Goal: Task Accomplishment & Management: Manage account settings

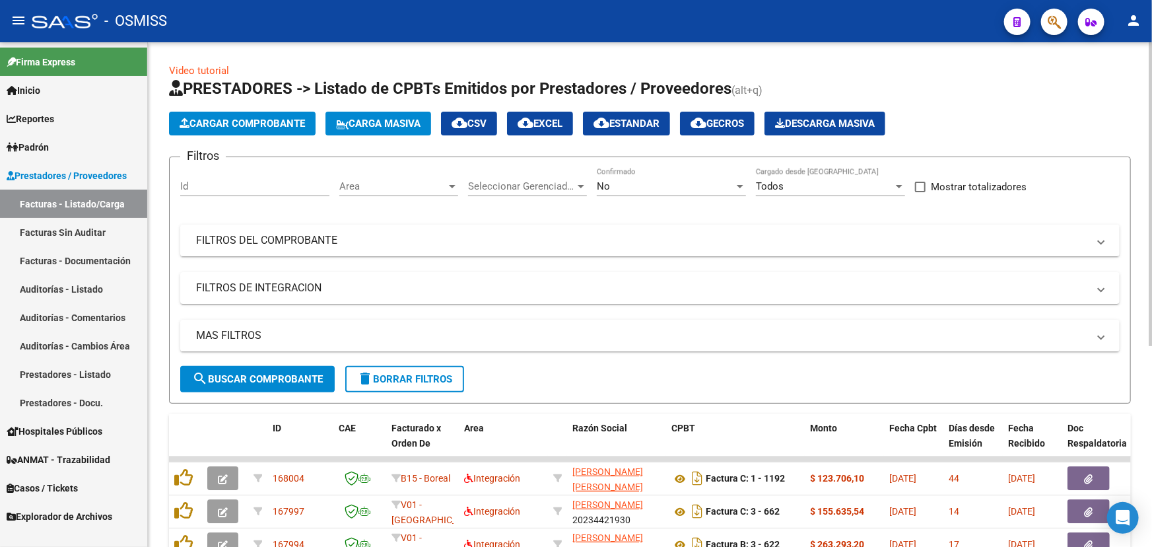
click at [275, 121] on span "Cargar Comprobante" at bounding box center [242, 123] width 125 height 12
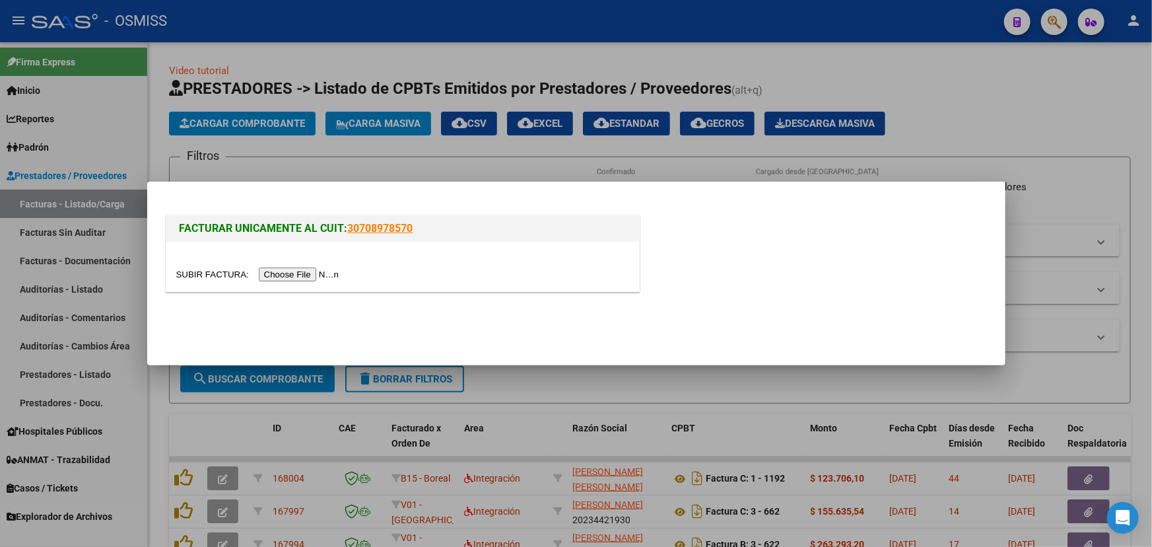
click at [215, 273] on input "file" at bounding box center [259, 274] width 167 height 14
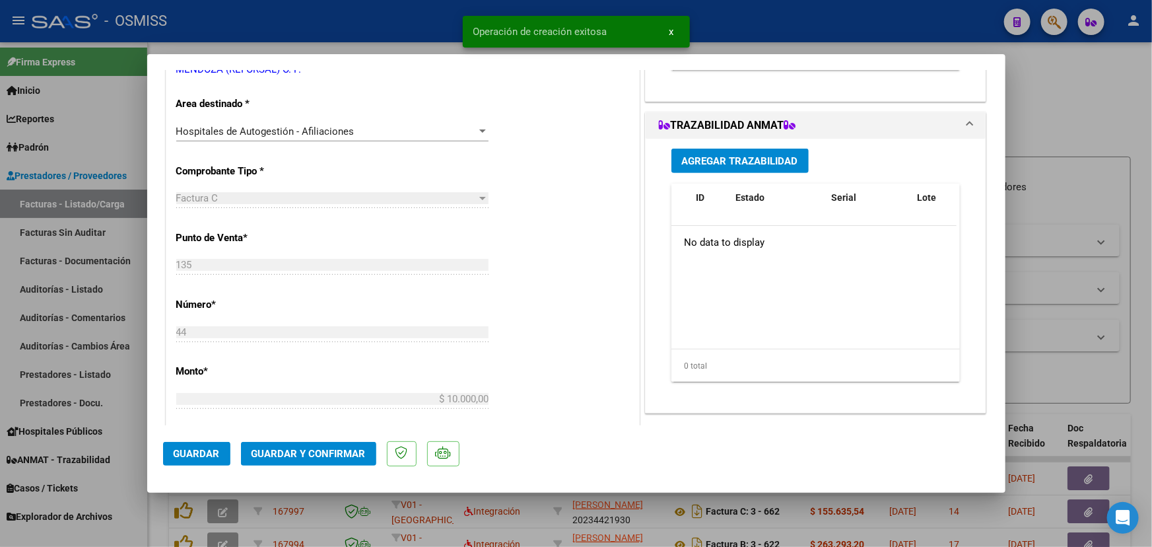
scroll to position [360, 0]
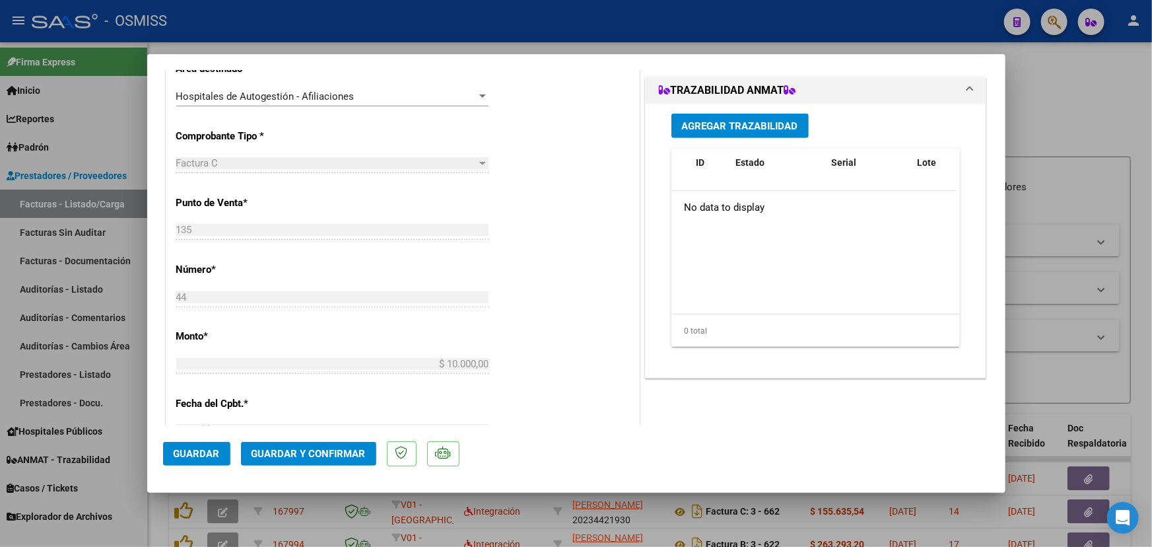
click at [287, 453] on span "Guardar y Confirmar" at bounding box center [309, 454] width 114 height 12
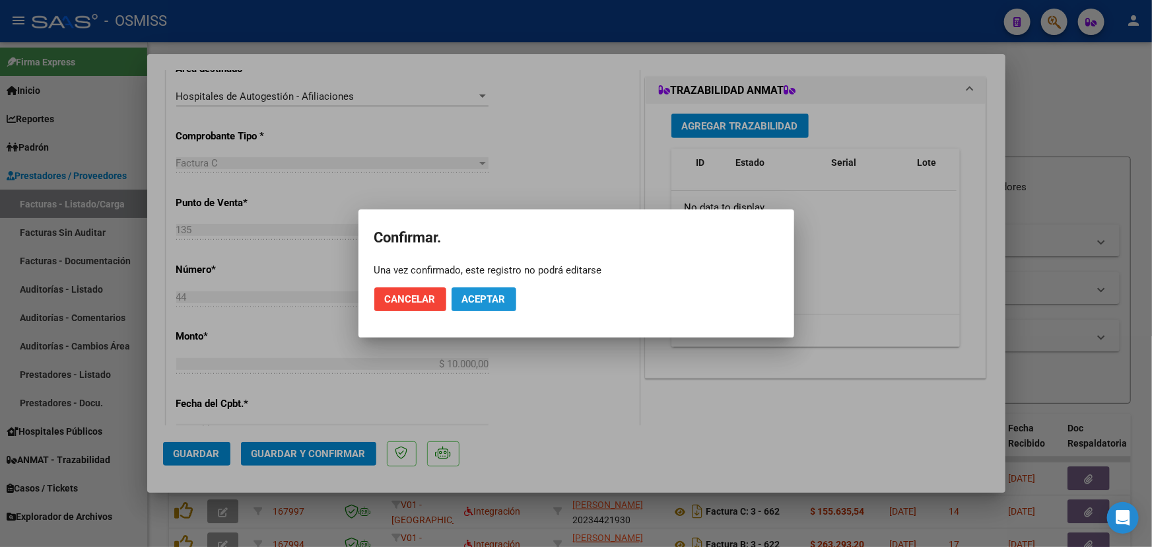
click at [500, 300] on span "Aceptar" at bounding box center [484, 299] width 44 height 12
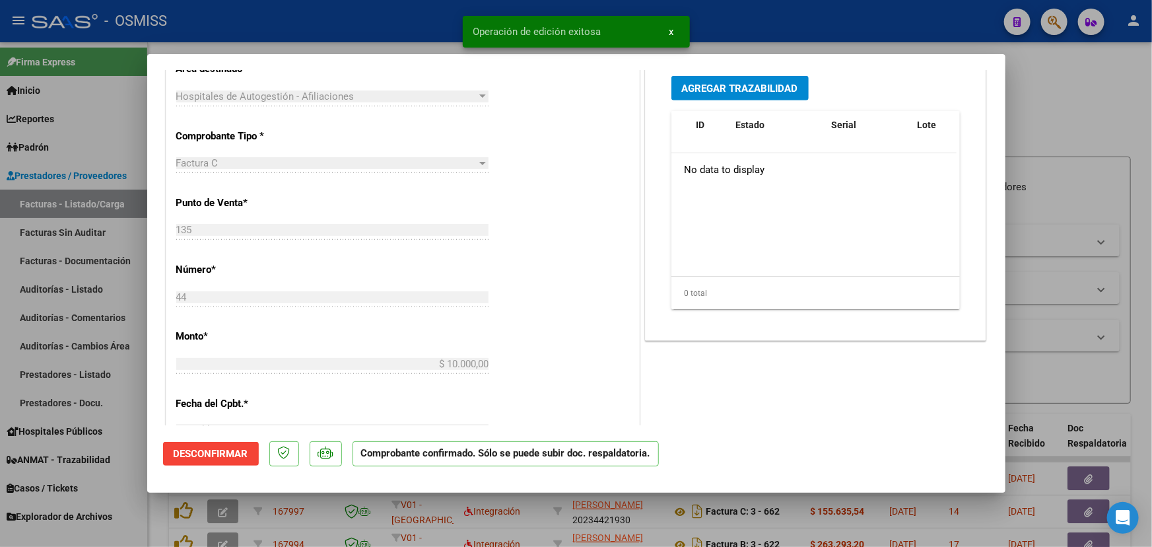
click at [1119, 110] on div at bounding box center [576, 273] width 1152 height 547
type input "$ 0,00"
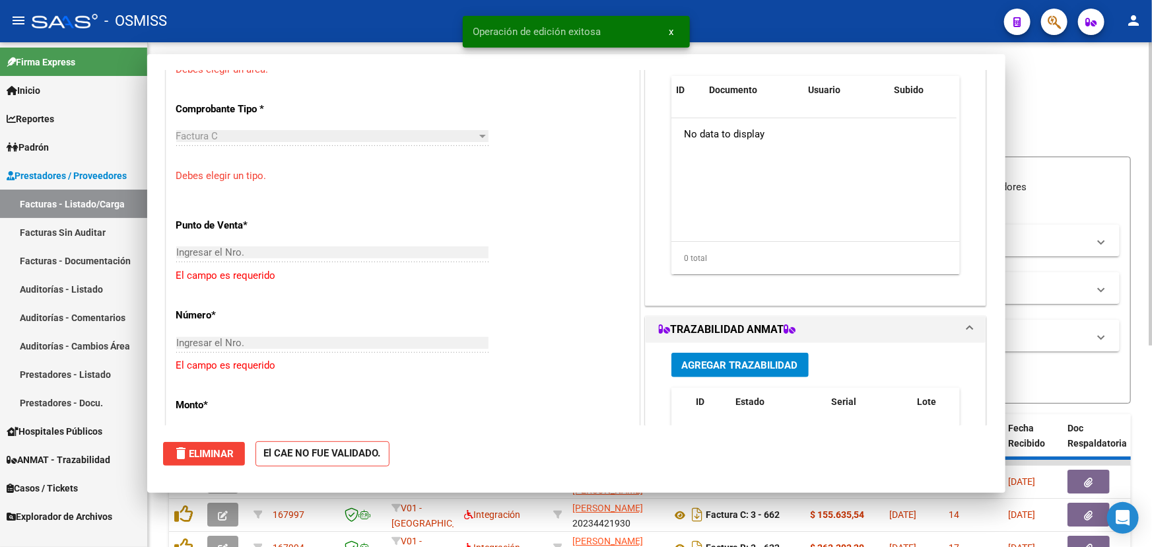
scroll to position [0, 0]
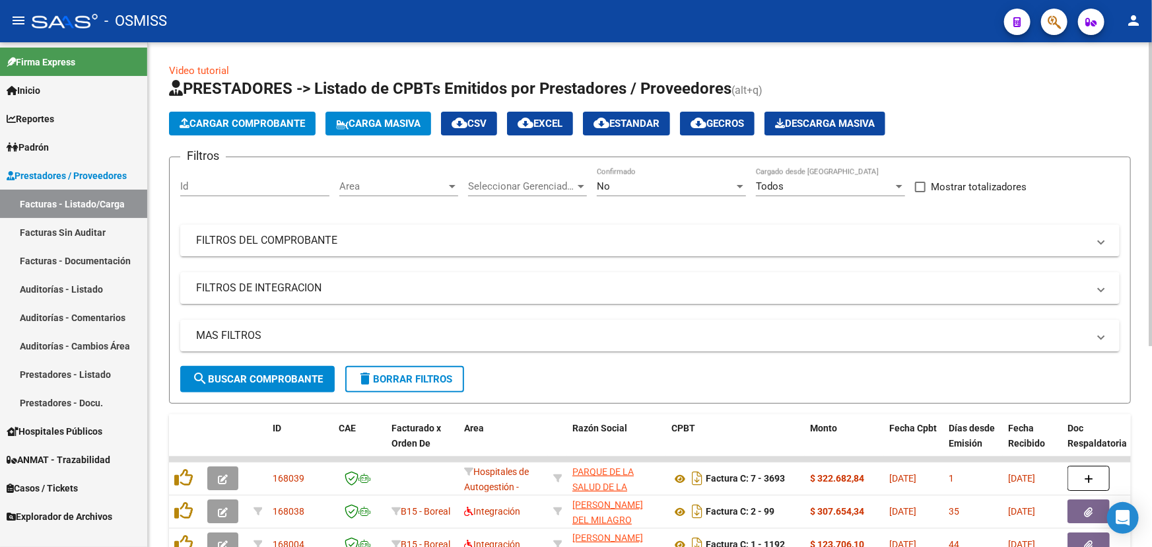
click at [257, 124] on span "Cargar Comprobante" at bounding box center [242, 123] width 125 height 12
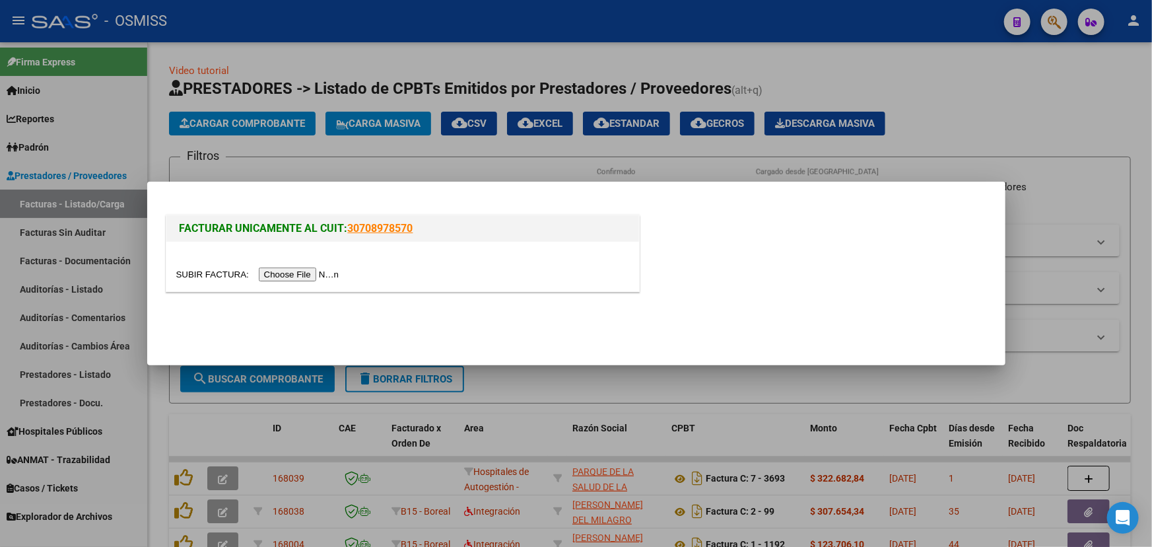
click at [204, 271] on input "file" at bounding box center [259, 274] width 167 height 14
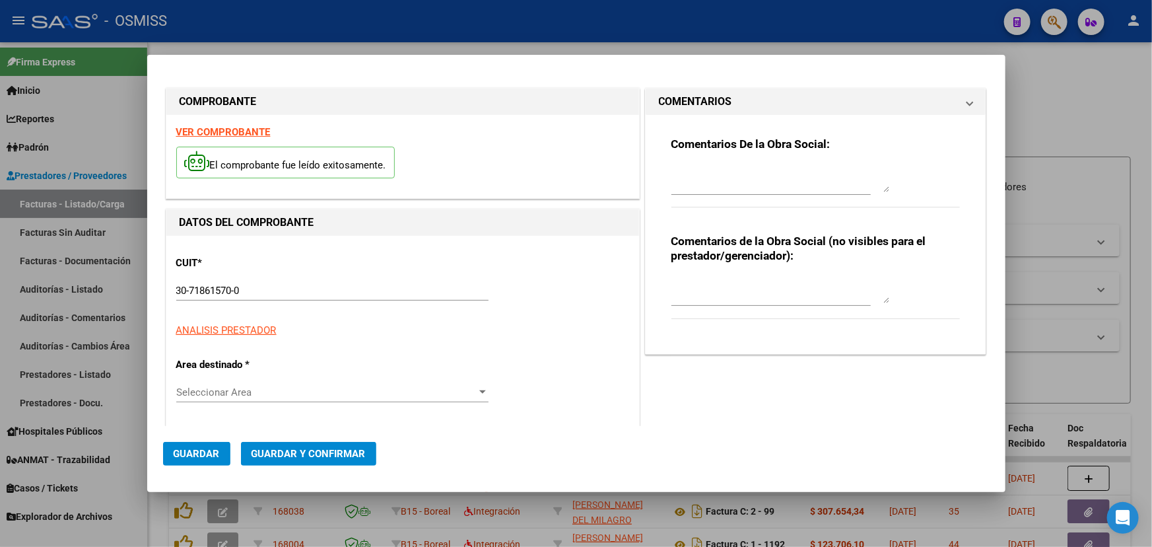
type input "[DATE]"
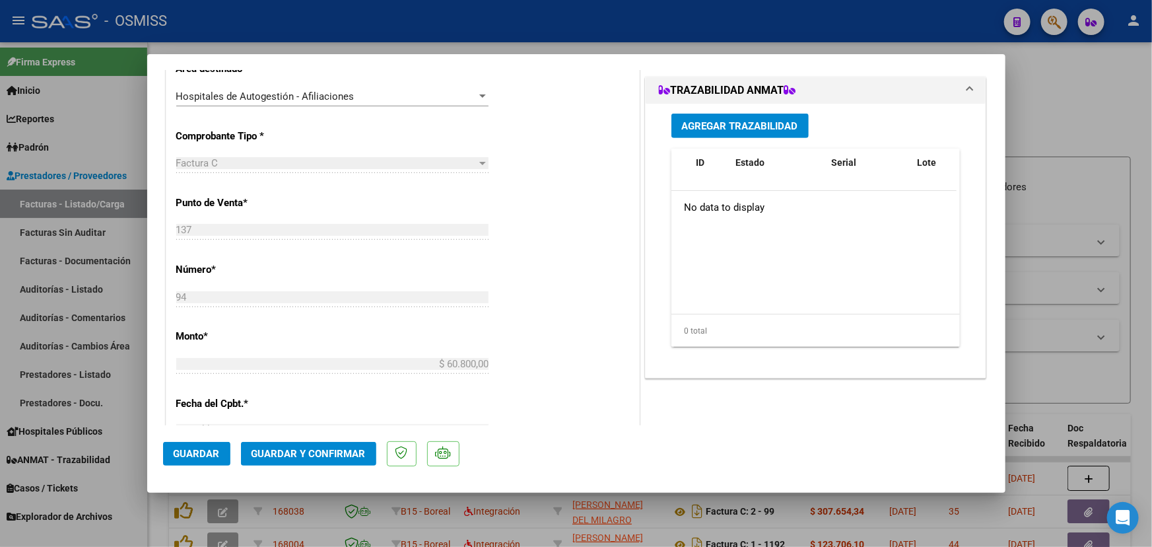
scroll to position [420, 0]
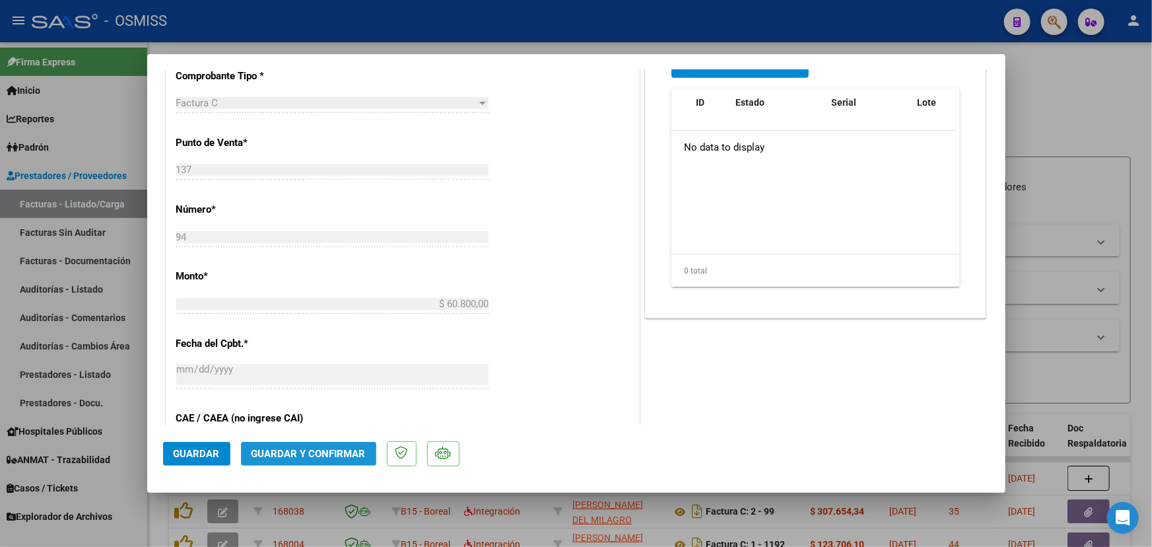
click at [293, 458] on span "Guardar y Confirmar" at bounding box center [309, 454] width 114 height 12
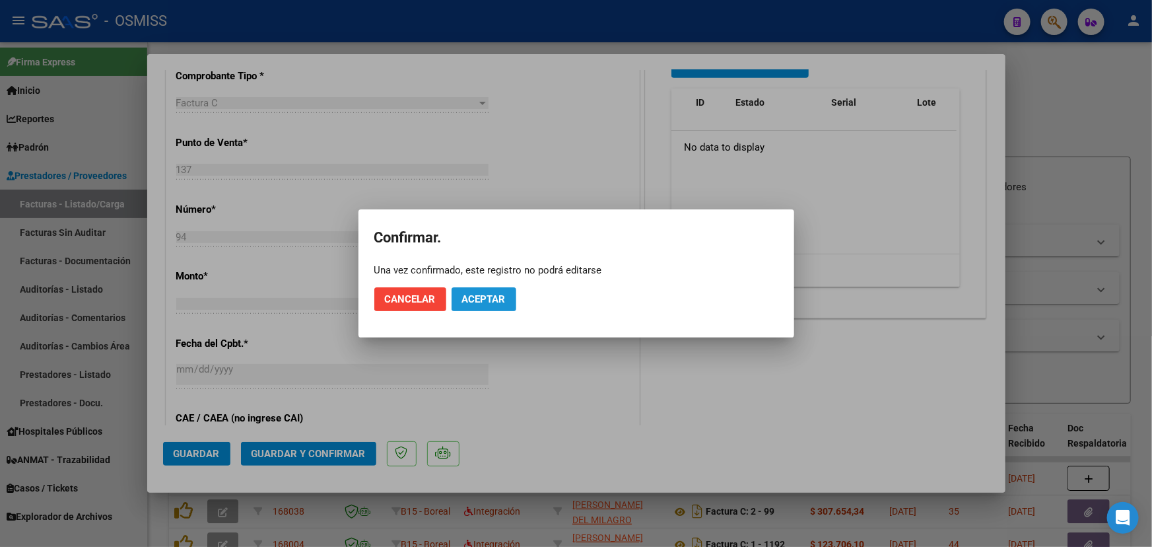
click at [499, 301] on span "Aceptar" at bounding box center [484, 299] width 44 height 12
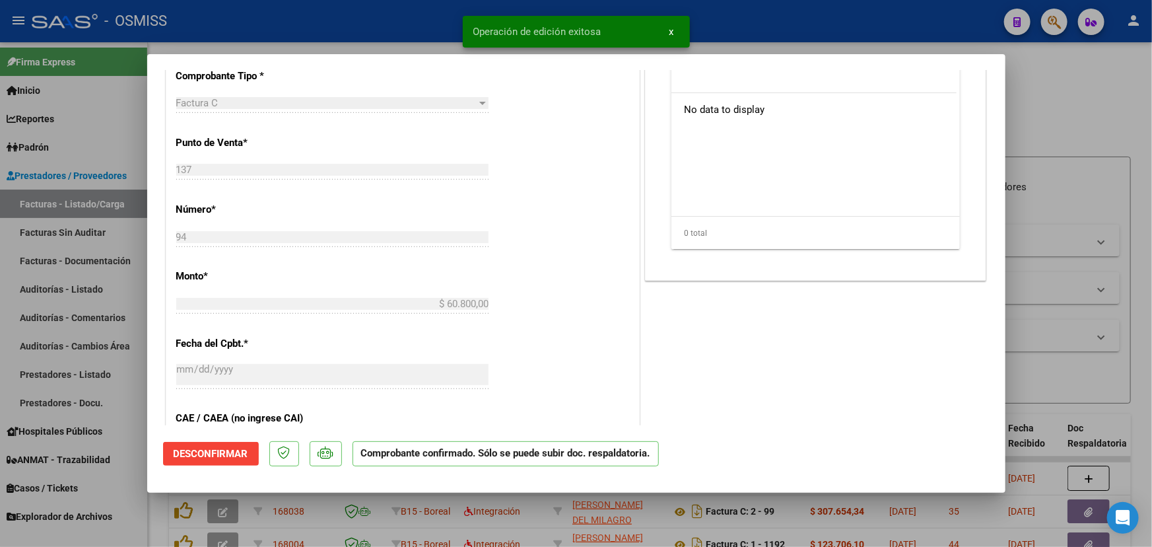
click at [1116, 90] on div at bounding box center [576, 273] width 1152 height 547
type input "$ 0,00"
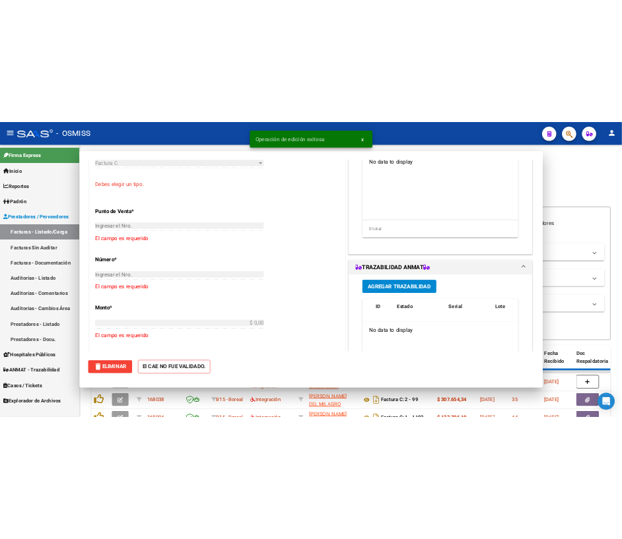
scroll to position [0, 0]
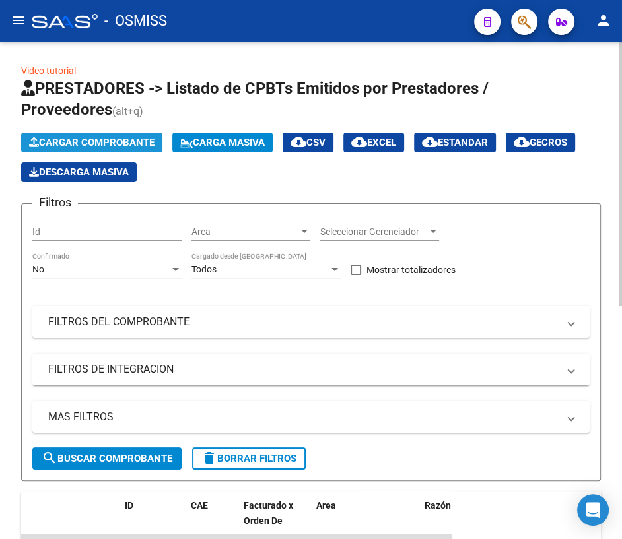
click at [74, 140] on span "Cargar Comprobante" at bounding box center [91, 143] width 125 height 12
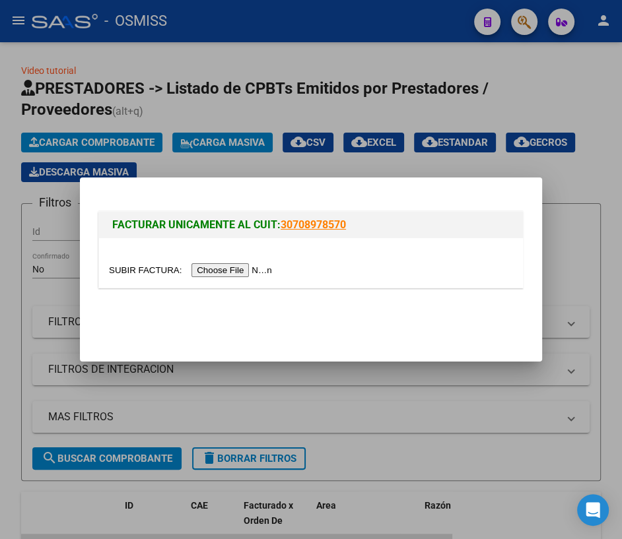
click at [110, 269] on input "file" at bounding box center [192, 270] width 167 height 14
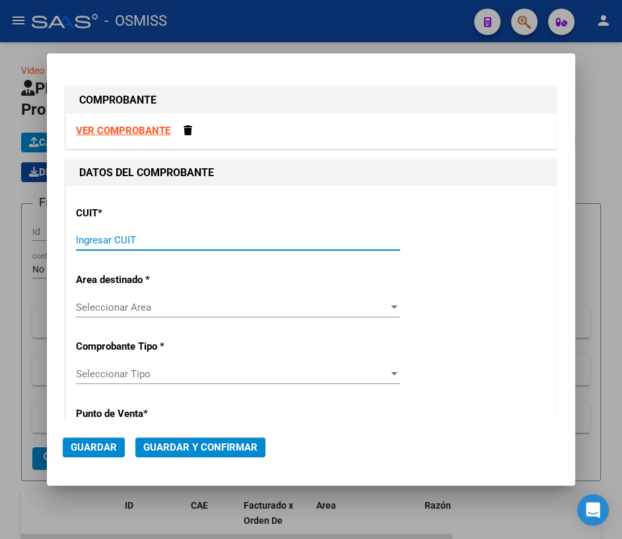
click at [143, 242] on input "Ingresar CUIT" at bounding box center [238, 240] width 324 height 12
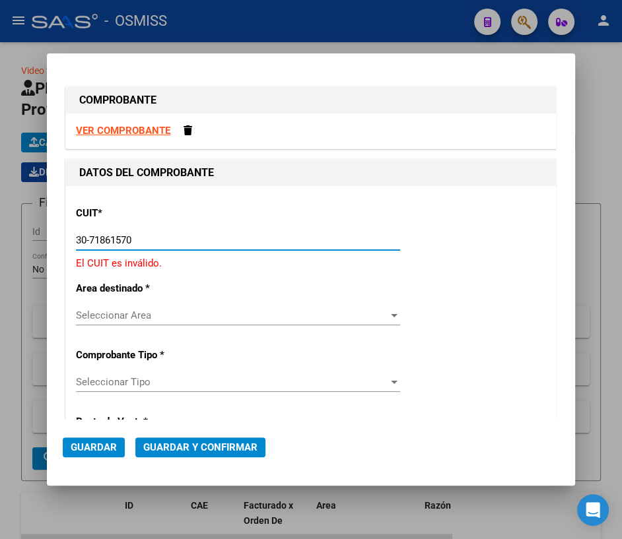
type input "30-71861570-0"
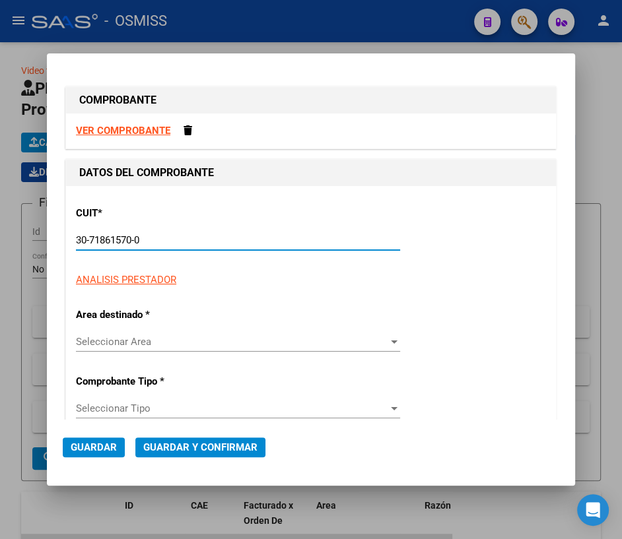
type input "137"
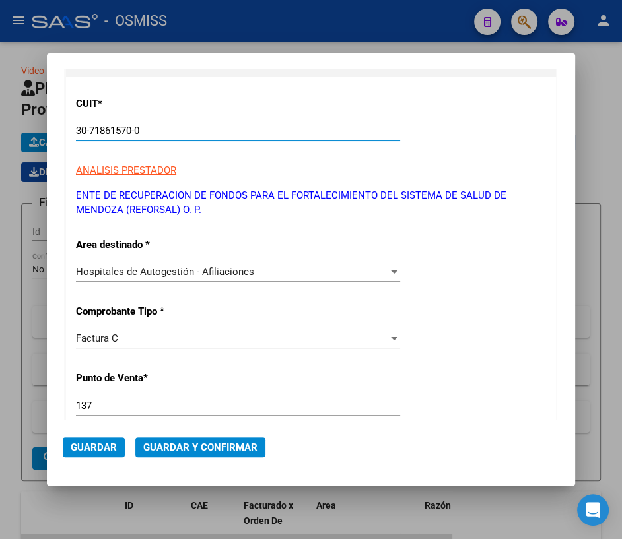
scroll to position [119, 0]
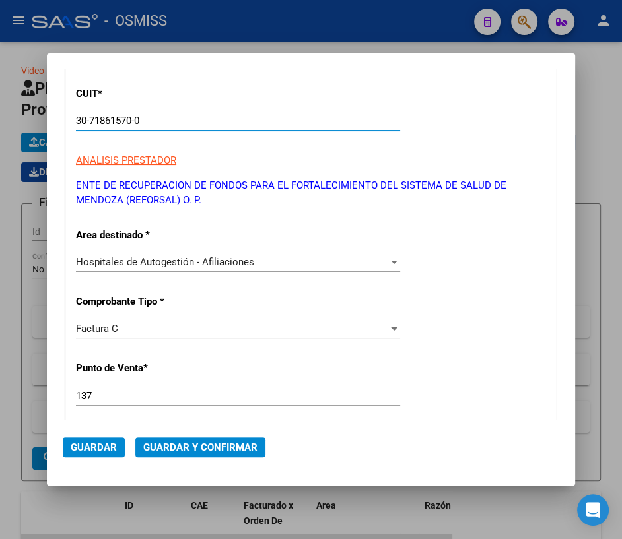
type input "30-71861570-0"
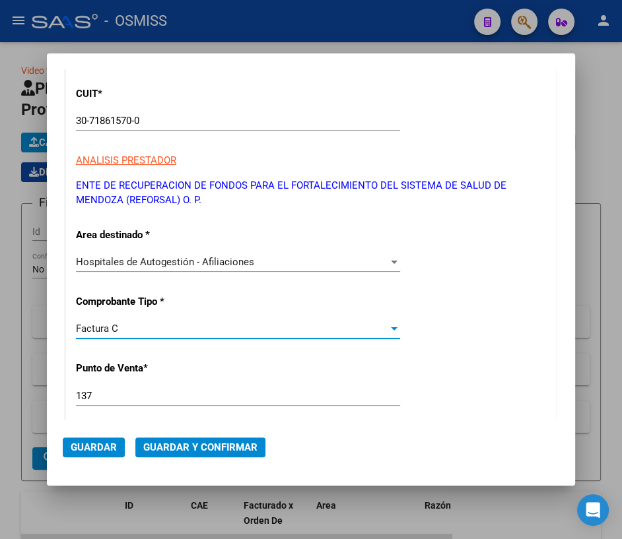
click at [129, 323] on div "Factura C" at bounding box center [232, 329] width 312 height 12
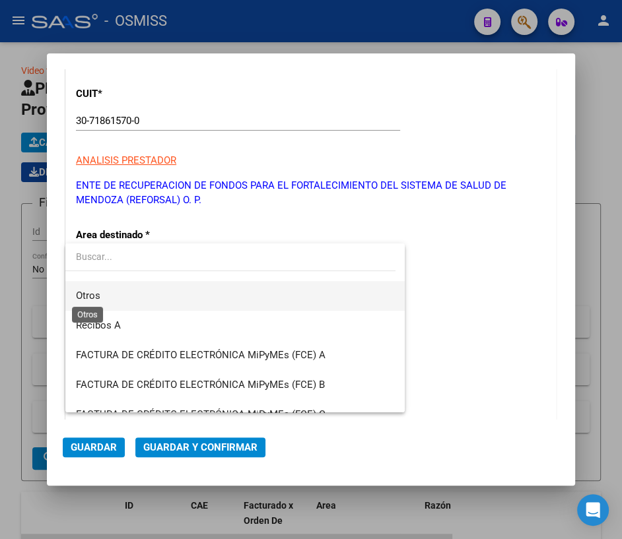
click at [99, 301] on span "Otros" at bounding box center [88, 296] width 24 height 12
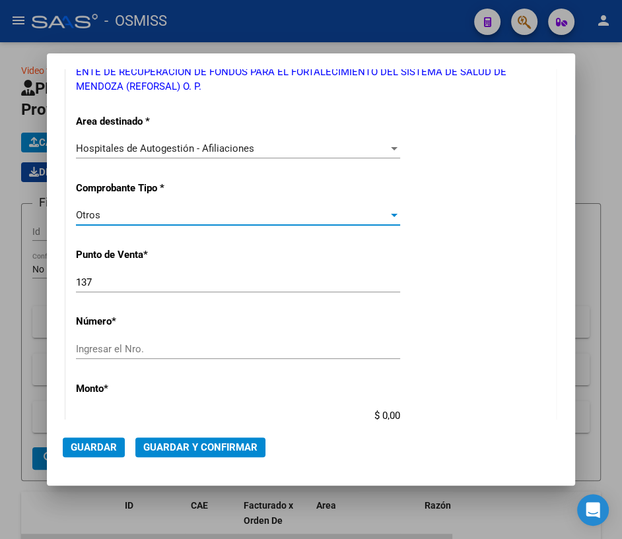
scroll to position [240, 0]
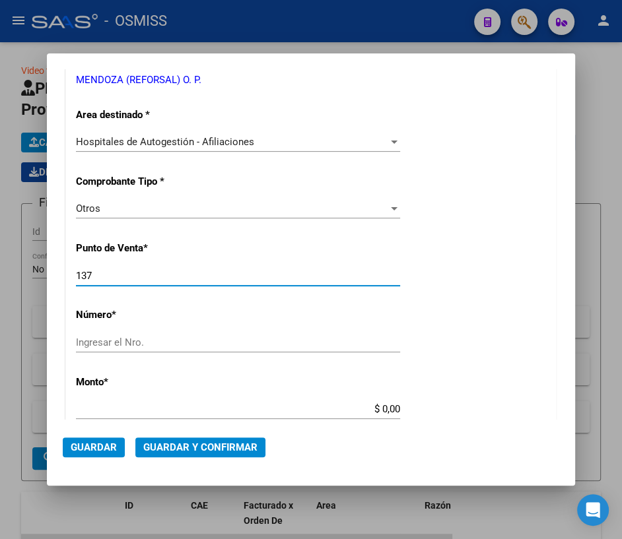
drag, startPoint x: 100, startPoint y: 277, endPoint x: 53, endPoint y: 271, distance: 47.9
click at [53, 271] on mat-dialog-content "COMPROBANTE VER COMPROBANTE DATOS DEL COMPROBANTE CUIT * 30-71861570-0 Ingresar…" at bounding box center [311, 244] width 528 height 351
type input "0"
click at [125, 333] on div "Ingresar el Nro." at bounding box center [238, 343] width 324 height 20
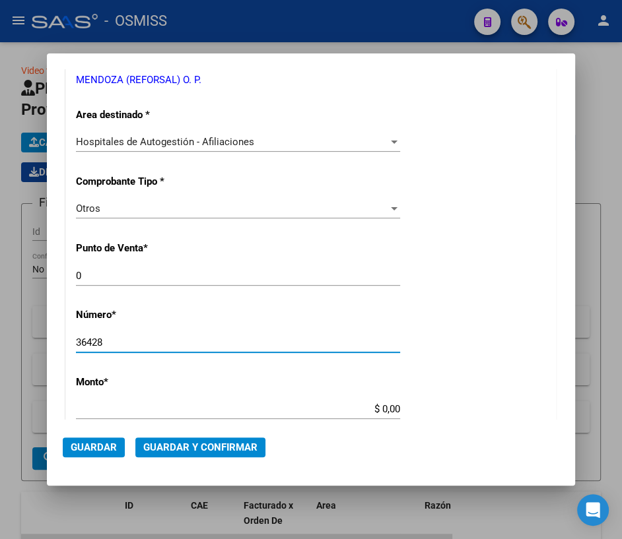
type input "36428"
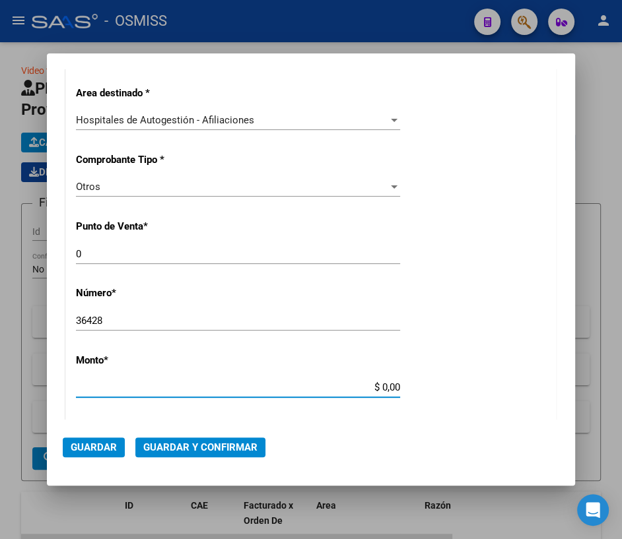
drag, startPoint x: 376, startPoint y: 409, endPoint x: 419, endPoint y: 409, distance: 42.2
click at [419, 409] on div "CUIT * 30-71861570-0 Ingresar CUIT ANALISIS PRESTADOR ENTE DE RECUPERACION DE F…" at bounding box center [311, 400] width 490 height 951
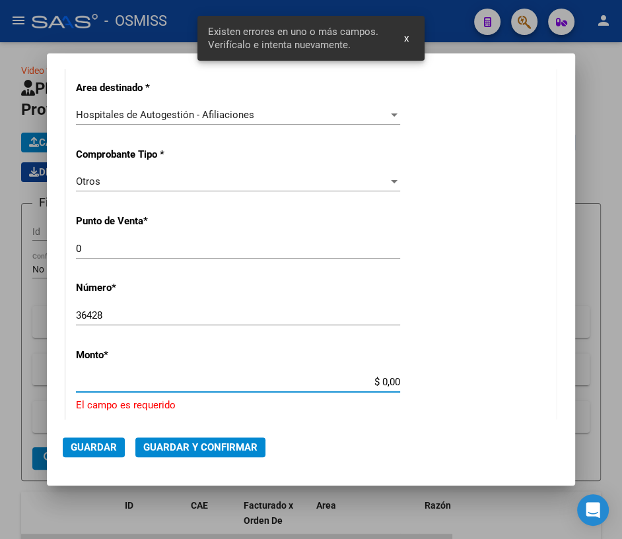
scroll to position [397, 0]
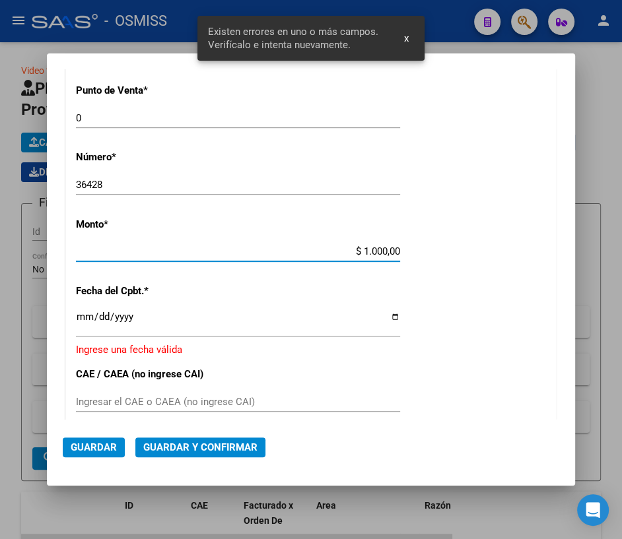
type input "$ 10.000,00"
click at [386, 318] on input "Ingresar la fecha" at bounding box center [238, 322] width 324 height 21
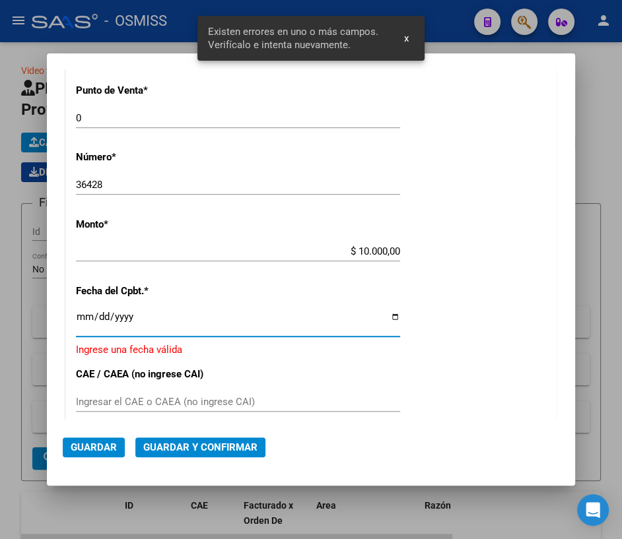
type input "[DATE]"
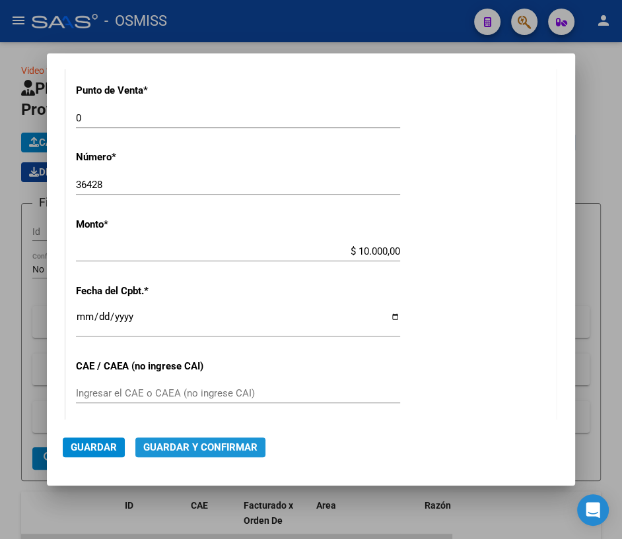
click at [202, 439] on button "Guardar y Confirmar" at bounding box center [200, 448] width 130 height 20
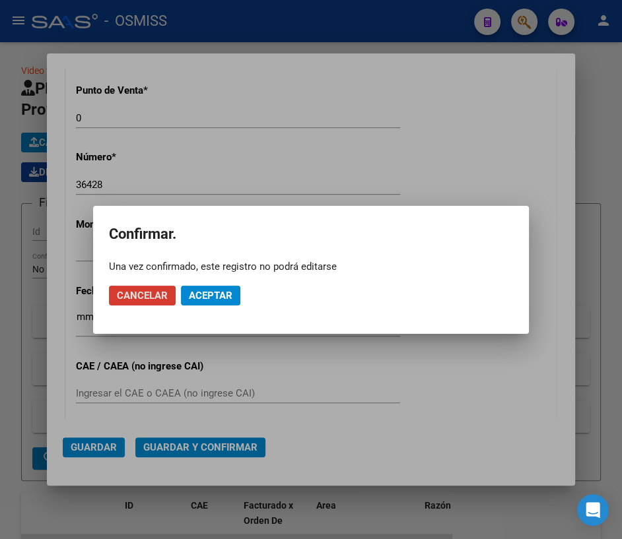
click at [209, 295] on span "Aceptar" at bounding box center [211, 296] width 44 height 12
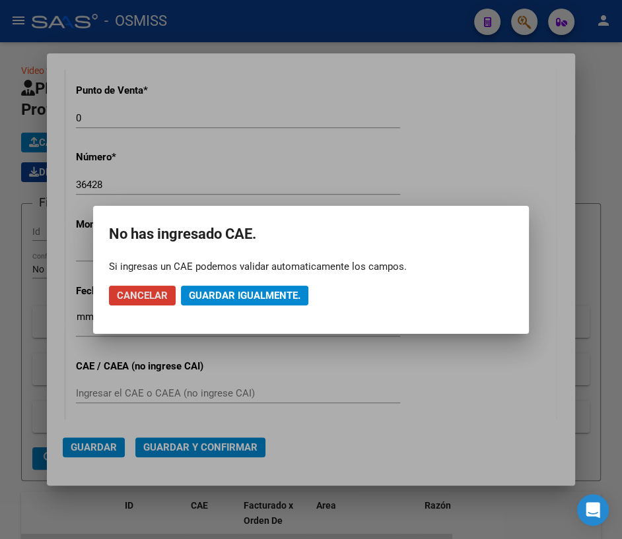
click at [209, 295] on span "Guardar igualmente." at bounding box center [245, 296] width 112 height 12
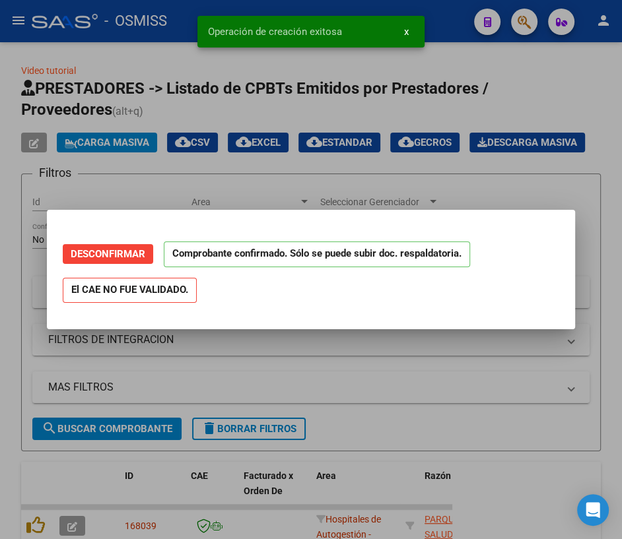
scroll to position [0, 0]
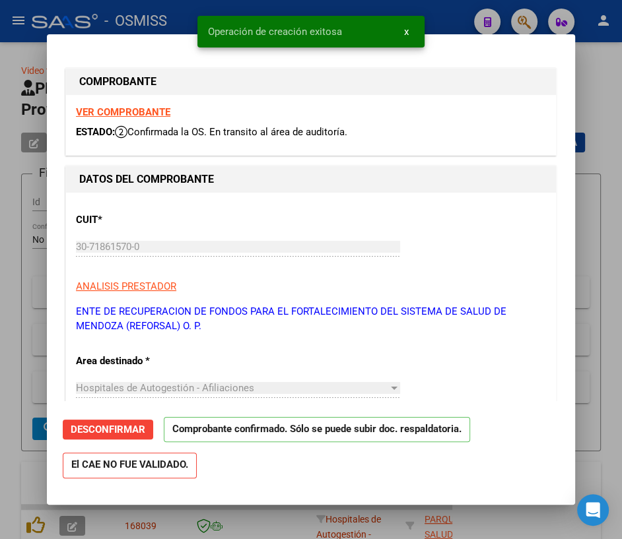
type input "[DATE]"
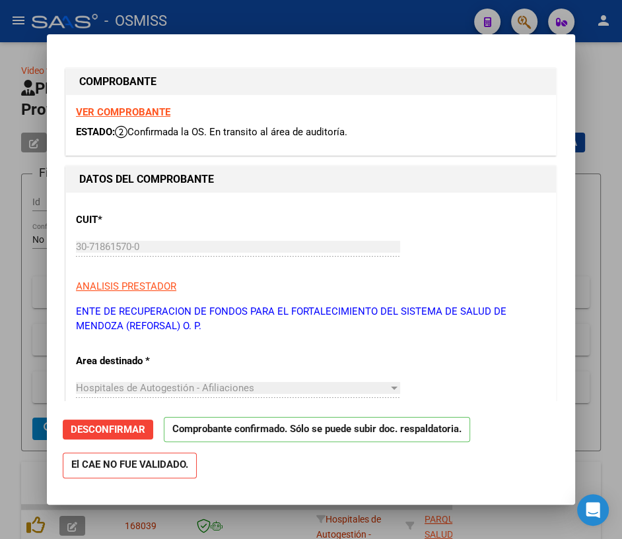
click at [596, 91] on div at bounding box center [311, 269] width 622 height 539
type input "$ 0,00"
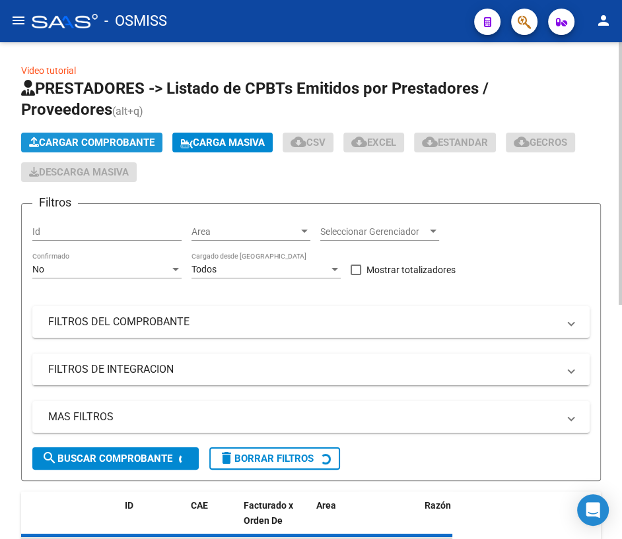
click at [83, 139] on span "Cargar Comprobante" at bounding box center [91, 143] width 125 height 12
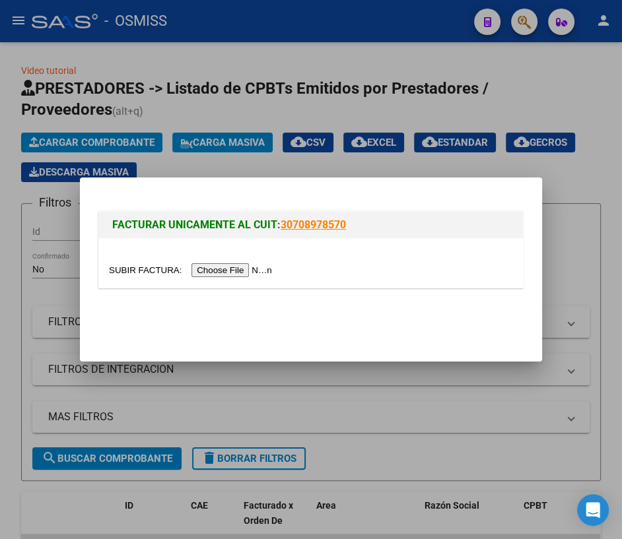
click at [142, 273] on input "file" at bounding box center [192, 270] width 167 height 14
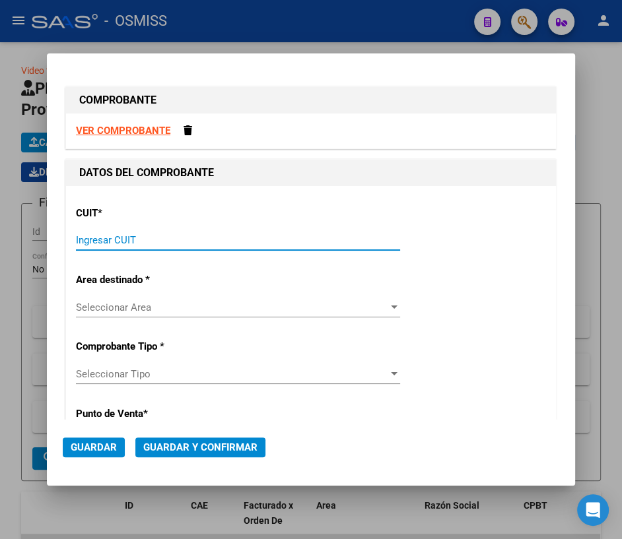
click at [174, 242] on input "Ingresar CUIT" at bounding box center [238, 240] width 324 height 12
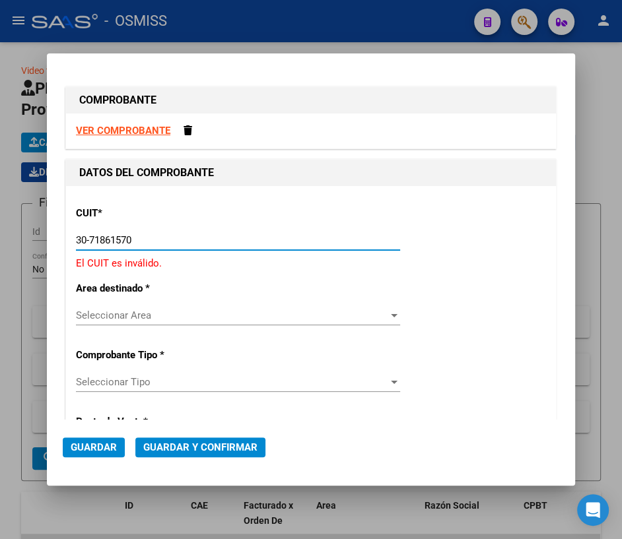
type input "30-71861570-0"
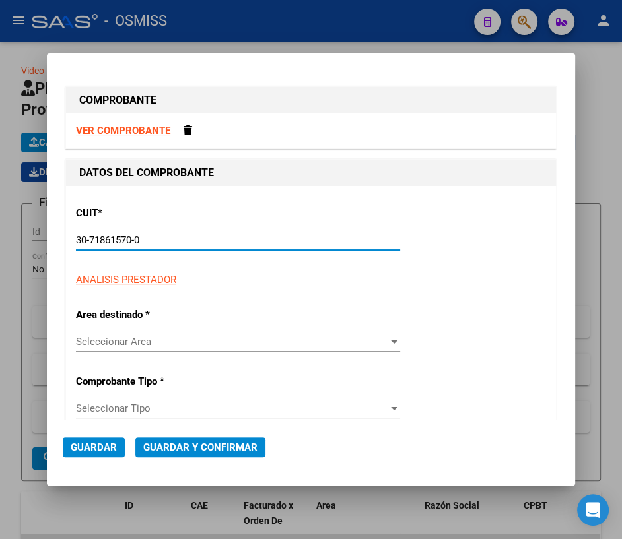
type input "0"
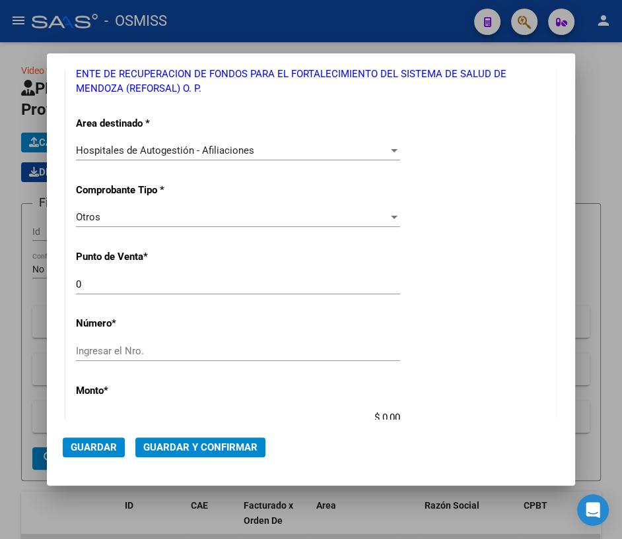
scroll to position [240, 0]
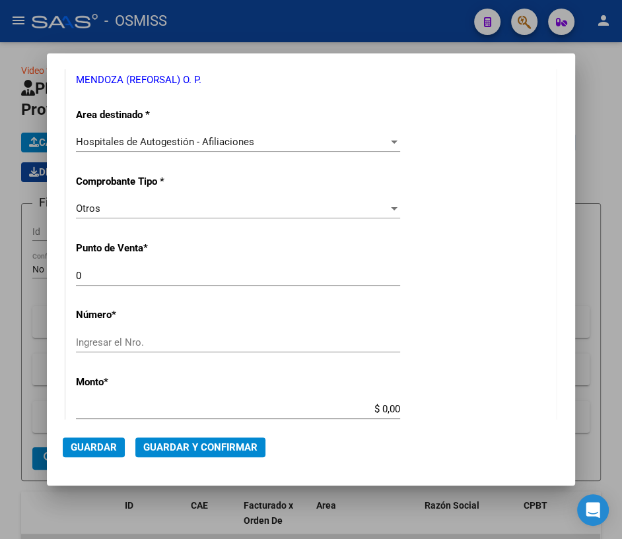
type input "30-71861570-0"
click at [106, 340] on input "Ingresar el Nro." at bounding box center [238, 343] width 324 height 12
type input "36429"
drag, startPoint x: 376, startPoint y: 407, endPoint x: 407, endPoint y: 408, distance: 31.0
click at [407, 408] on div "CUIT * 30-71861570-0 Ingresar CUIT ANALISIS PRESTADOR ENTE DE RECUPERACION DE F…" at bounding box center [311, 422] width 490 height 951
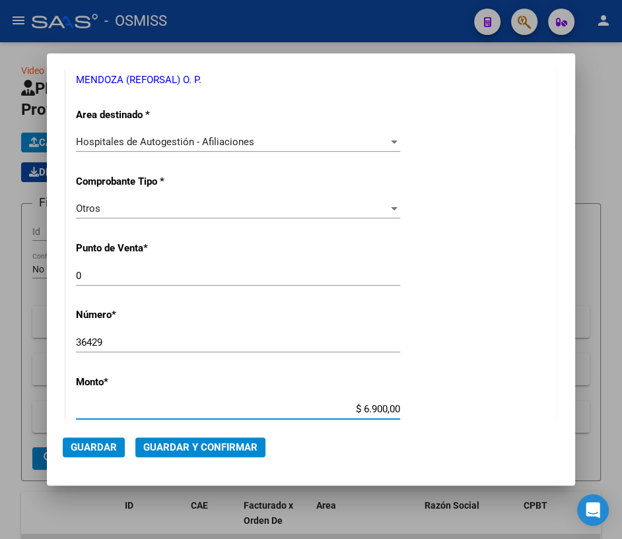
type input "$ 69.000,00"
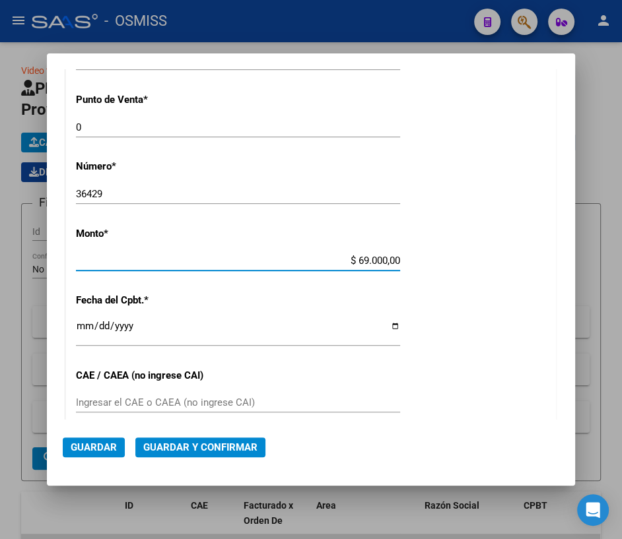
scroll to position [420, 0]
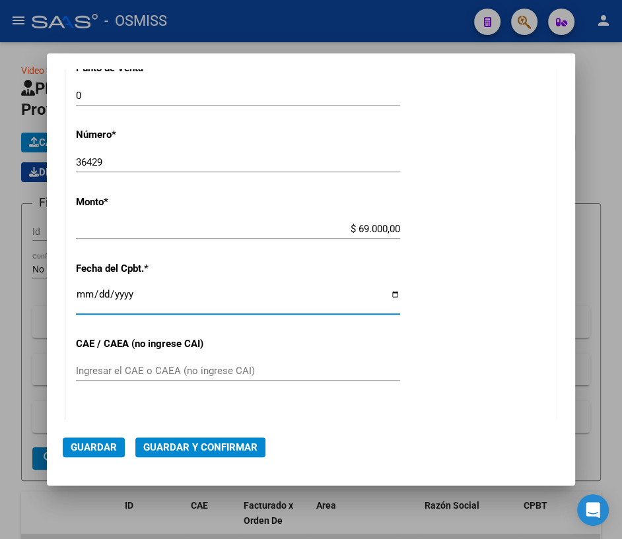
click at [78, 296] on input "Ingresar la fecha" at bounding box center [238, 299] width 324 height 21
click at [386, 294] on input "Ingresar la fecha" at bounding box center [238, 299] width 324 height 21
type input "[DATE]"
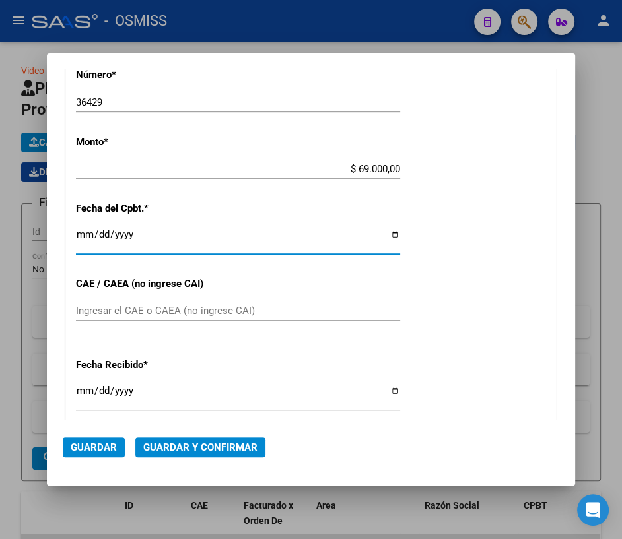
click at [191, 448] on span "Guardar y Confirmar" at bounding box center [200, 448] width 114 height 12
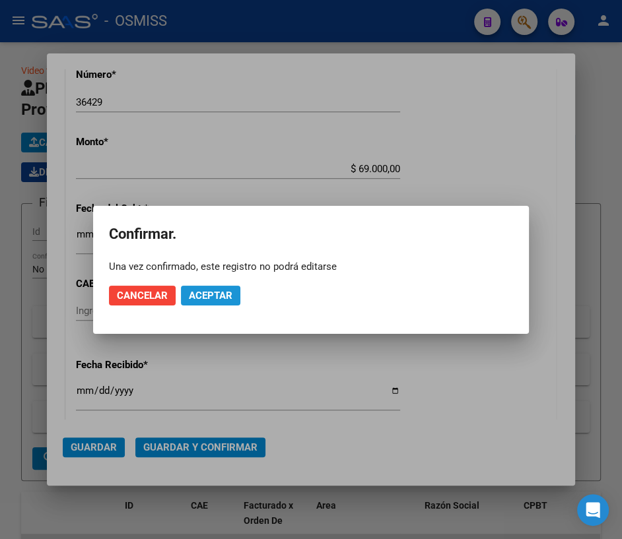
click at [195, 294] on span "Aceptar" at bounding box center [211, 296] width 44 height 12
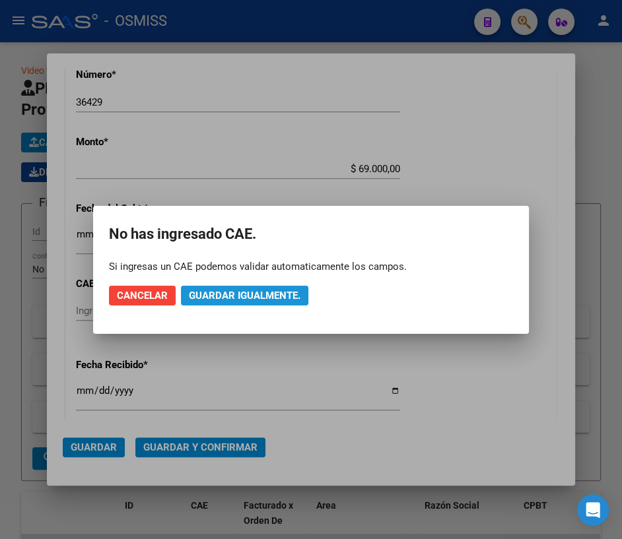
click at [197, 294] on span "Guardar igualmente." at bounding box center [245, 296] width 112 height 12
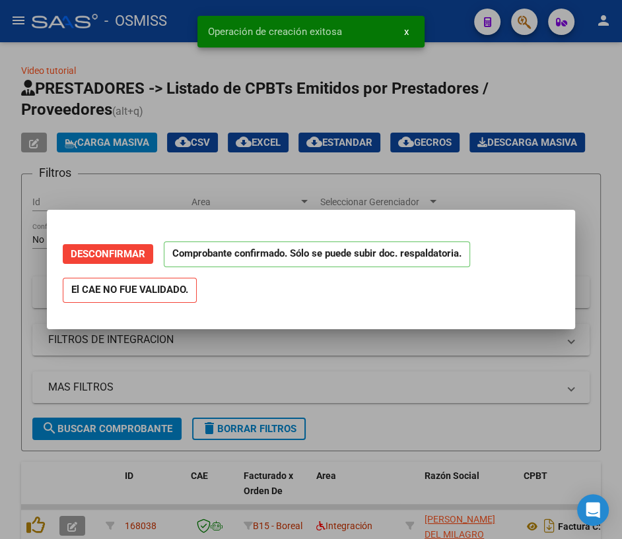
scroll to position [0, 0]
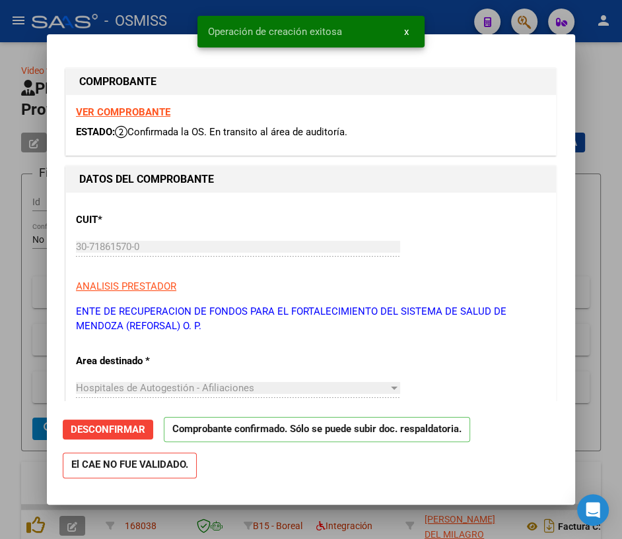
type input "[DATE]"
click at [601, 91] on div at bounding box center [311, 269] width 622 height 539
type input "$ 0,00"
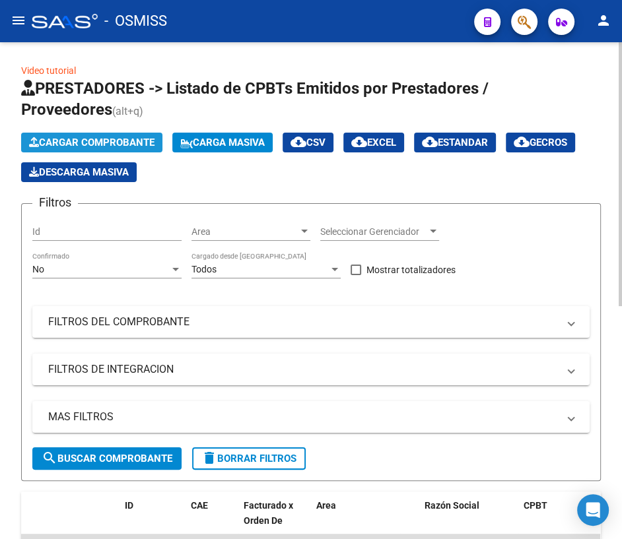
click at [94, 141] on span "Cargar Comprobante" at bounding box center [91, 143] width 125 height 12
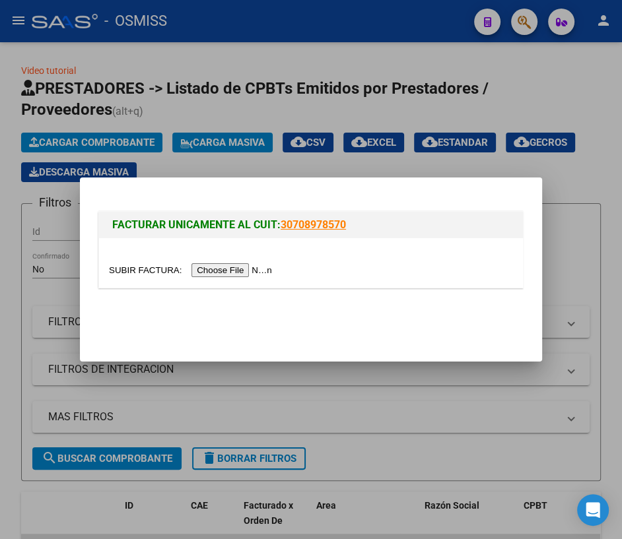
click at [128, 273] on input "file" at bounding box center [192, 270] width 167 height 14
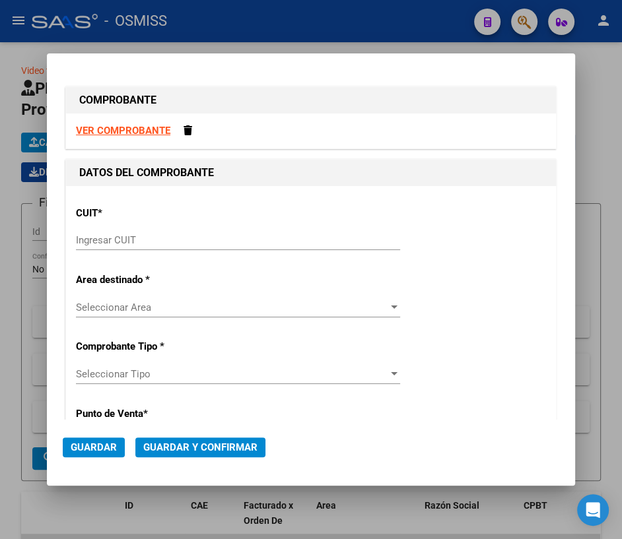
click at [138, 245] on input "Ingresar CUIT" at bounding box center [238, 240] width 324 height 12
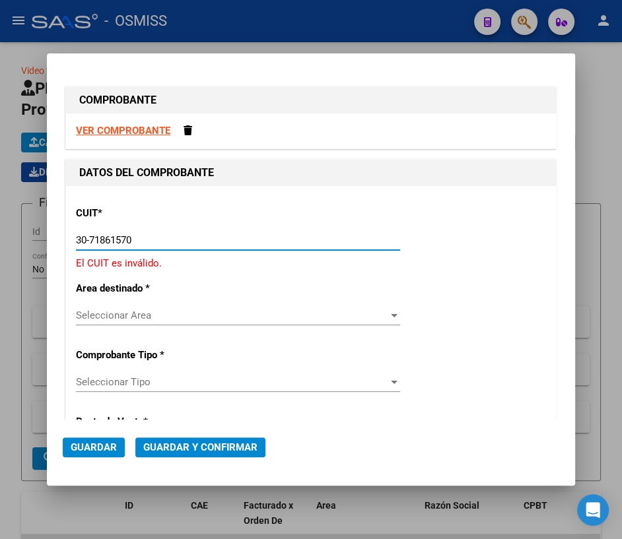
type input "30-71861570-0"
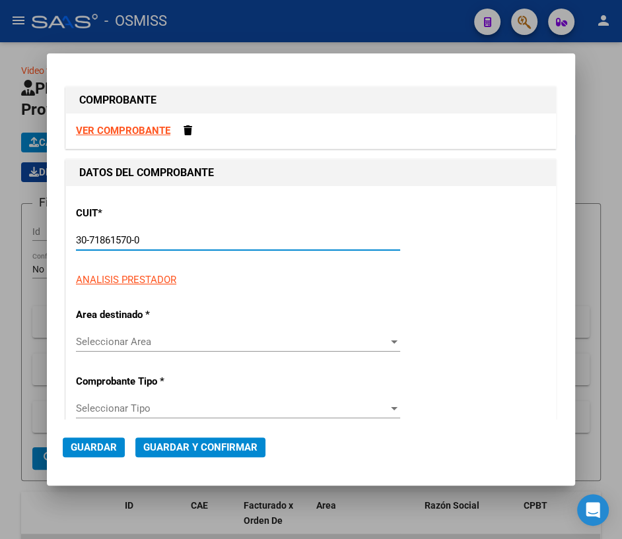
type input "0"
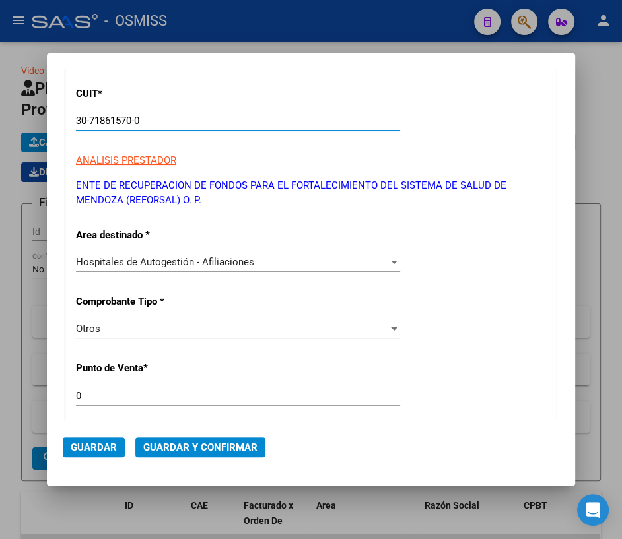
scroll to position [240, 0]
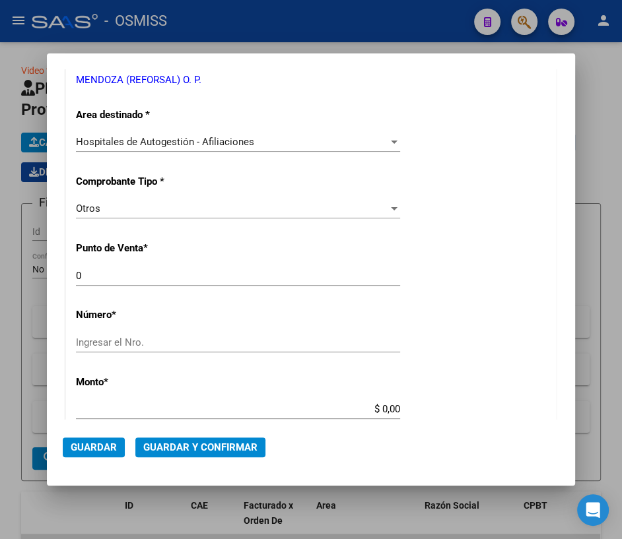
type input "30-71861570-0"
click at [89, 343] on input "Ingresar el Nro." at bounding box center [238, 343] width 324 height 12
type input "36430"
drag, startPoint x: 376, startPoint y: 409, endPoint x: 424, endPoint y: 405, distance: 47.7
click at [424, 405] on div "CUIT * 30-71861570-0 Ingresar CUIT ANALISIS PRESTADOR ENTE DE RECUPERACION DE F…" at bounding box center [311, 422] width 490 height 951
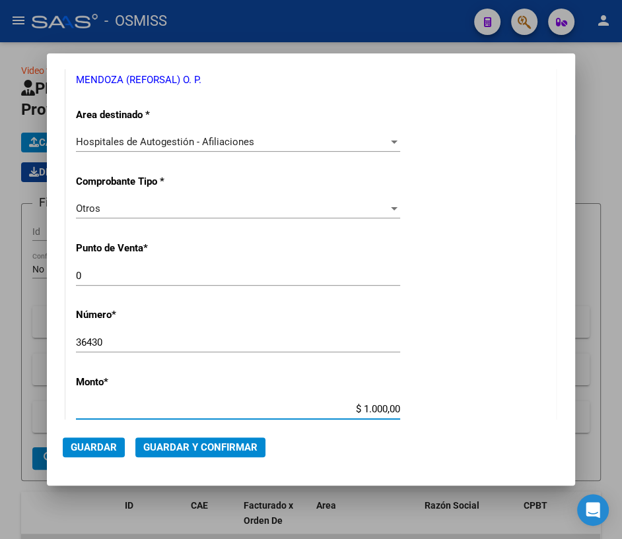
type input "$ 10.000,00"
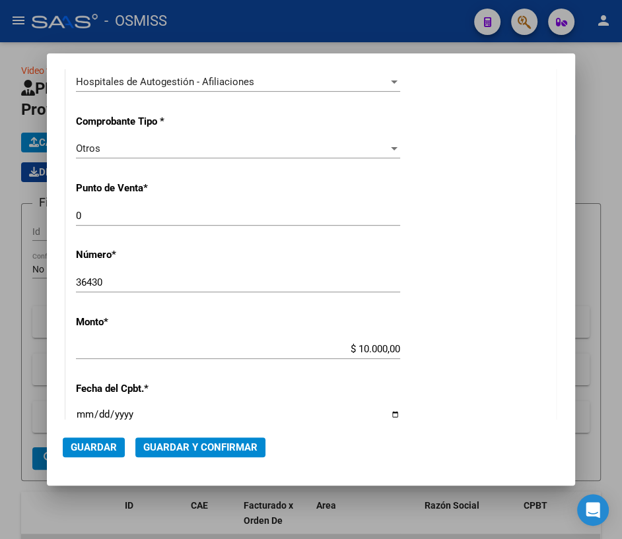
click at [390, 411] on input "Ingresar la fecha" at bounding box center [238, 419] width 324 height 21
type input "[DATE]"
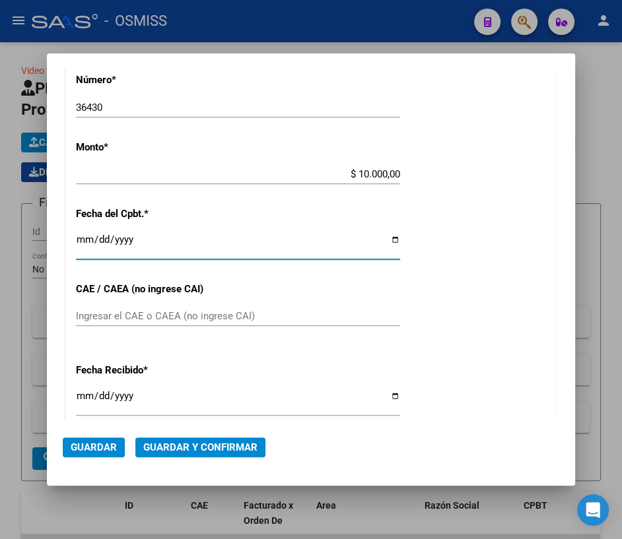
scroll to position [480, 0]
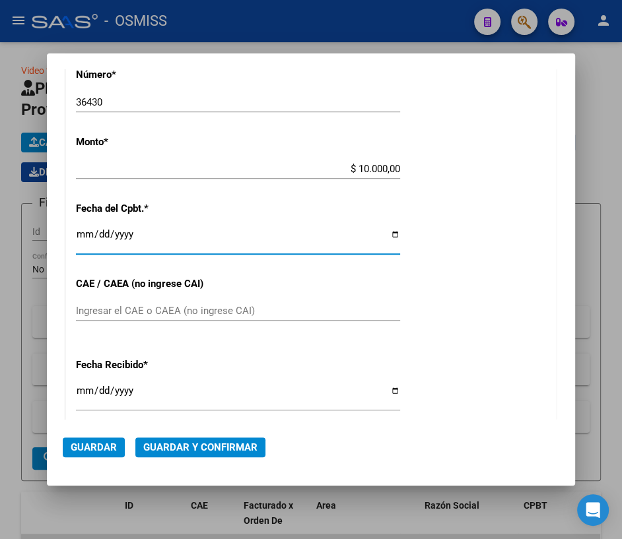
click at [180, 449] on span "Guardar y Confirmar" at bounding box center [200, 448] width 114 height 12
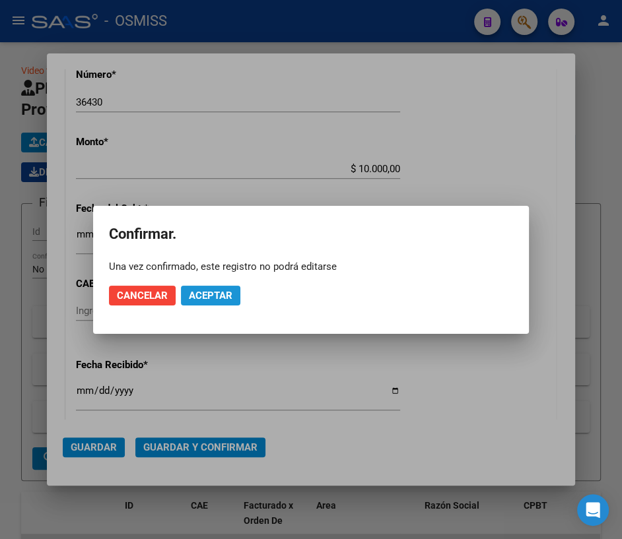
click at [215, 294] on span "Aceptar" at bounding box center [211, 296] width 44 height 12
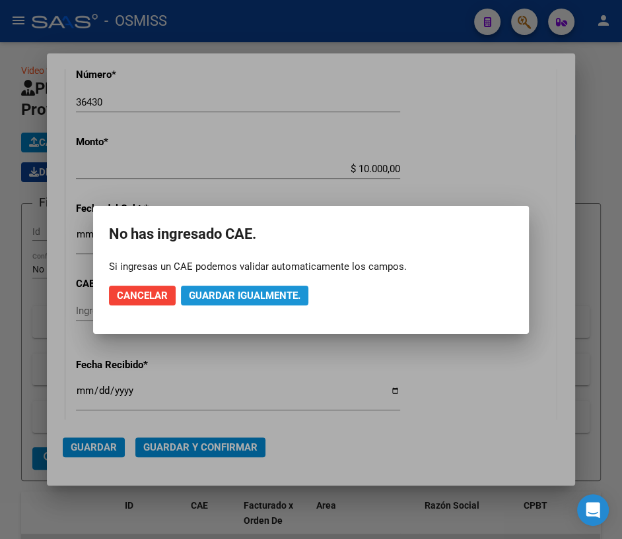
click at [237, 286] on button "Guardar igualmente." at bounding box center [244, 296] width 127 height 20
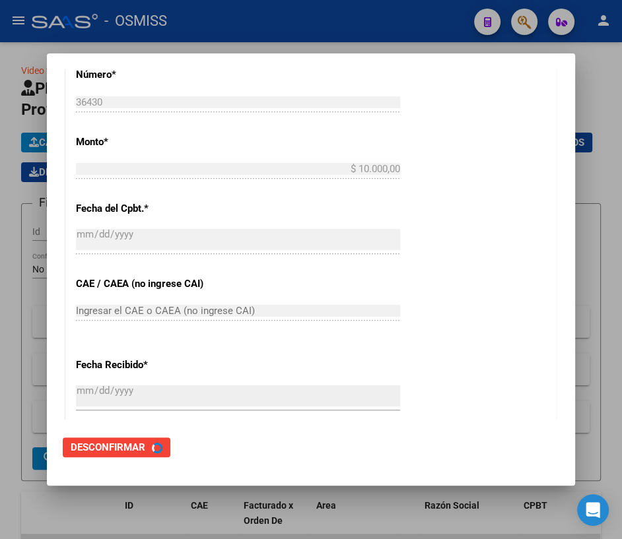
scroll to position [0, 0]
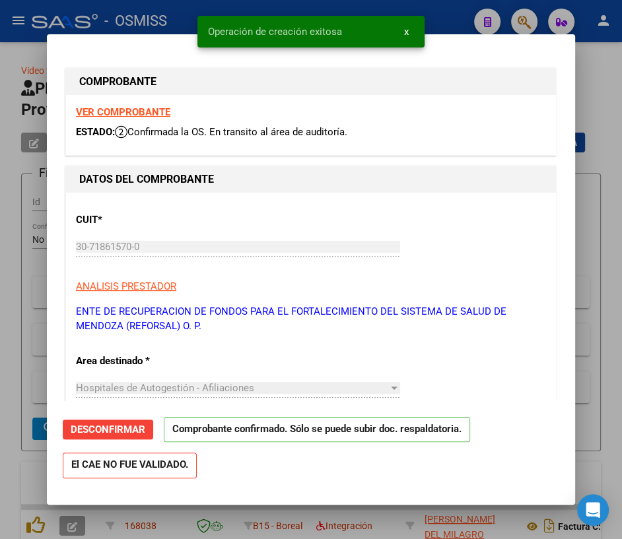
type input "[DATE]"
click at [596, 86] on div at bounding box center [311, 269] width 622 height 539
type input "$ 0,00"
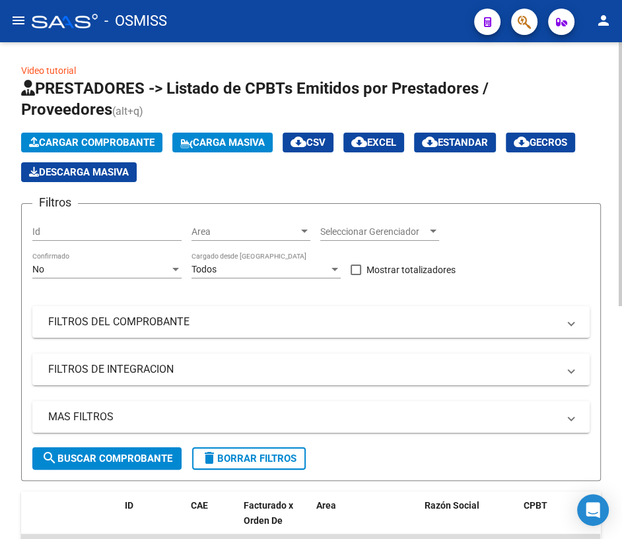
click at [104, 140] on span "Cargar Comprobante" at bounding box center [91, 143] width 125 height 12
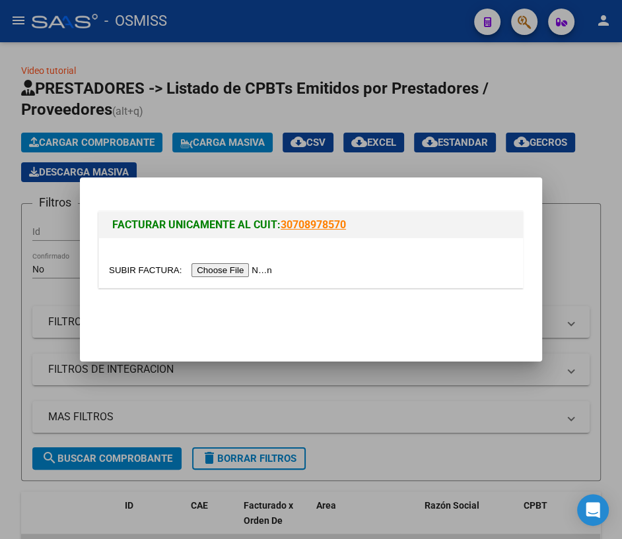
click at [141, 267] on input "file" at bounding box center [192, 270] width 167 height 14
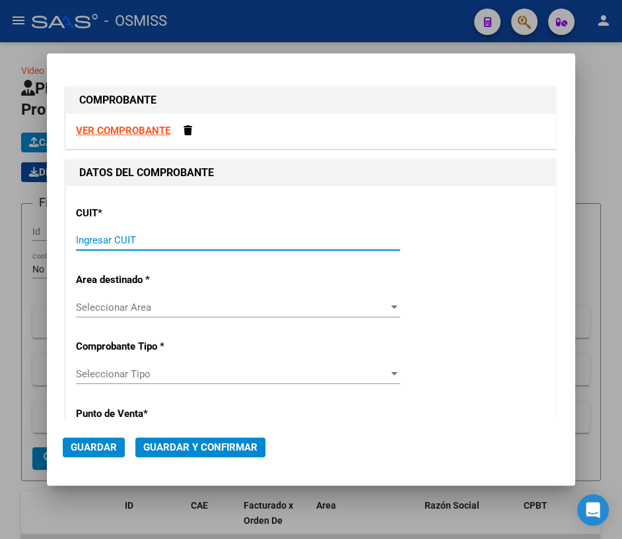
click at [151, 236] on input "Ingresar CUIT" at bounding box center [238, 240] width 324 height 12
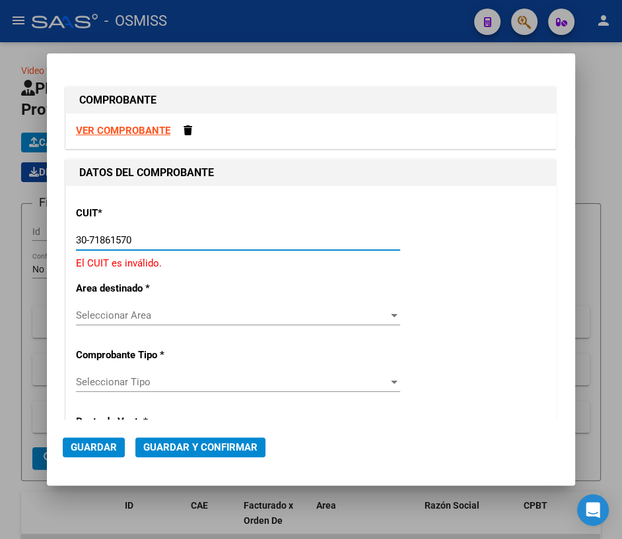
type input "30-71861570-0"
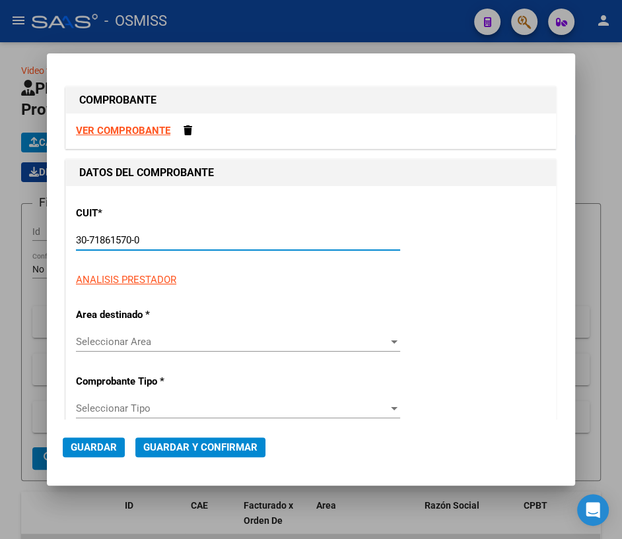
type input "0"
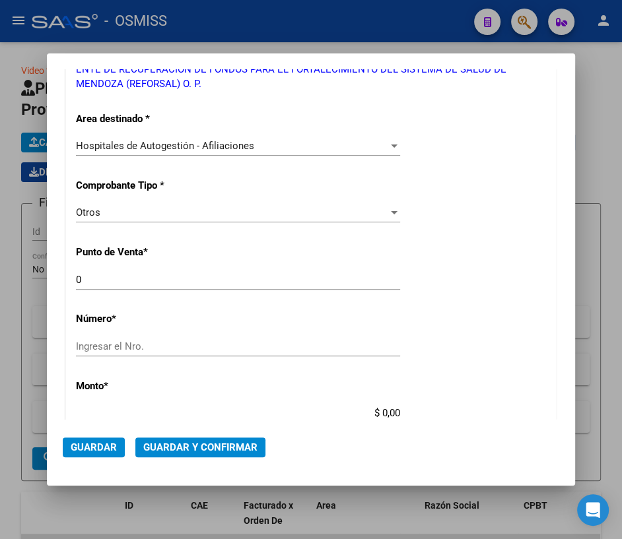
scroll to position [240, 0]
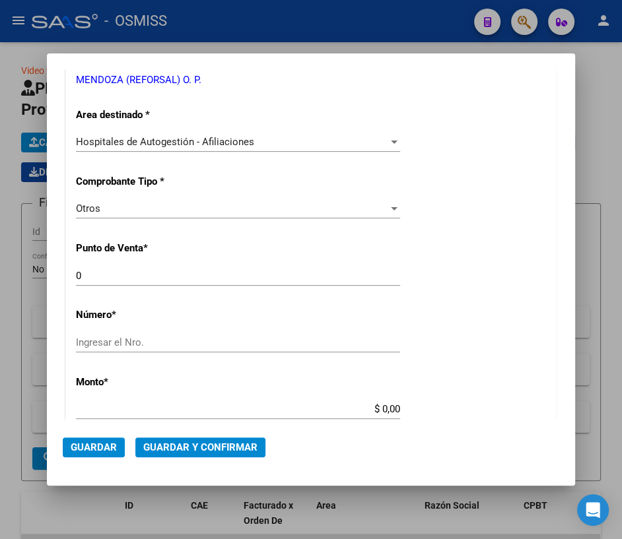
type input "30-71861570-0"
click at [96, 341] on input "Ingresar el Nro." at bounding box center [238, 343] width 324 height 12
type input "36431"
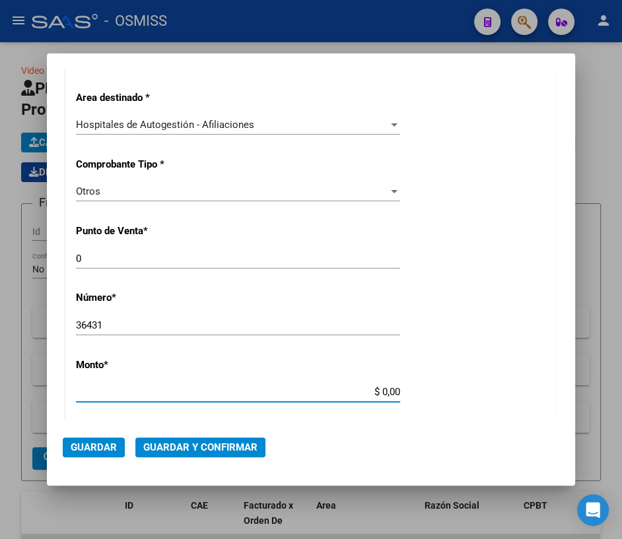
scroll to position [273, 0]
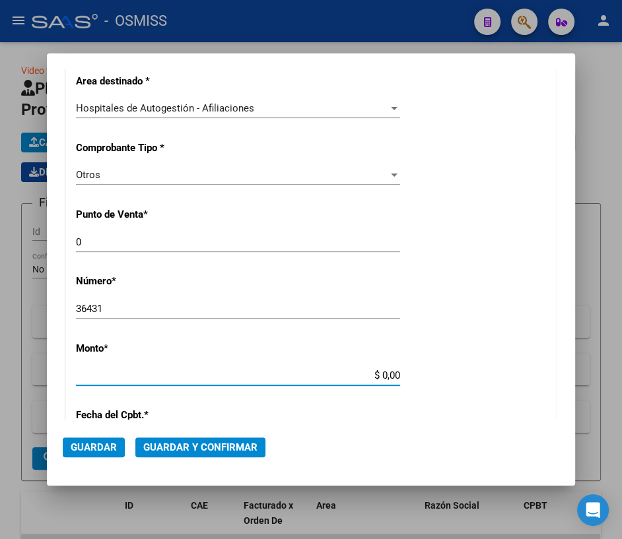
drag, startPoint x: 376, startPoint y: 409, endPoint x: 425, endPoint y: 409, distance: 48.8
click at [425, 409] on div "CUIT * 30-71861570-0 Ingresar CUIT ANALISIS PRESTADOR ENTE DE RECUPERACION DE F…" at bounding box center [311, 388] width 490 height 951
type input "$ 10.000,00"
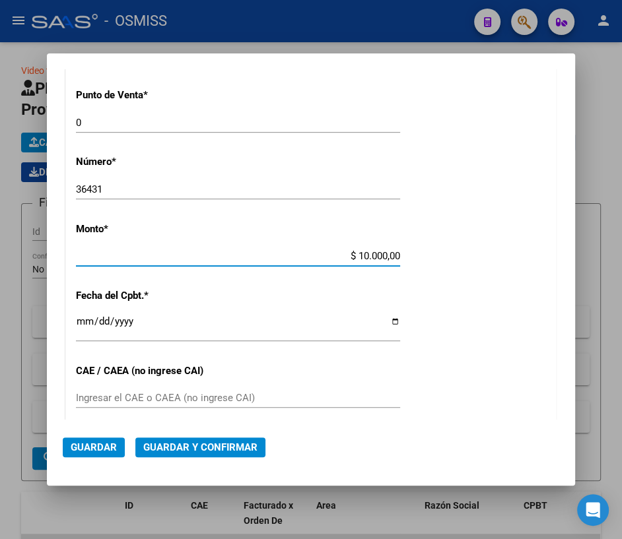
scroll to position [393, 0]
click at [388, 318] on input "Ingresar la fecha" at bounding box center [238, 326] width 324 height 21
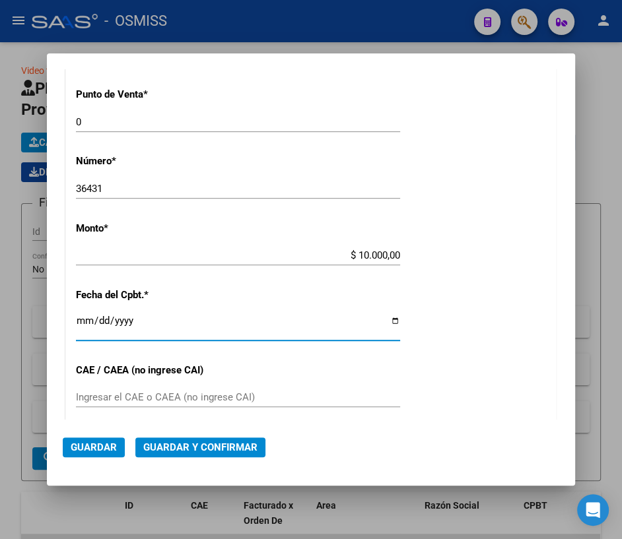
type input "[DATE]"
click at [198, 440] on button "Guardar y Confirmar" at bounding box center [200, 448] width 130 height 20
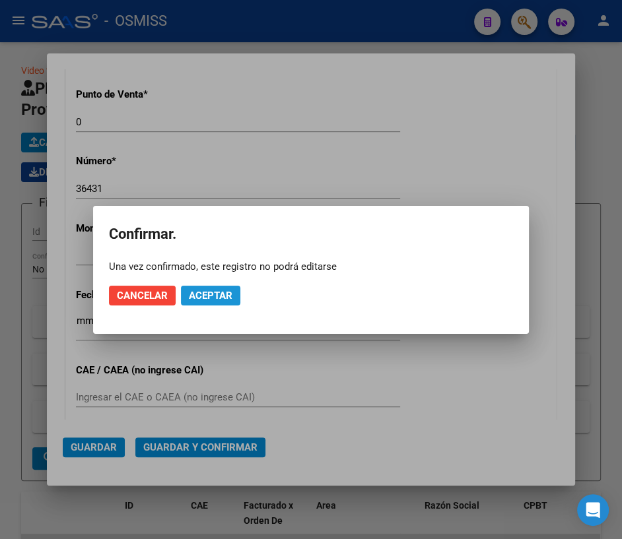
click at [207, 300] on span "Aceptar" at bounding box center [211, 296] width 44 height 12
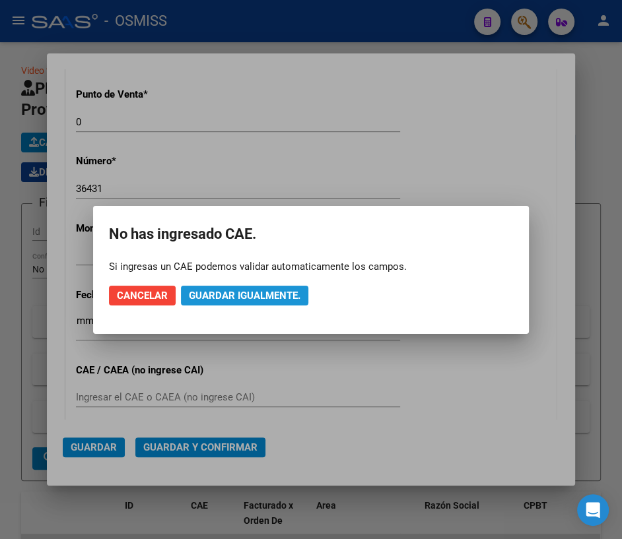
click at [207, 300] on span "Guardar igualmente." at bounding box center [245, 296] width 112 height 12
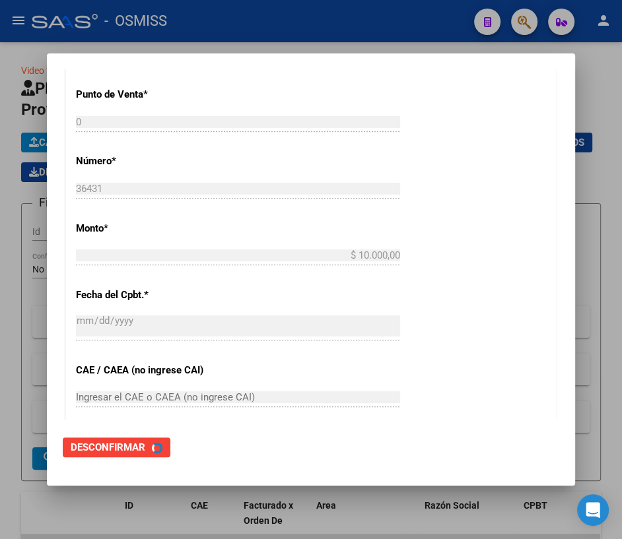
scroll to position [0, 0]
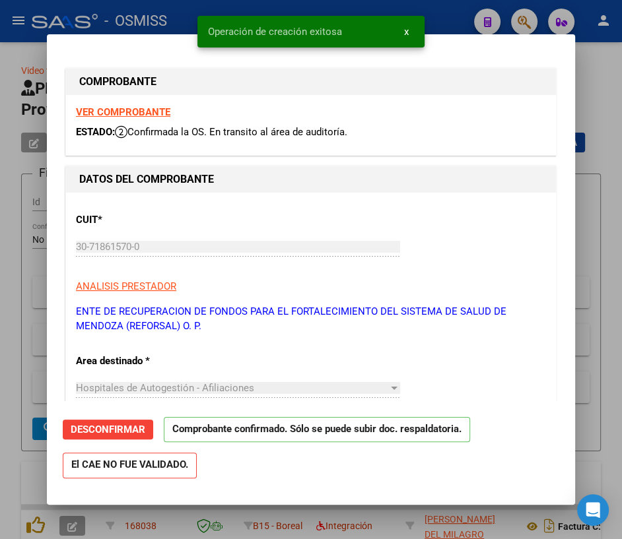
type input "[DATE]"
click at [598, 100] on div at bounding box center [311, 269] width 622 height 539
type input "$ 0,00"
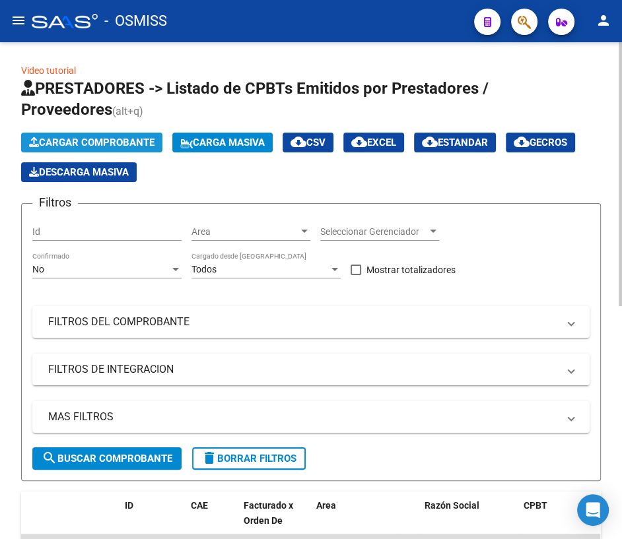
click at [90, 140] on span "Cargar Comprobante" at bounding box center [91, 143] width 125 height 12
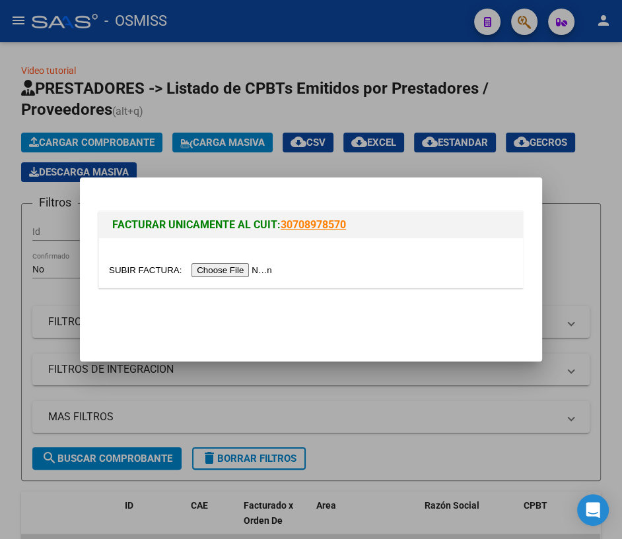
click at [150, 264] on input "file" at bounding box center [192, 270] width 167 height 14
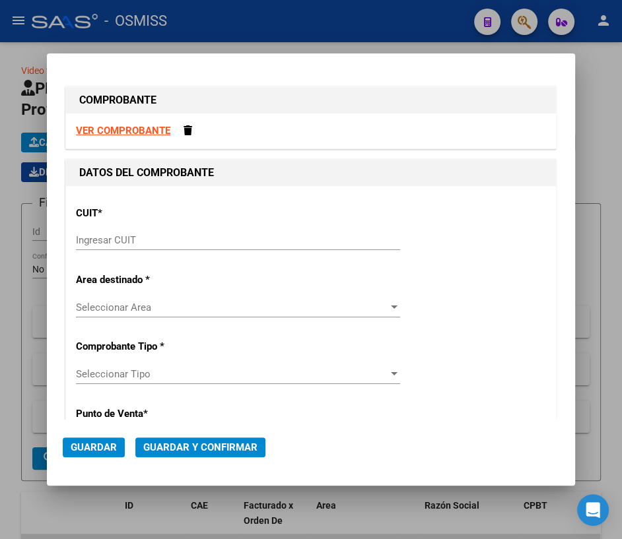
click at [178, 243] on input "Ingresar CUIT" at bounding box center [238, 240] width 324 height 12
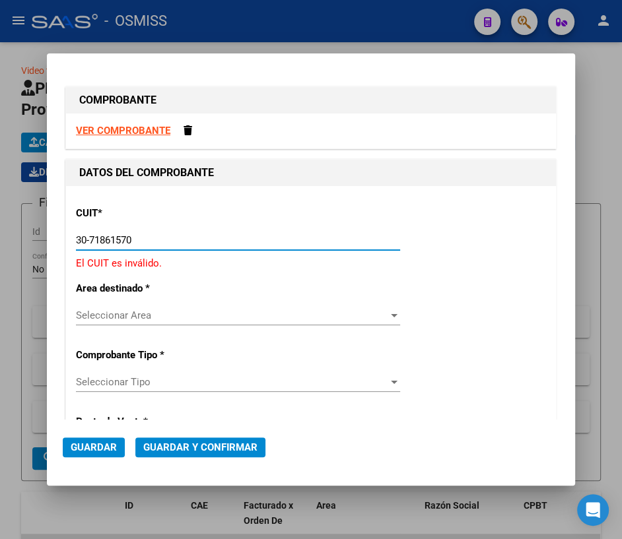
type input "30-71861570-0"
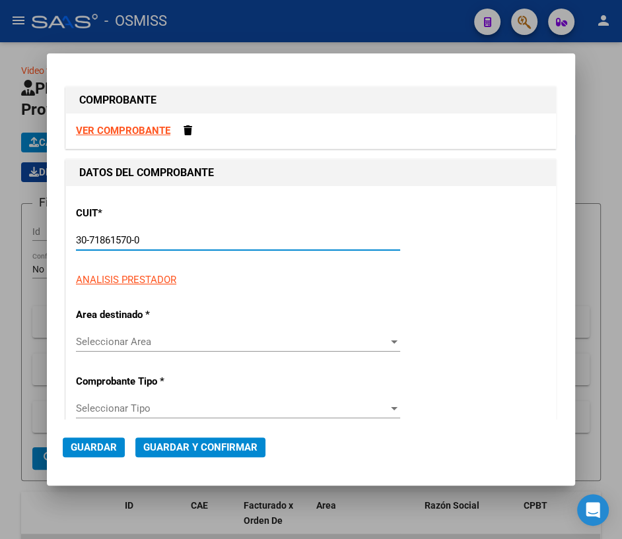
type input "0"
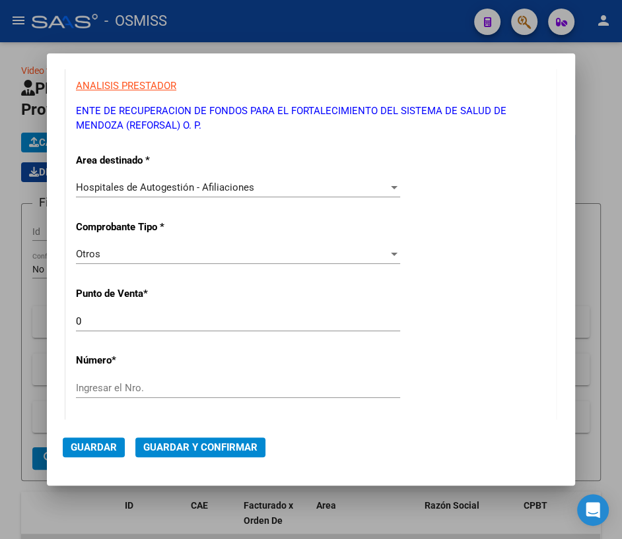
scroll to position [240, 0]
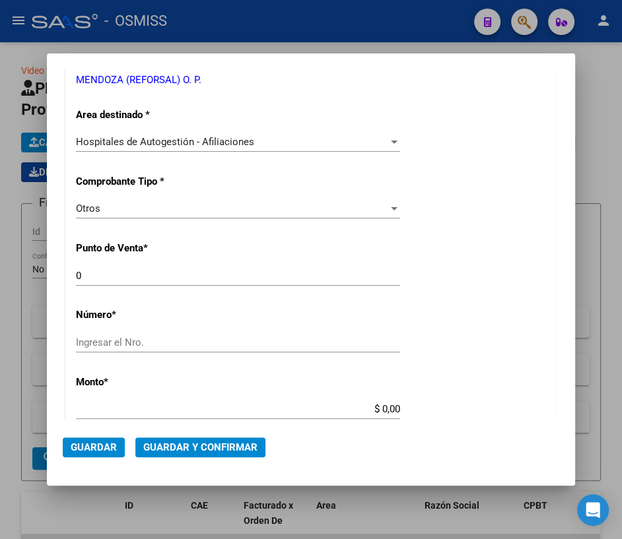
type input "30-71861570-0"
click at [152, 344] on input "Ingresar el Nro." at bounding box center [238, 343] width 324 height 12
type input "36432"
drag, startPoint x: 373, startPoint y: 408, endPoint x: 417, endPoint y: 403, distance: 44.5
click at [417, 403] on div "CUIT * 30-71861570-0 Ingresar CUIT ANALISIS PRESTADOR ENTE DE RECUPERACION DE F…" at bounding box center [311, 422] width 490 height 951
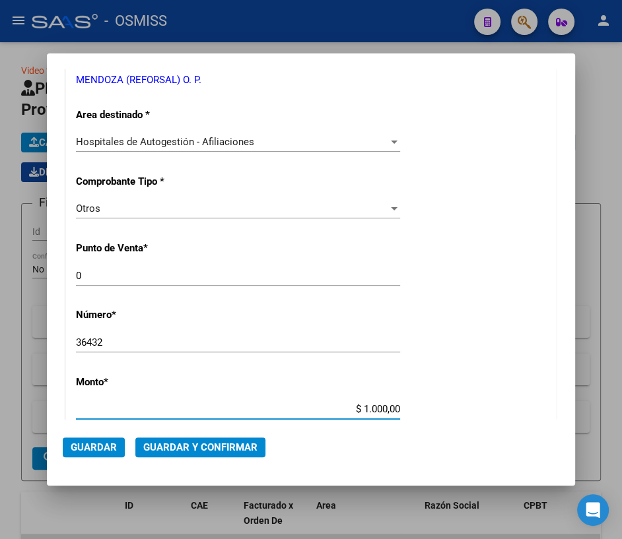
type input "$ 10.000,00"
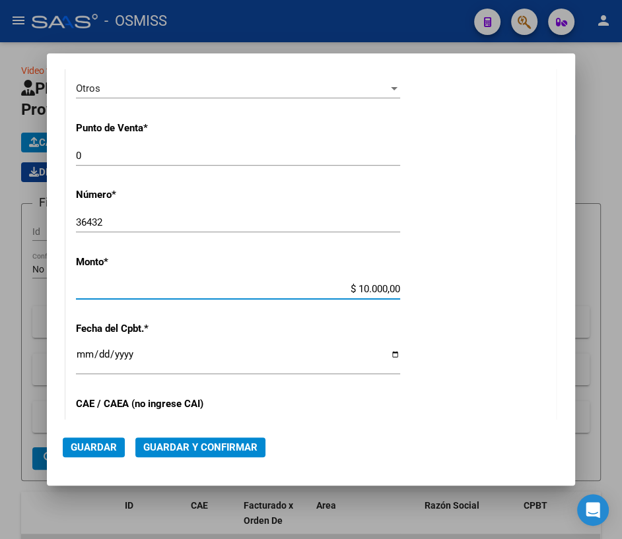
click at [84, 356] on input "Ingresar la fecha" at bounding box center [238, 359] width 324 height 21
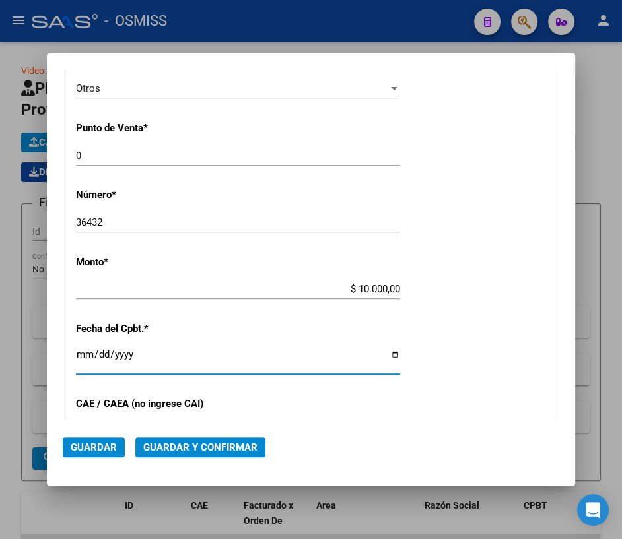
click at [393, 353] on input "Ingresar la fecha" at bounding box center [238, 359] width 324 height 21
type input "[DATE]"
click at [192, 446] on span "Guardar y Confirmar" at bounding box center [200, 448] width 114 height 12
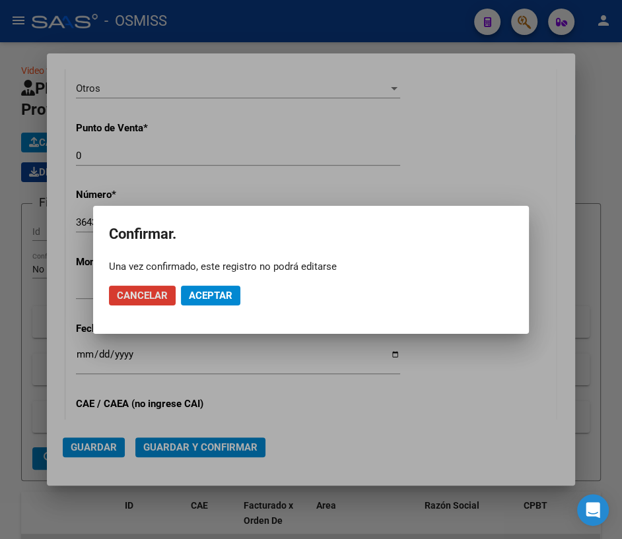
click at [213, 295] on span "Aceptar" at bounding box center [211, 296] width 44 height 12
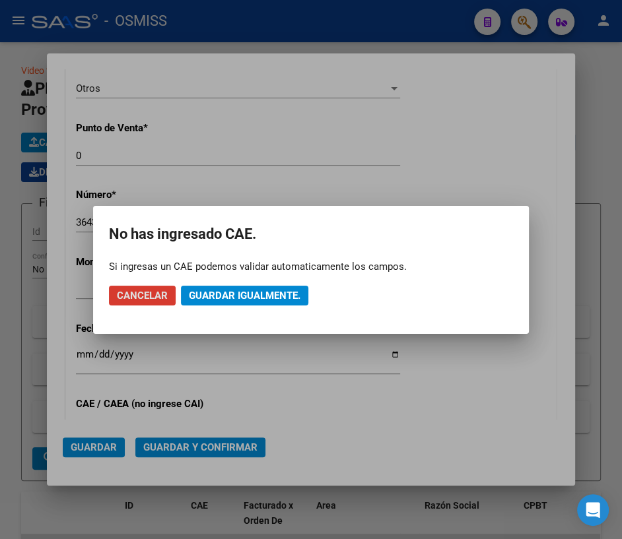
click at [213, 295] on span "Guardar igualmente." at bounding box center [245, 296] width 112 height 12
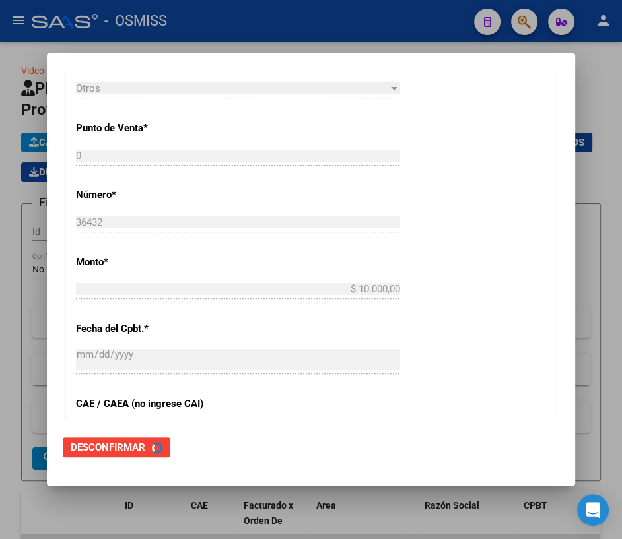
scroll to position [0, 0]
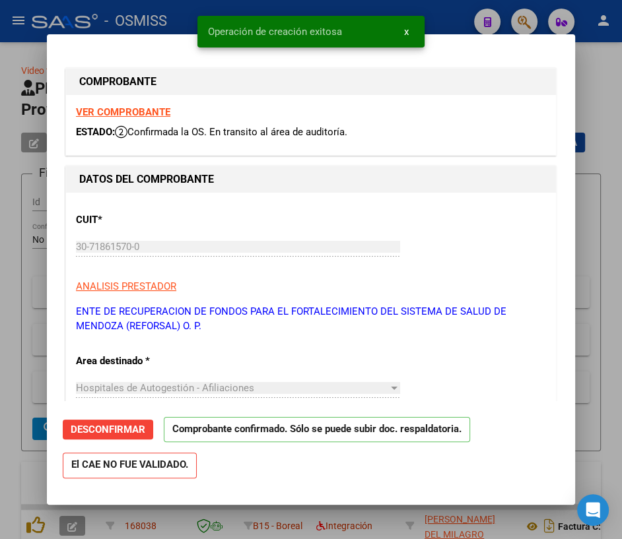
type input "[DATE]"
click at [587, 98] on div at bounding box center [311, 269] width 622 height 539
type input "$ 0,00"
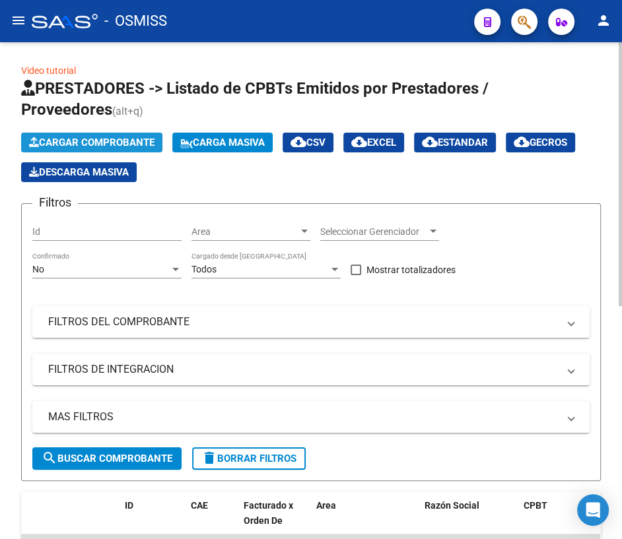
click at [79, 133] on button "Cargar Comprobante" at bounding box center [91, 143] width 141 height 20
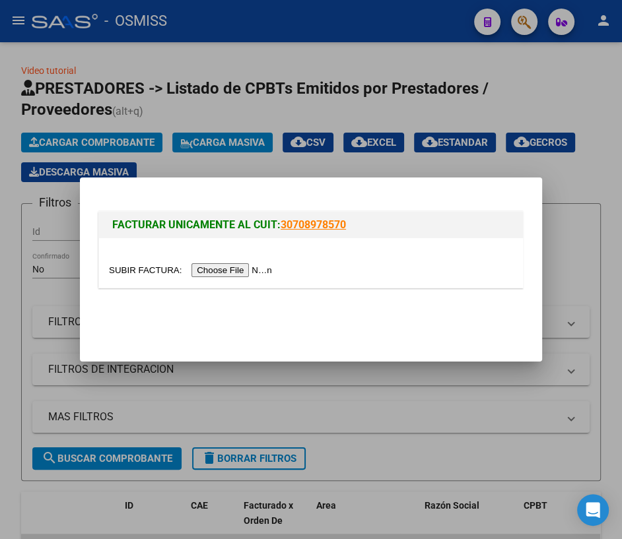
click at [148, 266] on input "file" at bounding box center [192, 270] width 167 height 14
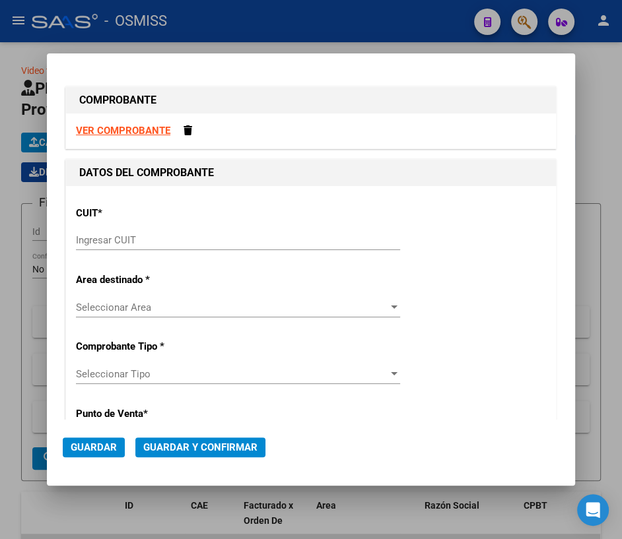
click at [108, 242] on input "Ingresar CUIT" at bounding box center [238, 240] width 324 height 12
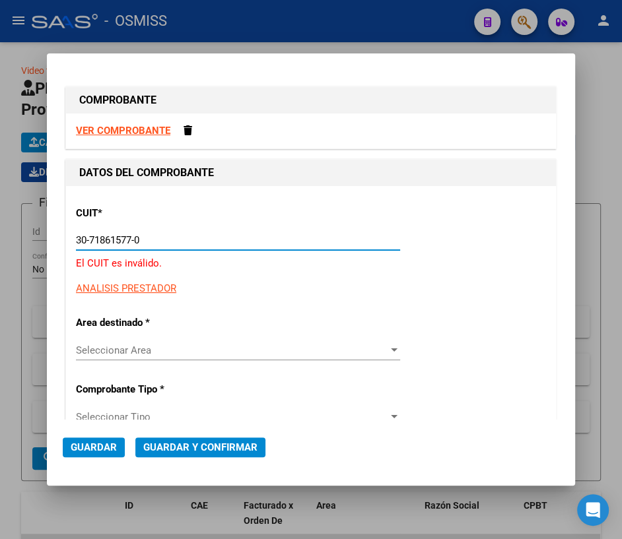
drag, startPoint x: 155, startPoint y: 244, endPoint x: 75, endPoint y: 241, distance: 80.6
type input "30-71861570-0"
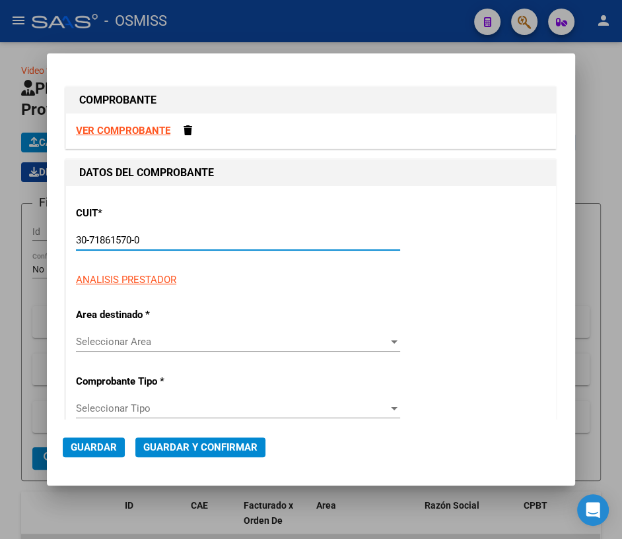
type input "0"
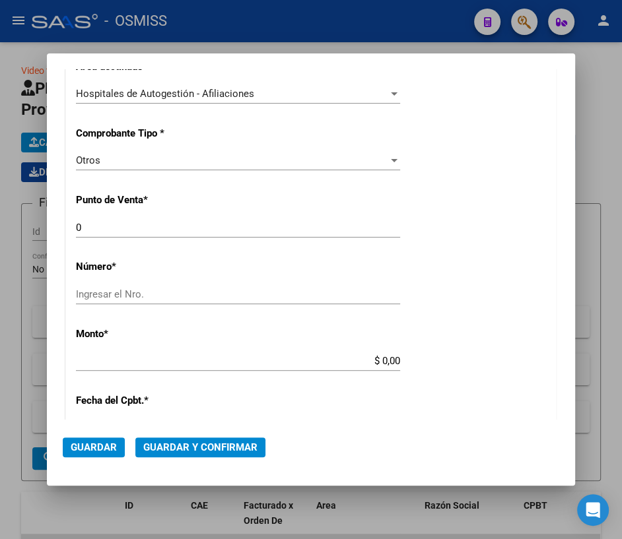
scroll to position [300, 0]
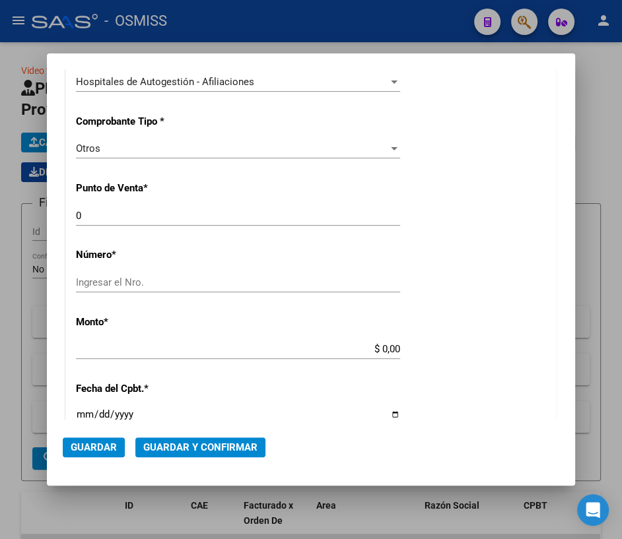
type input "30-71861570-0"
click at [125, 287] on input "Ingresar el Nro." at bounding box center [238, 283] width 324 height 12
type input "36433"
drag, startPoint x: 376, startPoint y: 349, endPoint x: 405, endPoint y: 349, distance: 28.4
click at [405, 349] on div "CUIT * 30-71861570-0 Ingresar CUIT ANALISIS PRESTADOR ENTE DE RECUPERACION DE F…" at bounding box center [311, 361] width 490 height 951
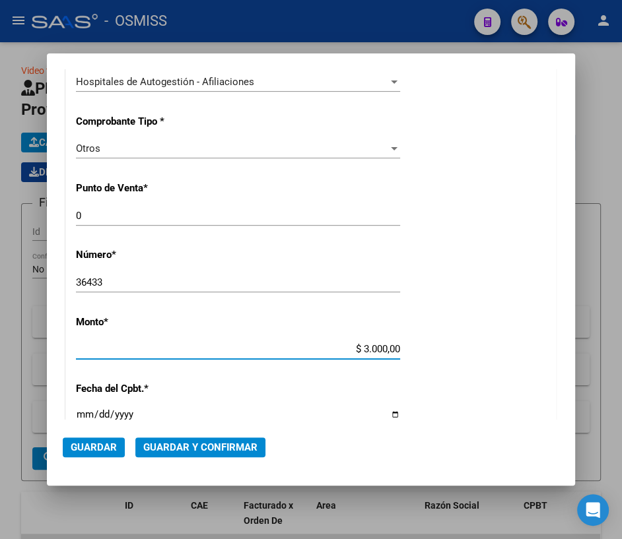
type input "$ 30.000,00"
click at [81, 414] on input "Ingresar la fecha" at bounding box center [238, 419] width 324 height 21
click at [389, 411] on input "Ingresar la fecha" at bounding box center [238, 419] width 324 height 21
type input "[DATE]"
click at [199, 446] on span "Guardar y Confirmar" at bounding box center [200, 448] width 114 height 12
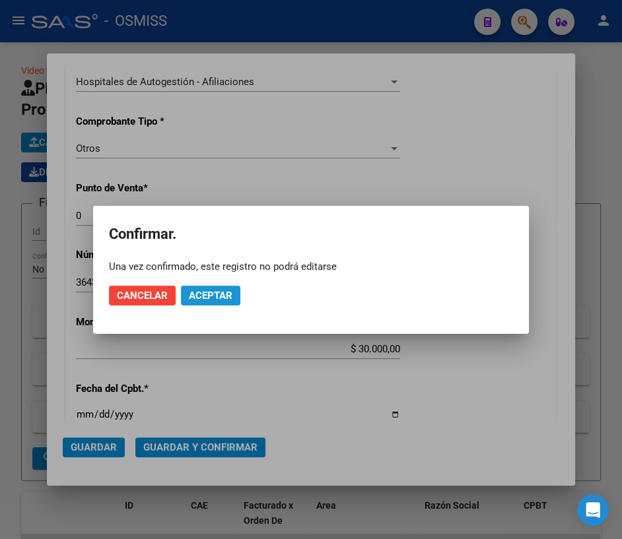
click at [217, 296] on span "Aceptar" at bounding box center [211, 296] width 44 height 12
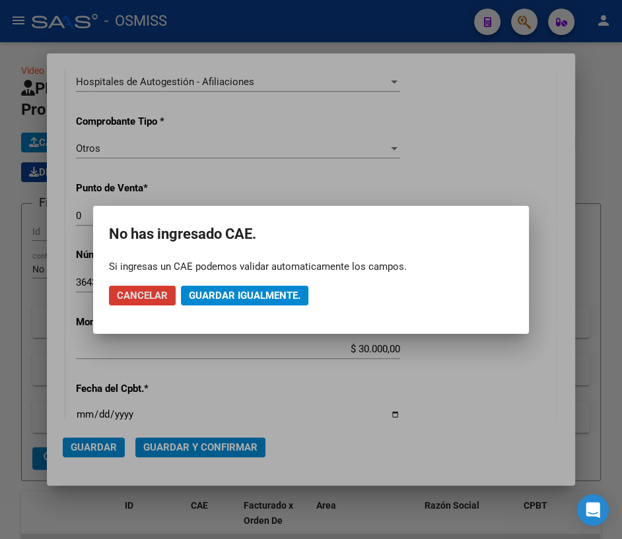
click at [217, 296] on span "Guardar igualmente." at bounding box center [245, 296] width 112 height 12
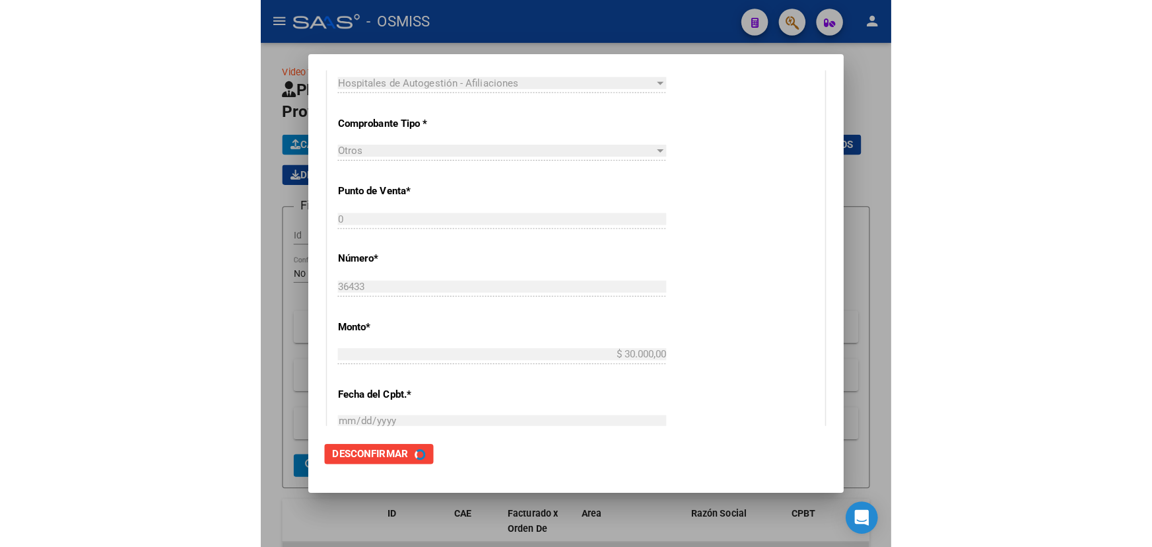
scroll to position [0, 0]
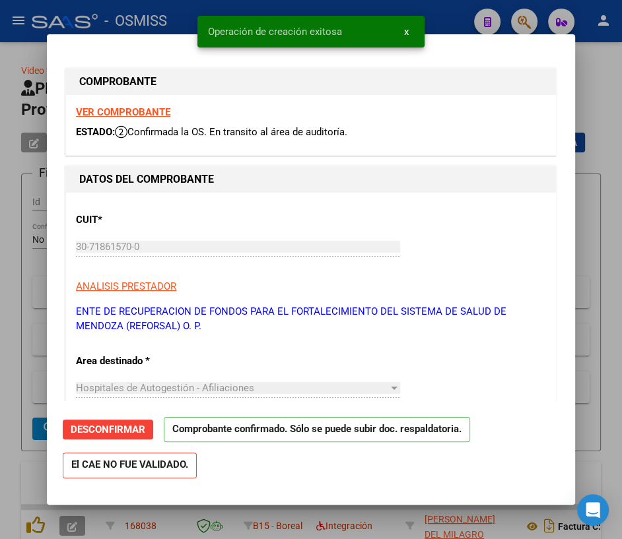
type input "[DATE]"
click at [599, 69] on div at bounding box center [311, 269] width 622 height 539
type input "$ 0,00"
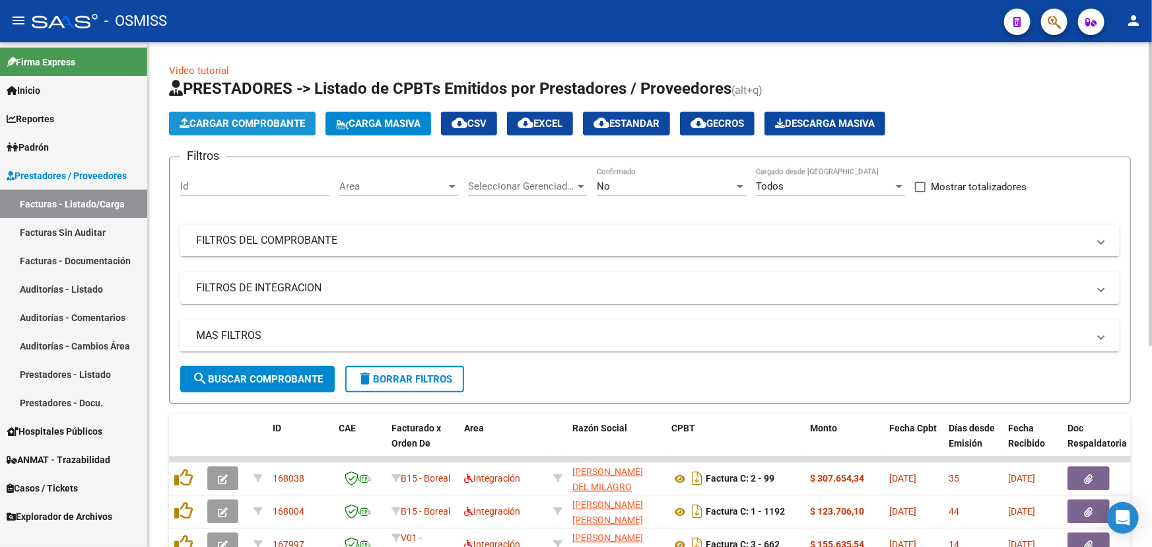
click at [235, 119] on span "Cargar Comprobante" at bounding box center [242, 123] width 125 height 12
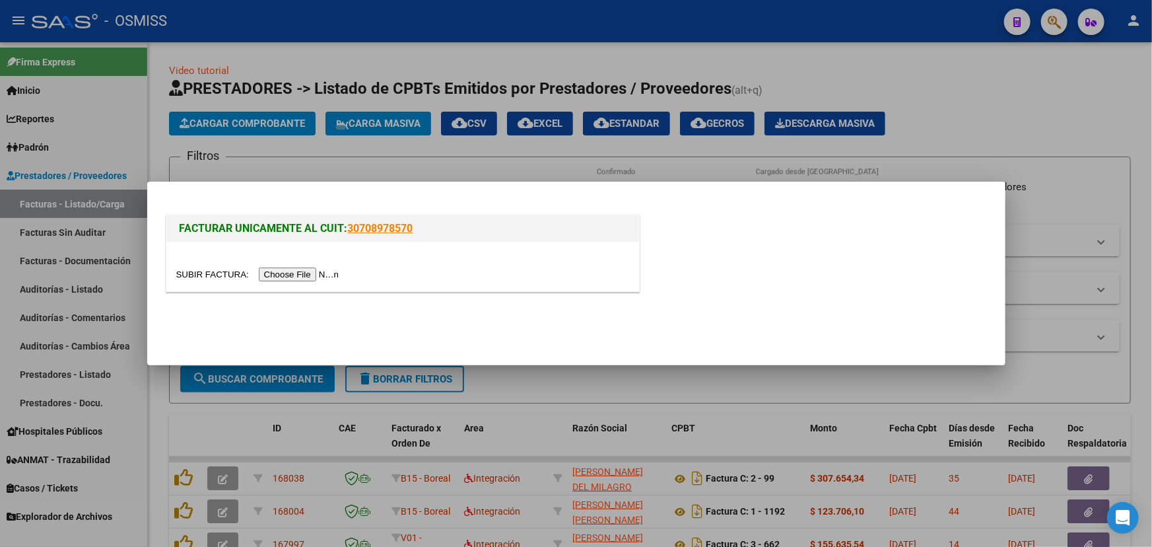
click at [217, 273] on input "file" at bounding box center [259, 274] width 167 height 14
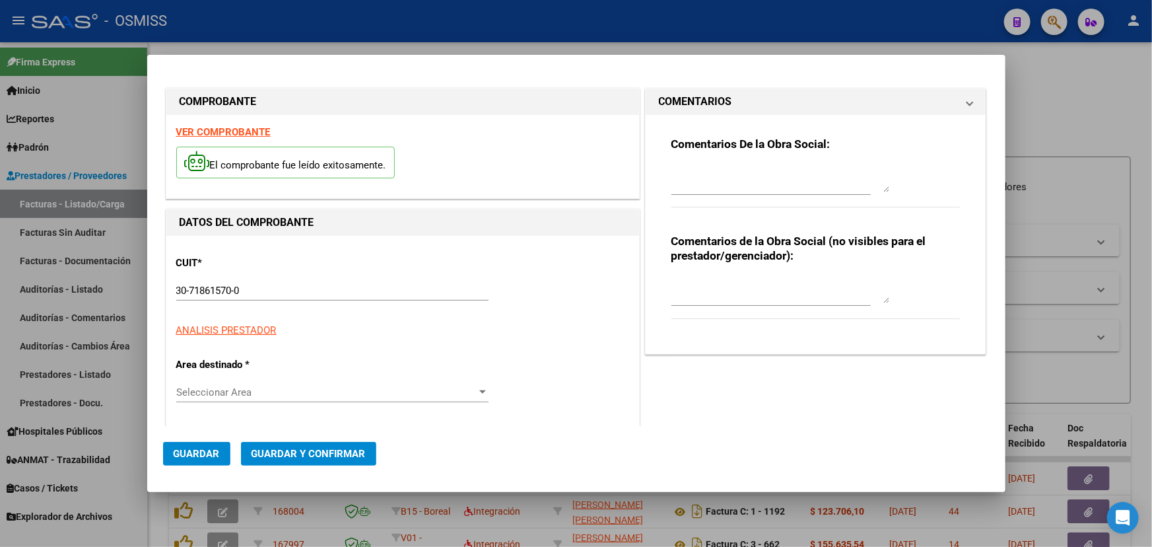
type input "[DATE]"
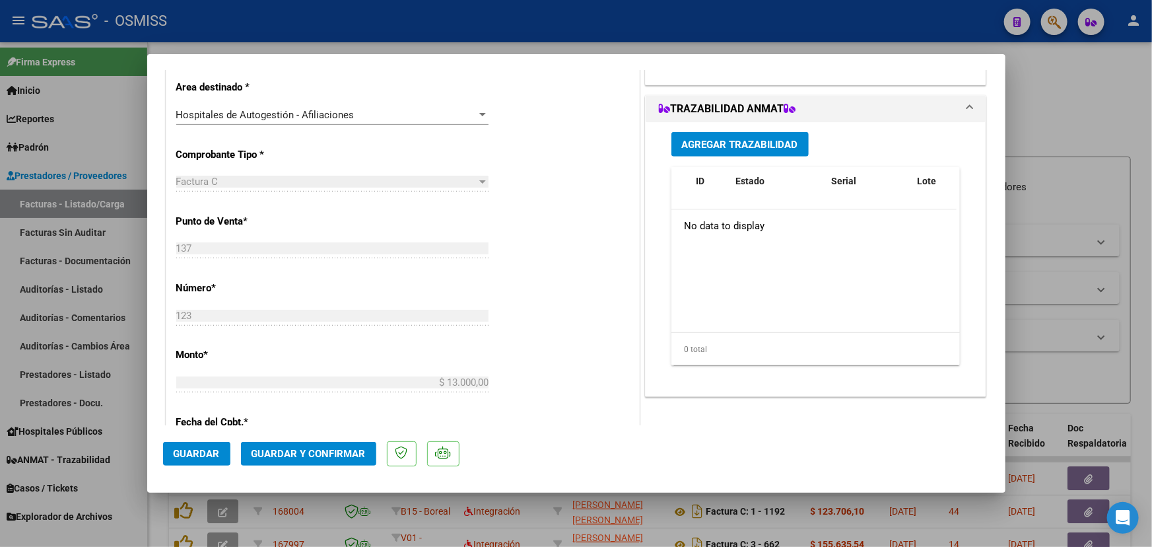
scroll to position [360, 0]
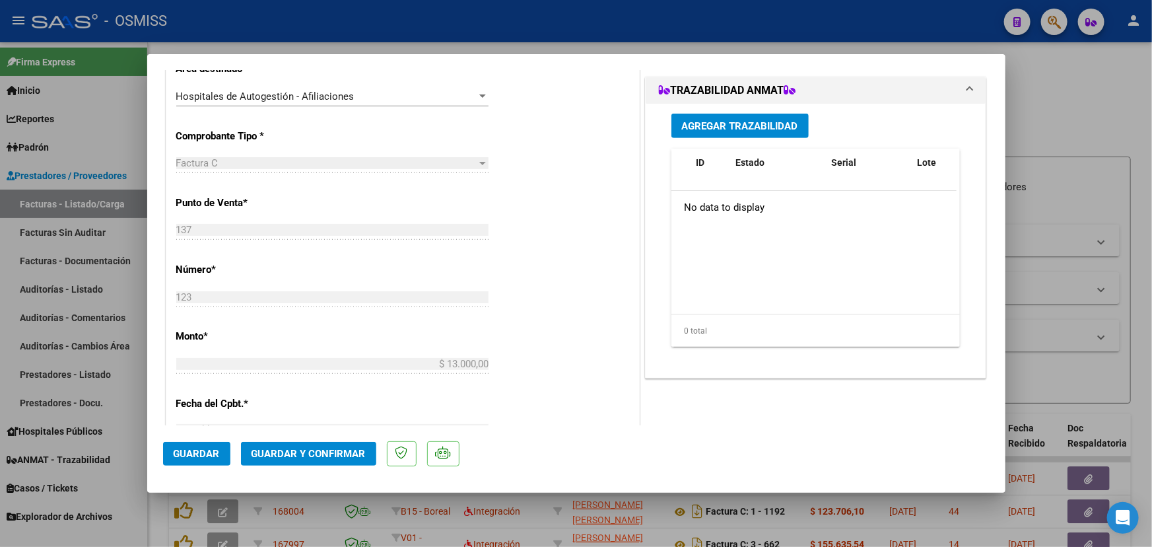
click at [300, 456] on span "Guardar y Confirmar" at bounding box center [309, 454] width 114 height 12
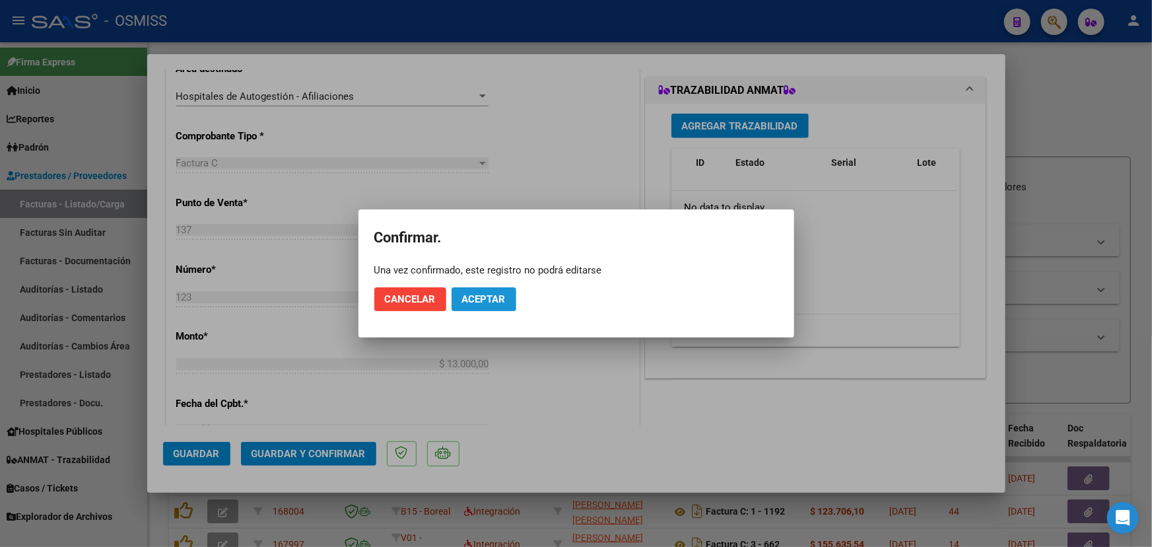
click at [482, 296] on span "Aceptar" at bounding box center [484, 299] width 44 height 12
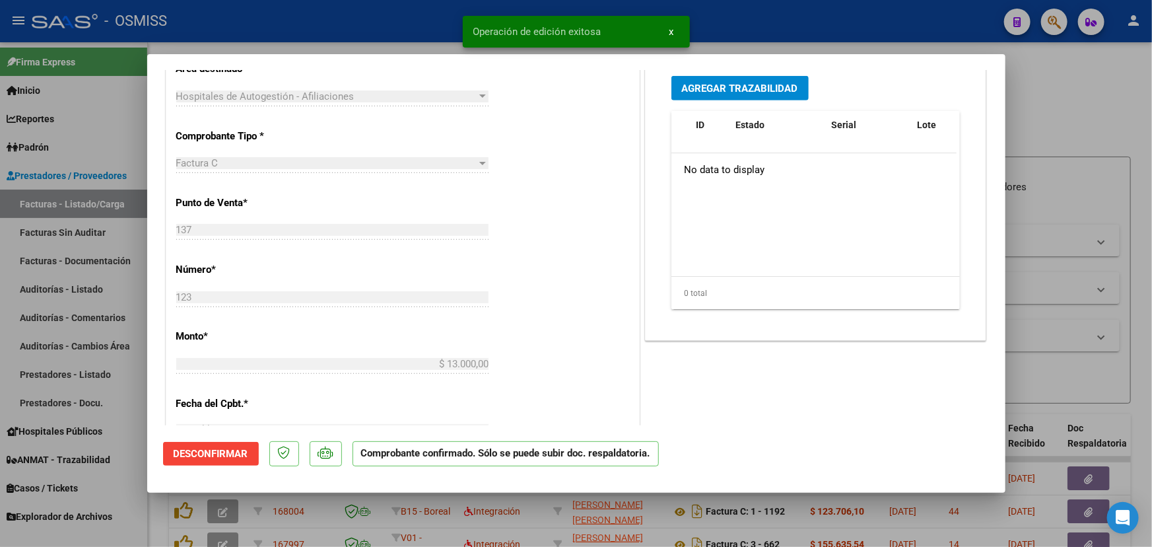
click at [1042, 112] on div at bounding box center [576, 273] width 1152 height 547
type input "$ 0,00"
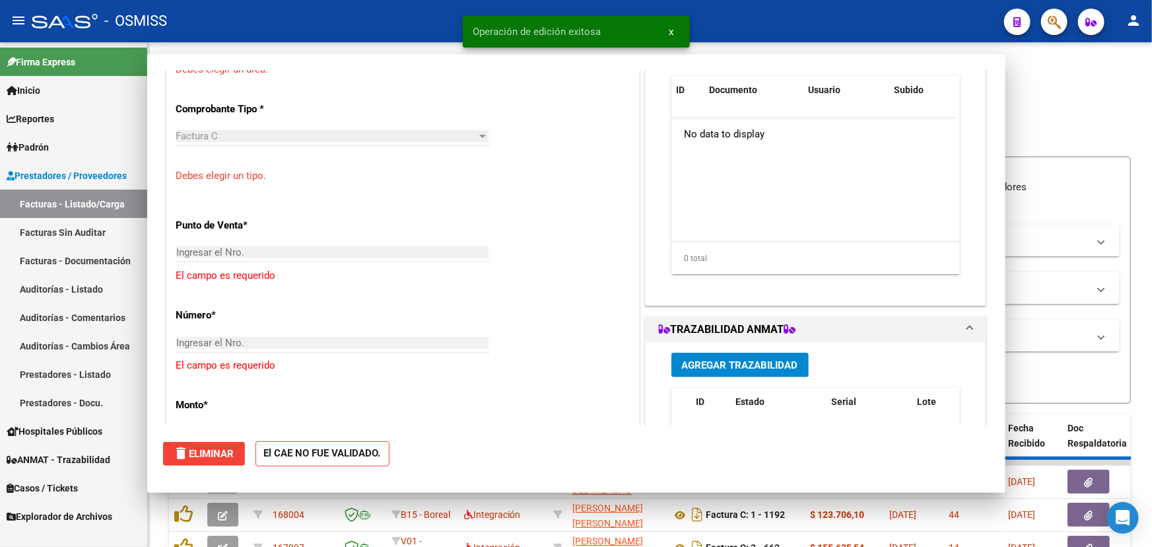
scroll to position [0, 0]
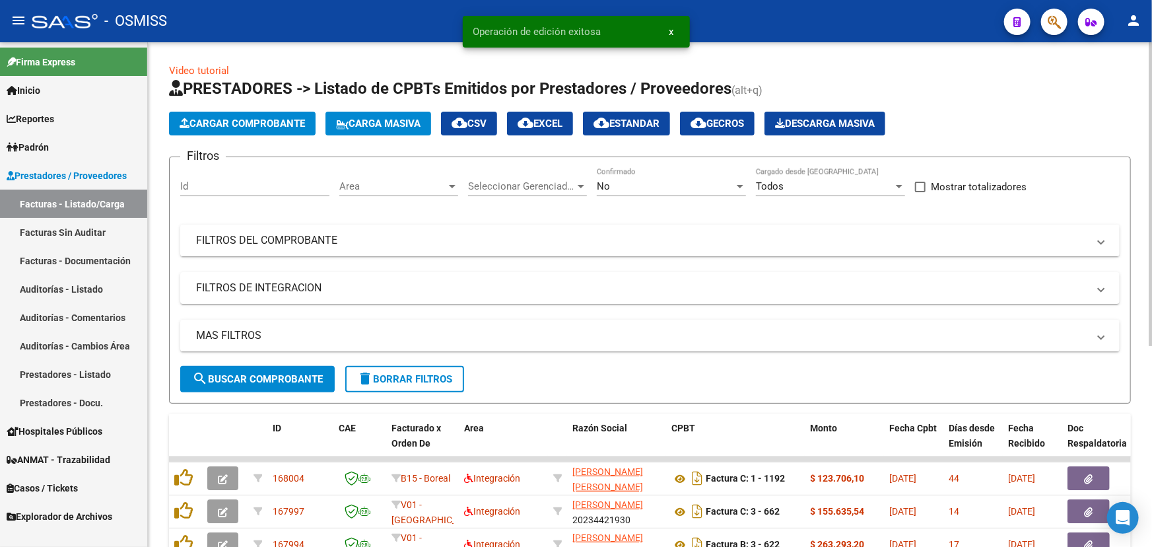
click at [378, 184] on span "Area" at bounding box center [392, 186] width 107 height 12
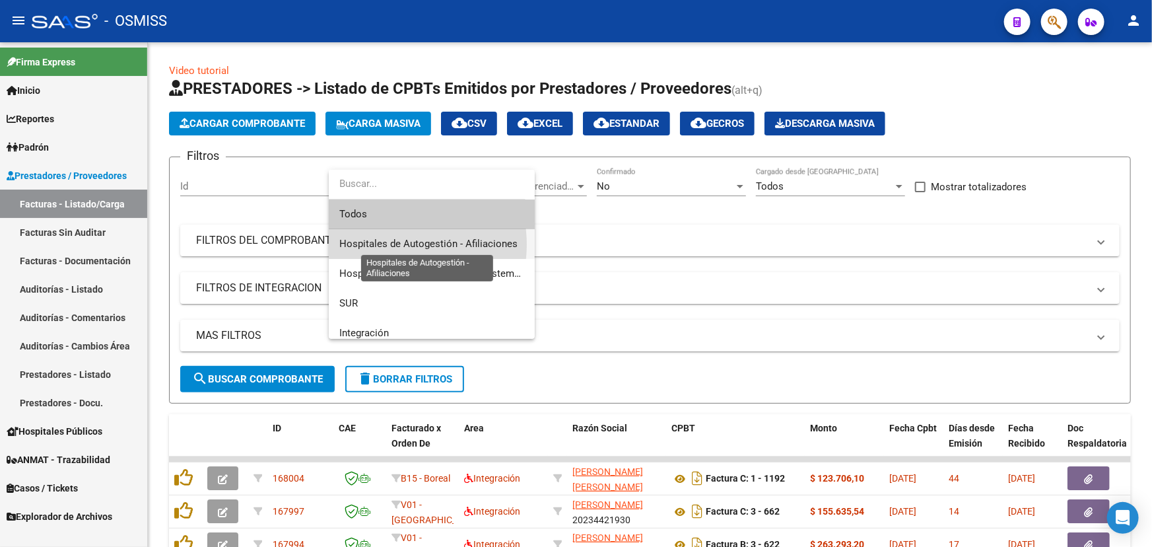
click at [398, 244] on span "Hospitales de Autogestión - Afiliaciones" at bounding box center [428, 244] width 178 height 12
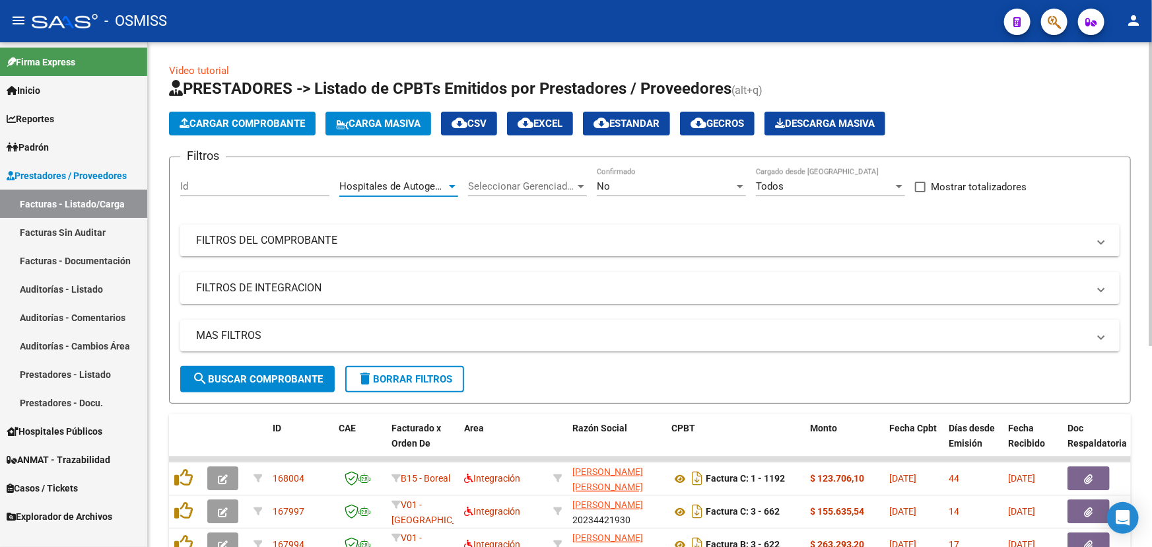
click at [720, 182] on div "No" at bounding box center [665, 186] width 137 height 12
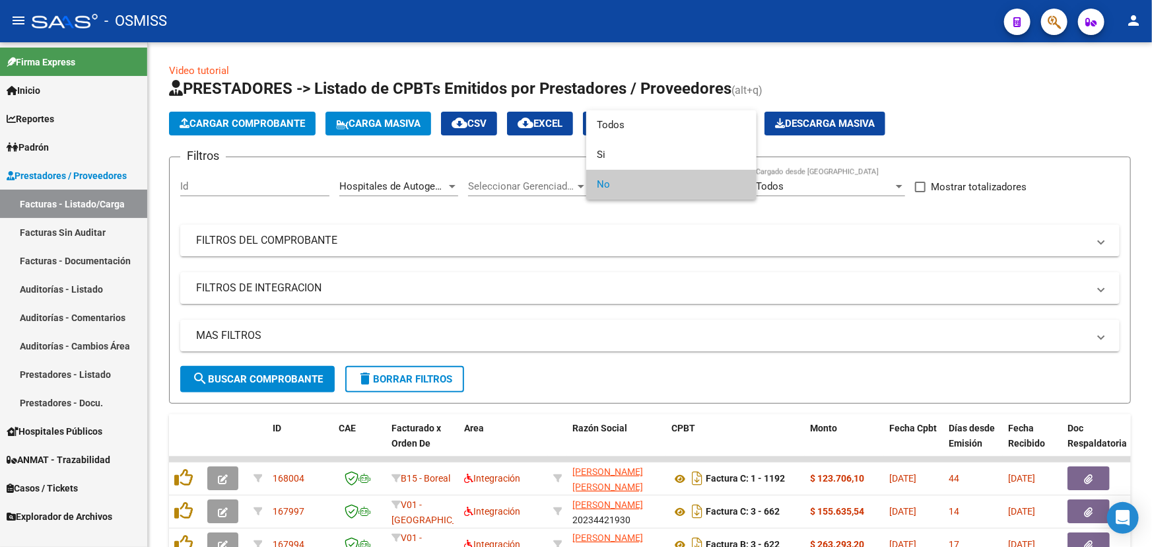
click at [621, 191] on span "No" at bounding box center [671, 185] width 149 height 30
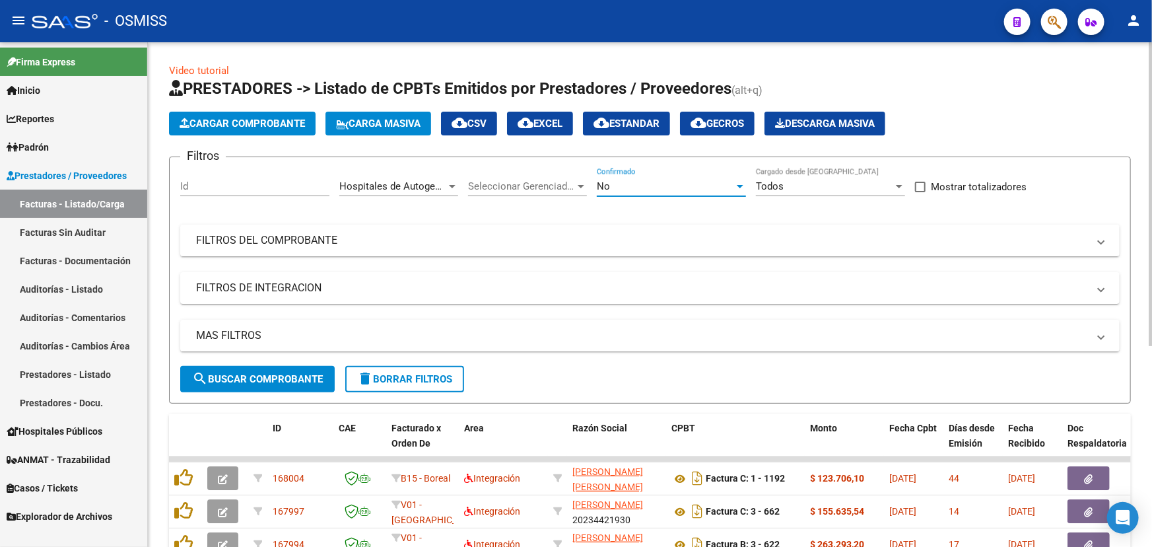
click at [607, 189] on span "No" at bounding box center [603, 186] width 13 height 12
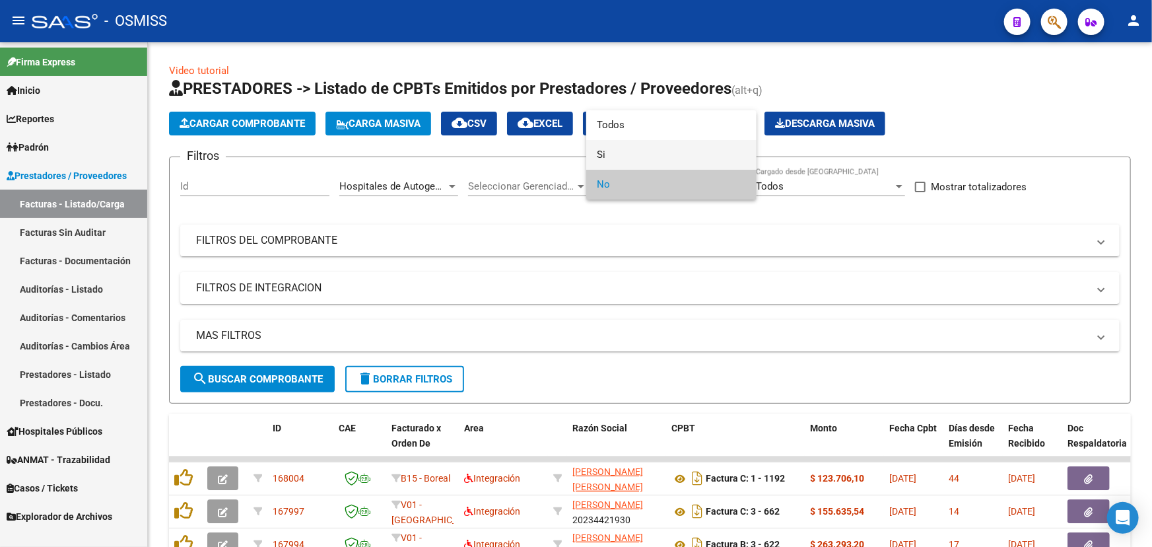
click at [603, 160] on span "Si" at bounding box center [671, 155] width 149 height 30
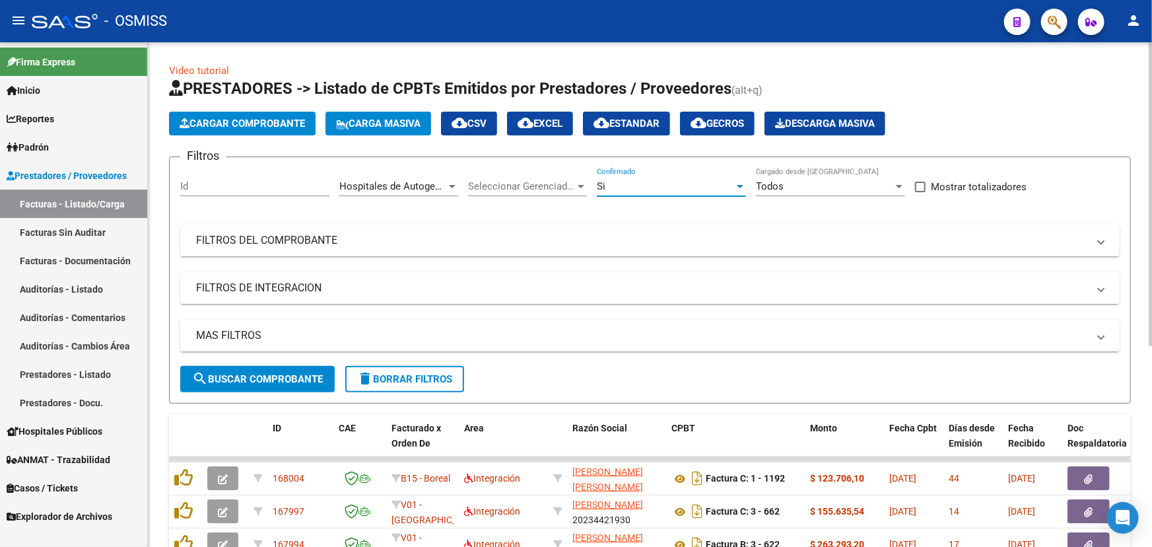
click at [215, 334] on mat-panel-title "MAS FILTROS" at bounding box center [642, 335] width 892 height 15
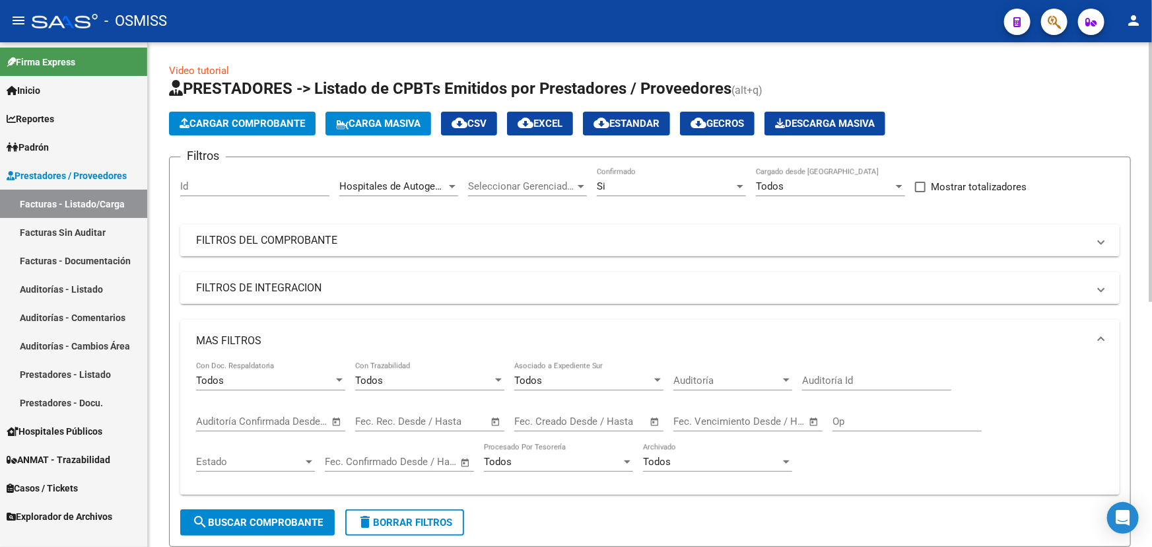
click at [654, 419] on span "Open calendar" at bounding box center [655, 422] width 32 height 32
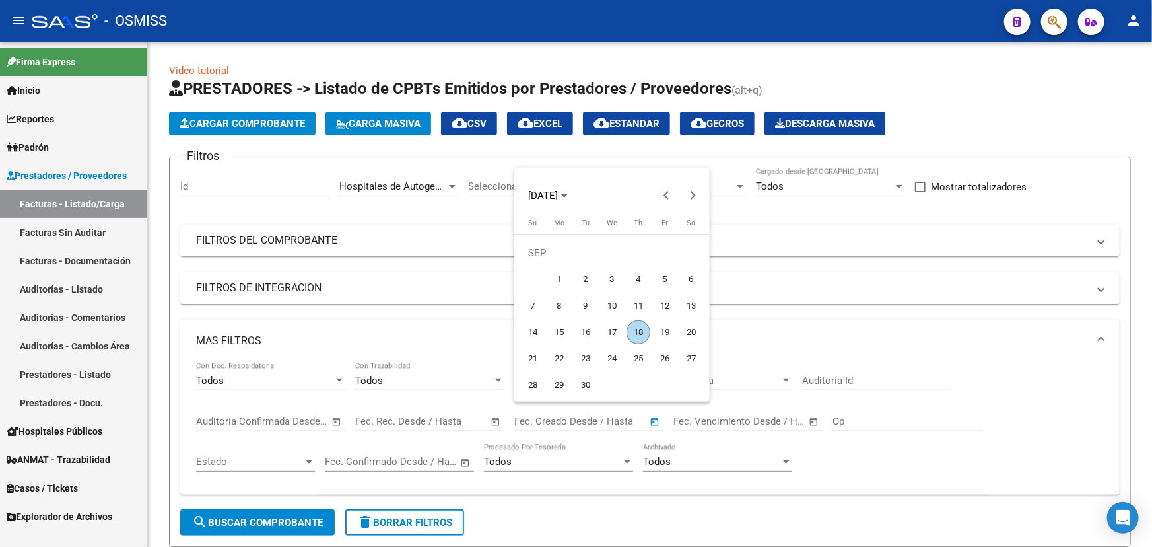
click at [636, 331] on span "18" at bounding box center [638, 332] width 24 height 24
type input "[DATE]"
click at [246, 521] on div at bounding box center [576, 273] width 1152 height 547
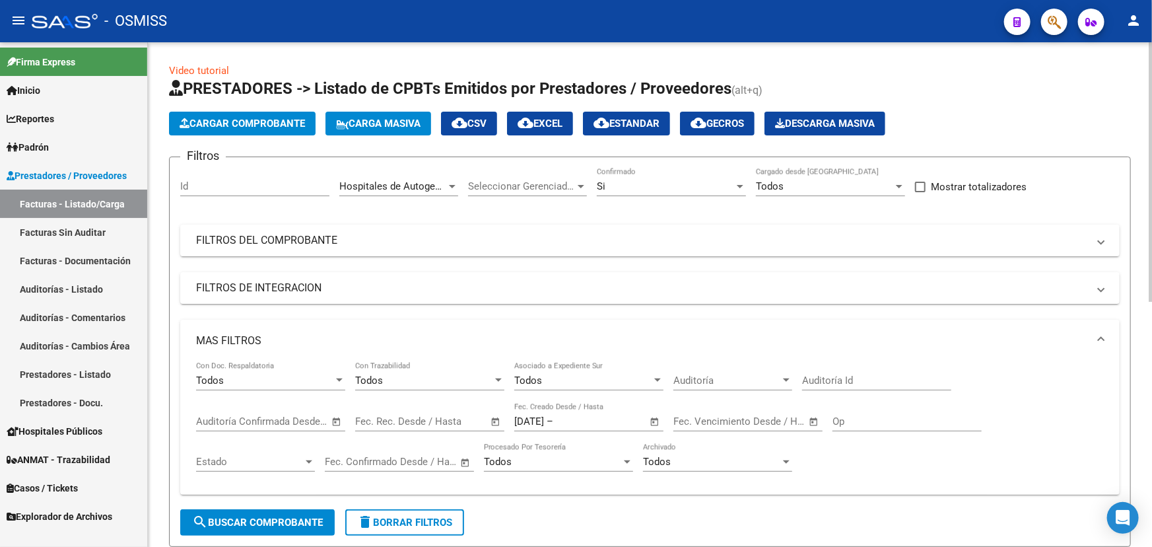
click at [655, 418] on span "Open calendar" at bounding box center [655, 422] width 32 height 32
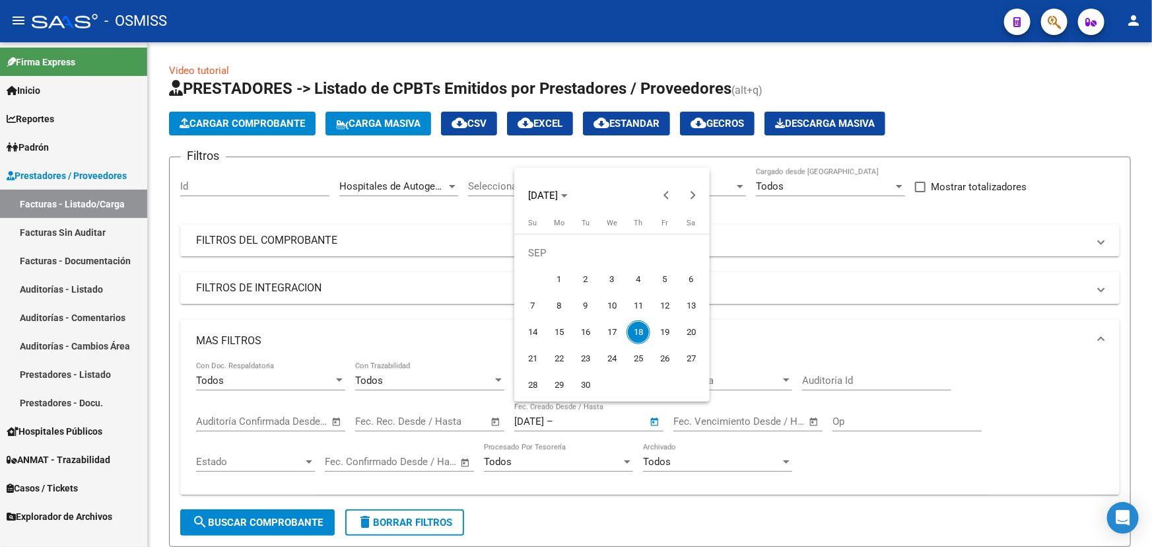
click at [634, 336] on span "18" at bounding box center [638, 332] width 24 height 24
type input "[DATE]"
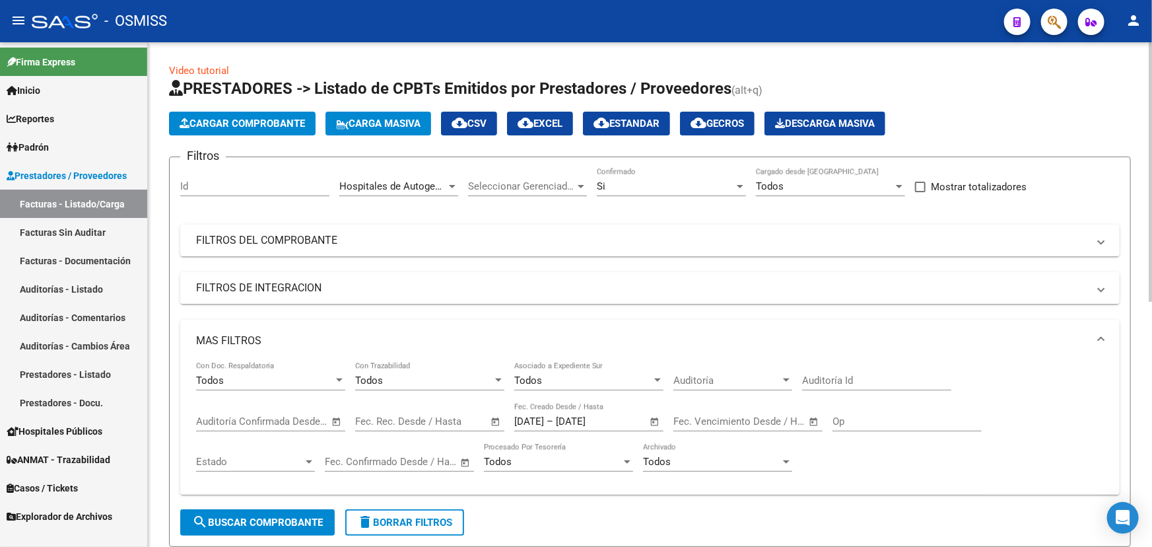
click at [271, 518] on span "search Buscar Comprobante" at bounding box center [257, 522] width 131 height 12
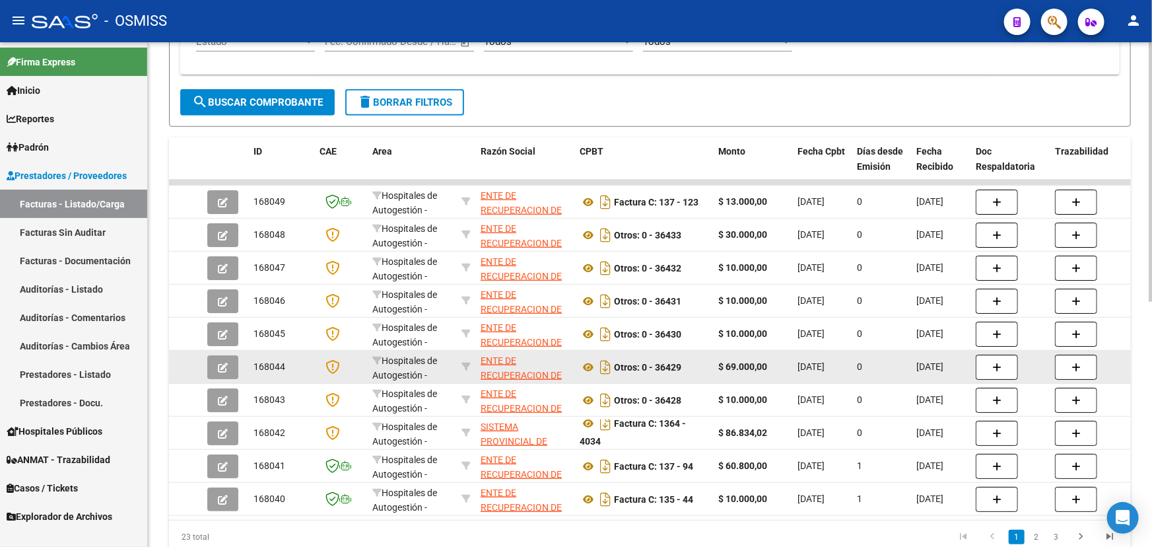
scroll to position [8, 0]
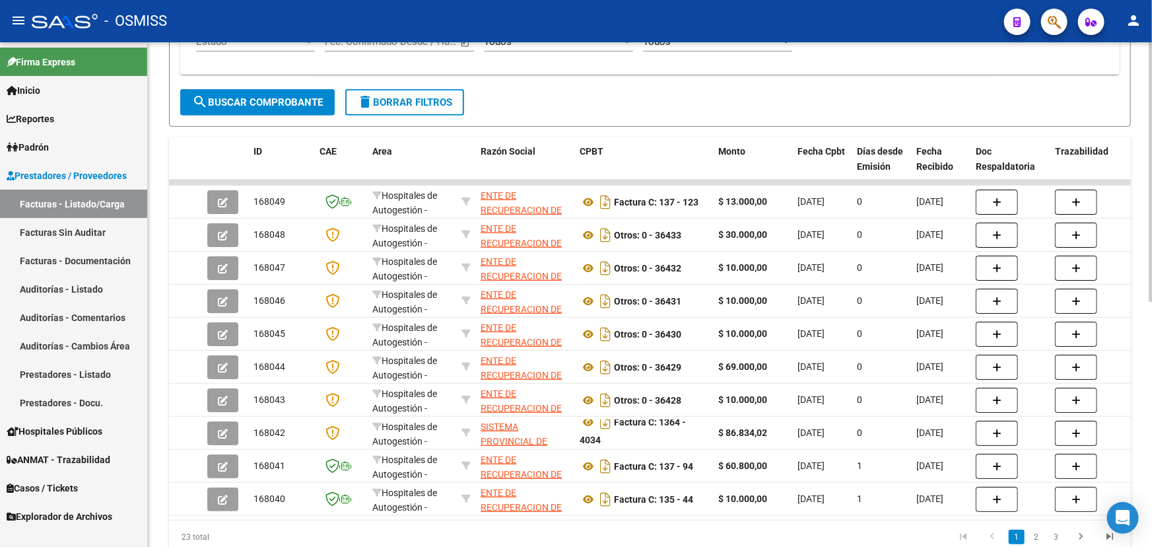
click at [449, 98] on span "delete Borrar Filtros" at bounding box center [404, 102] width 95 height 12
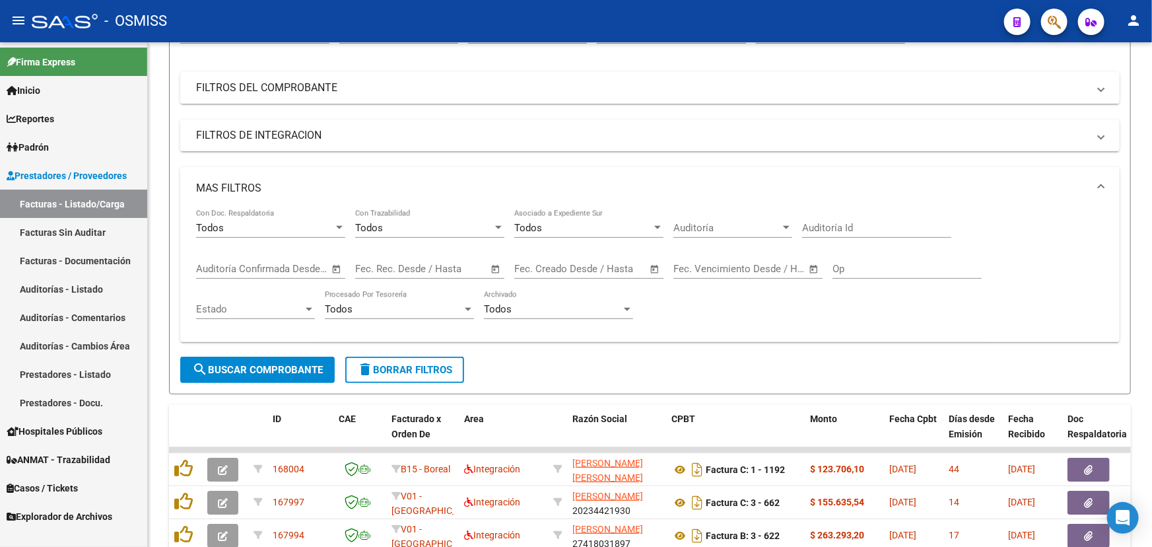
scroll to position [420, 0]
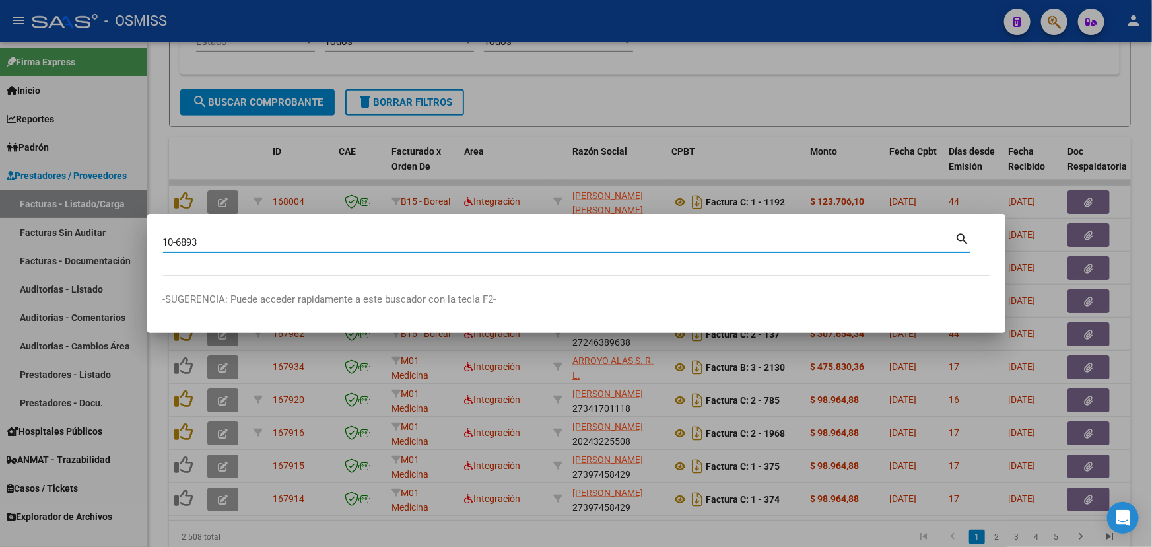
type input "10-6893"
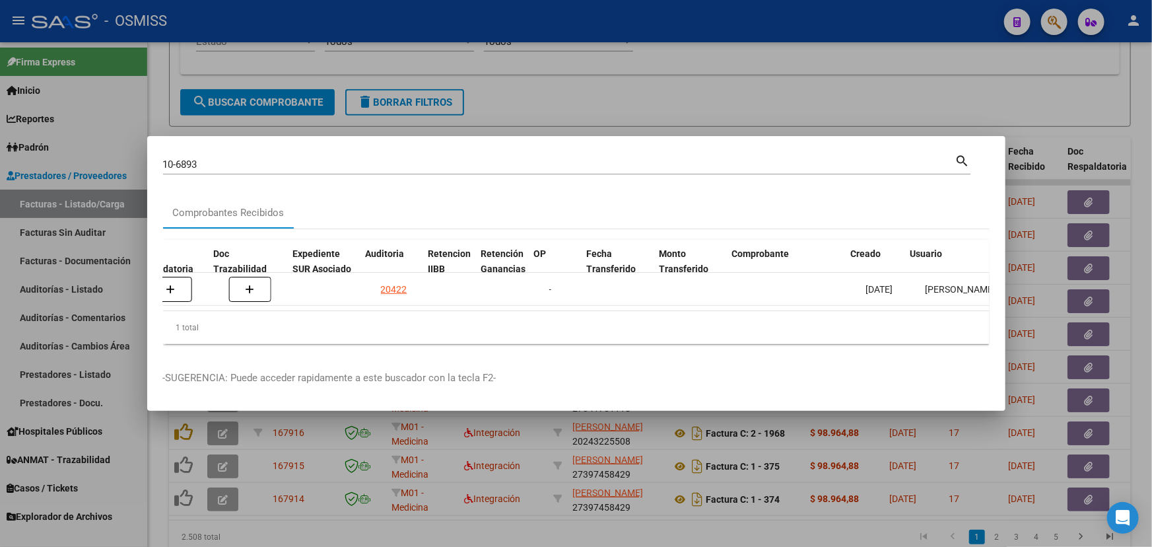
scroll to position [0, 850]
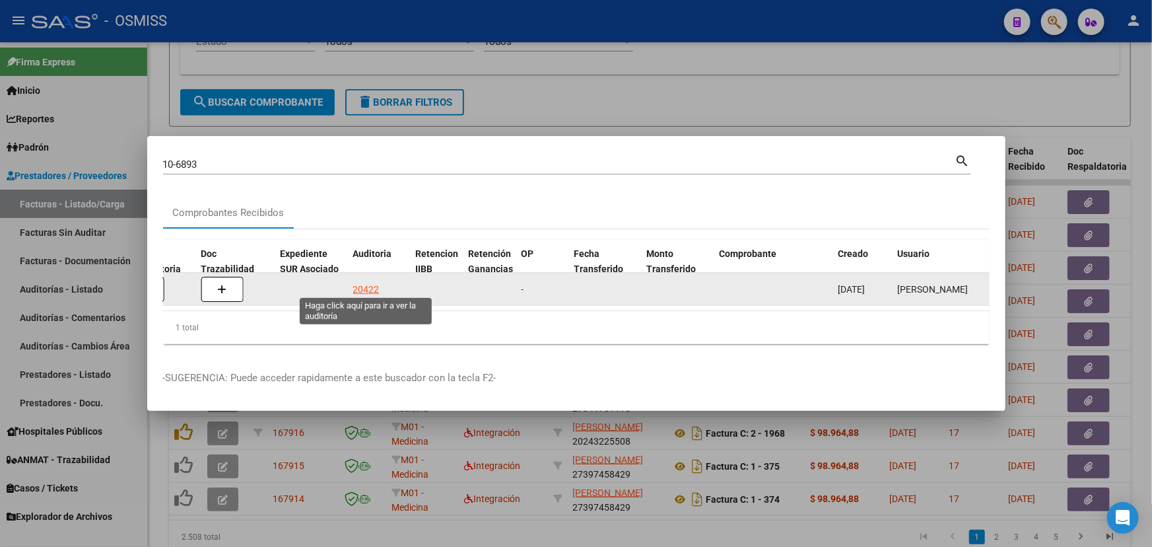
click at [371, 285] on div "20422" at bounding box center [366, 289] width 26 height 15
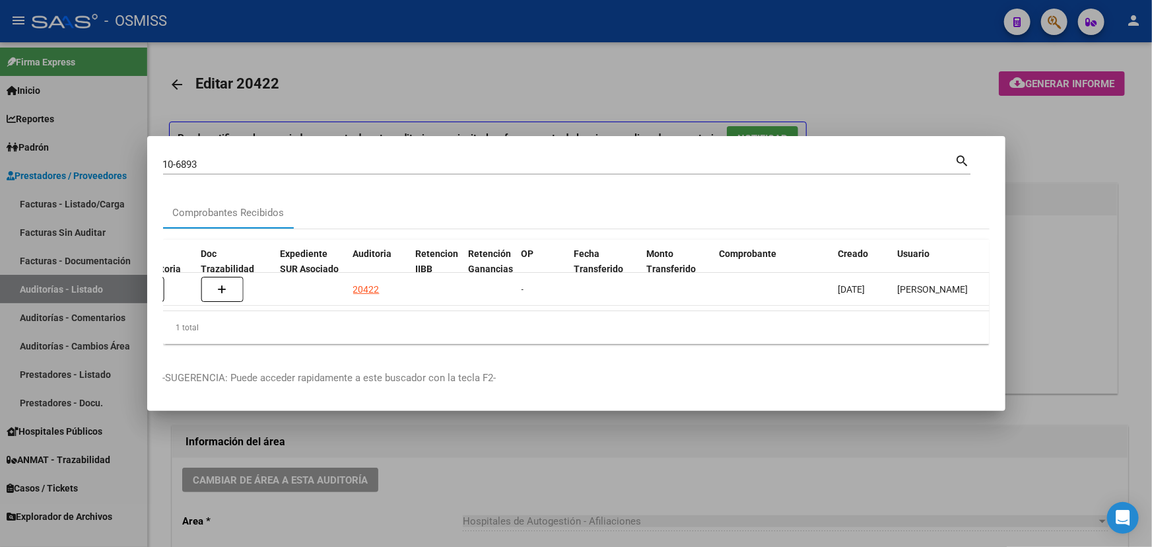
click at [345, 488] on div at bounding box center [576, 273] width 1152 height 547
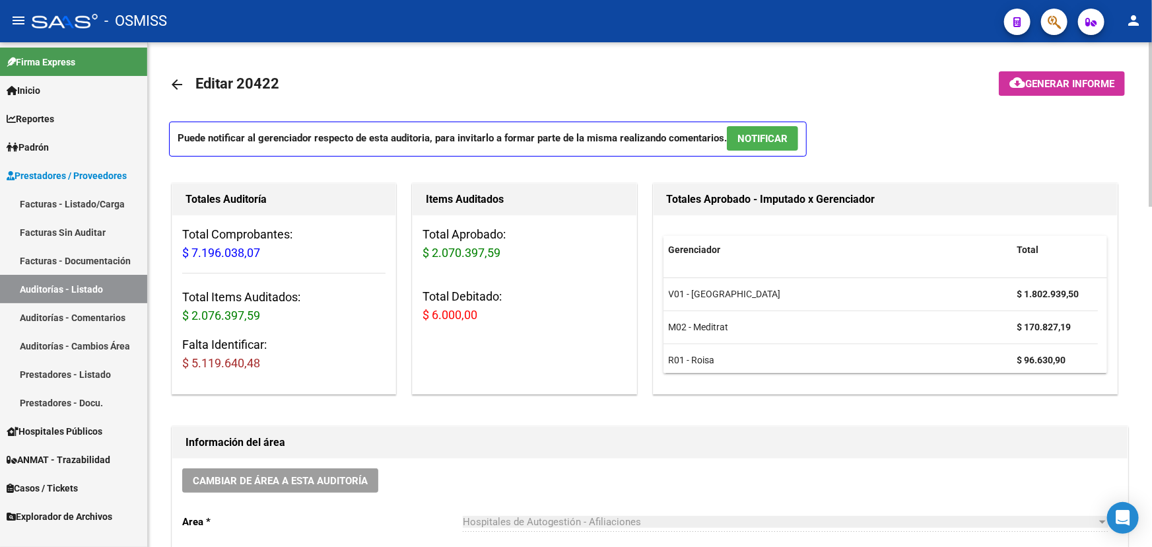
click at [173, 83] on mat-icon "arrow_back" at bounding box center [177, 85] width 16 height 16
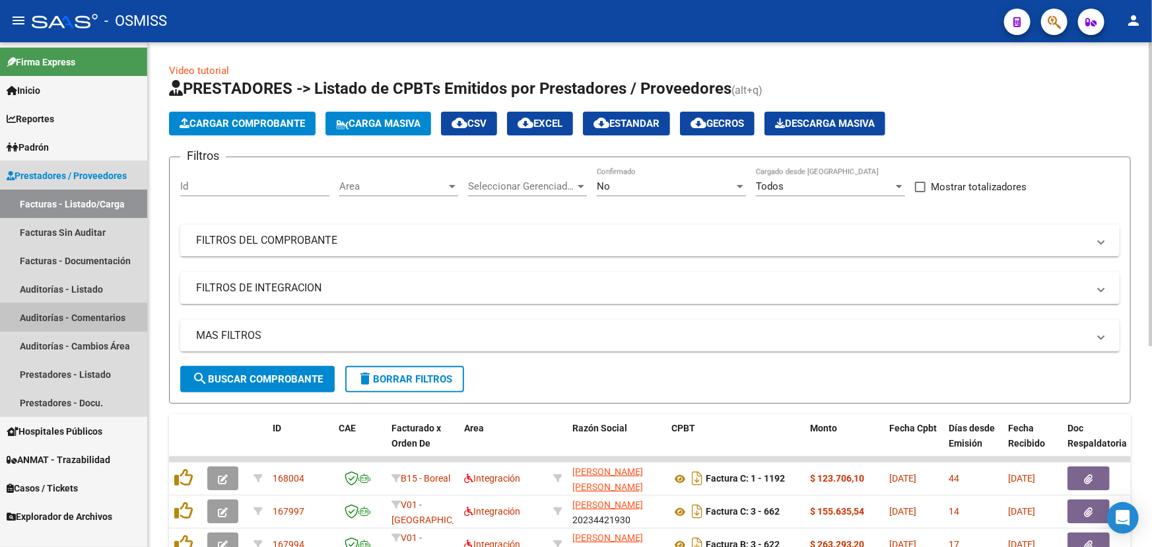
click at [67, 318] on link "Auditorías - Comentarios" at bounding box center [73, 317] width 147 height 28
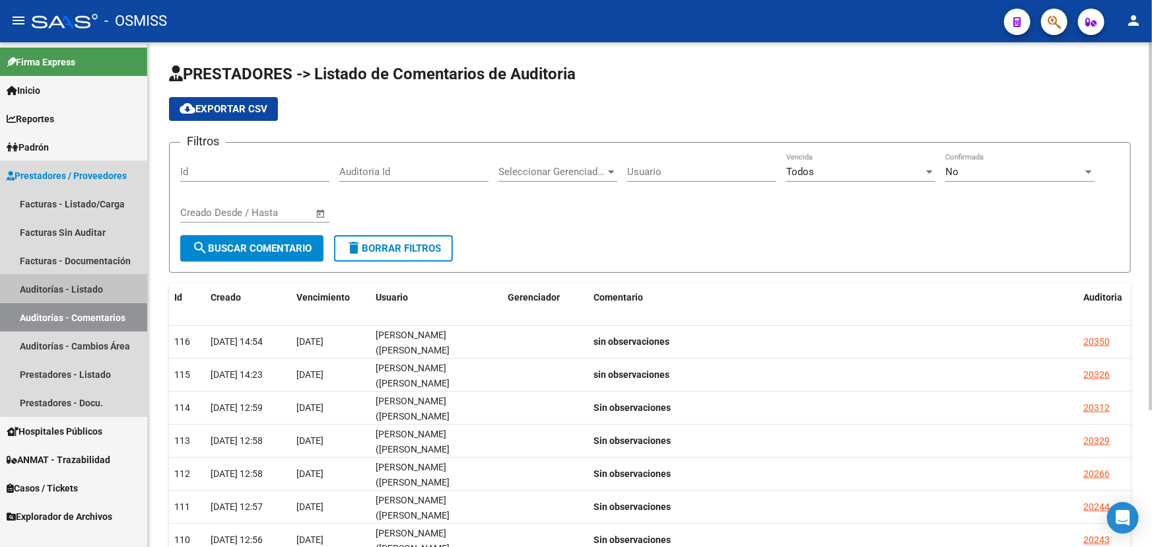
click at [92, 288] on link "Auditorías - Listado" at bounding box center [73, 289] width 147 height 28
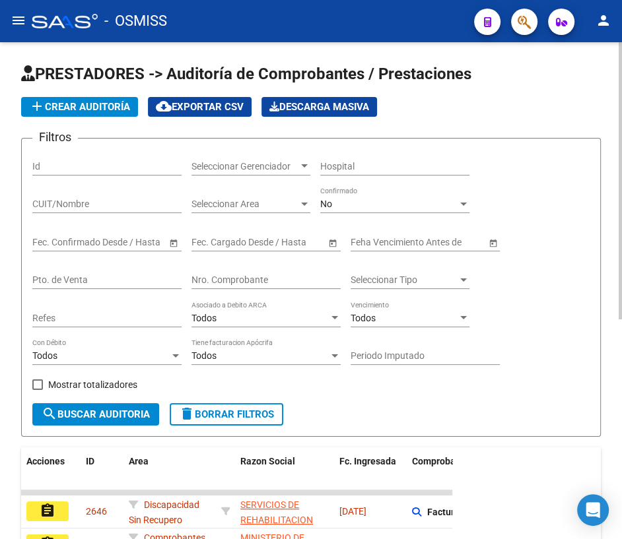
click at [259, 278] on input "Nro. Comprobante" at bounding box center [265, 280] width 149 height 11
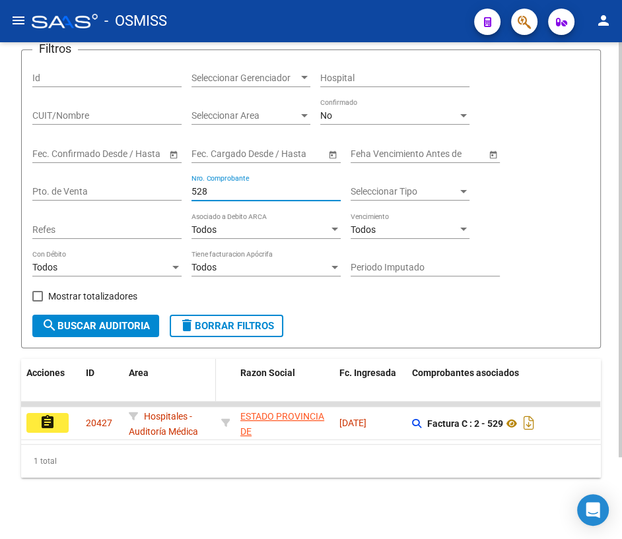
scroll to position [97, 0]
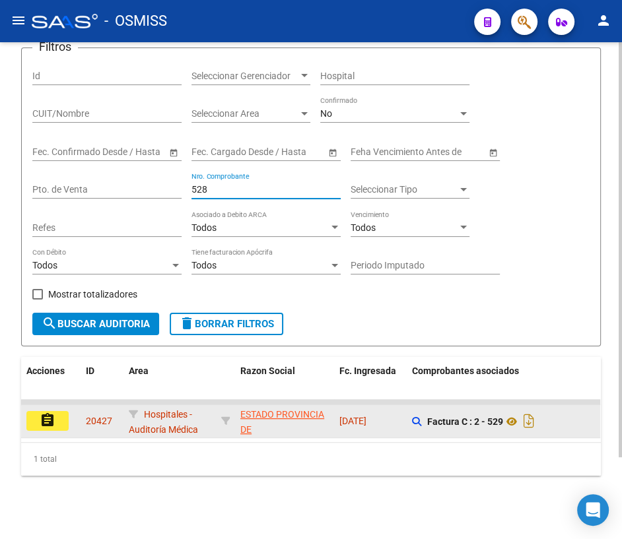
type input "528"
click at [51, 413] on mat-icon "assignment" at bounding box center [48, 421] width 16 height 16
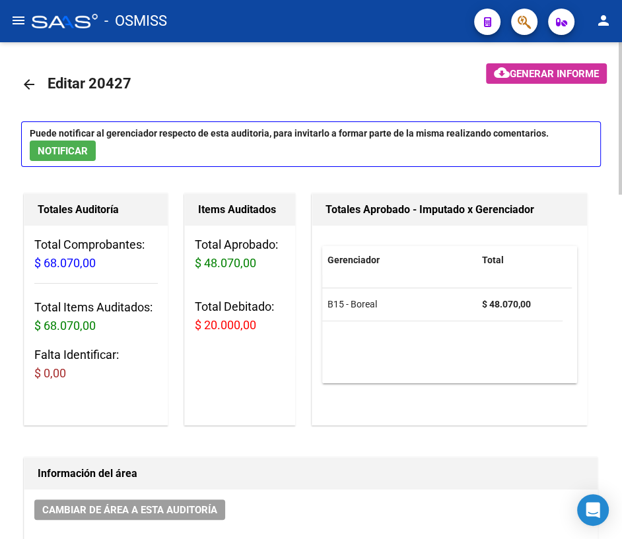
click at [30, 86] on mat-icon "arrow_back" at bounding box center [29, 85] width 16 height 16
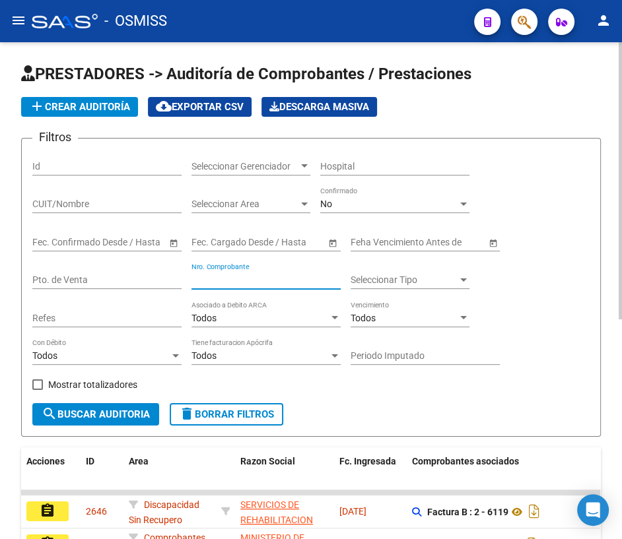
click at [235, 281] on input "Nro. Comprobante" at bounding box center [265, 280] width 149 height 11
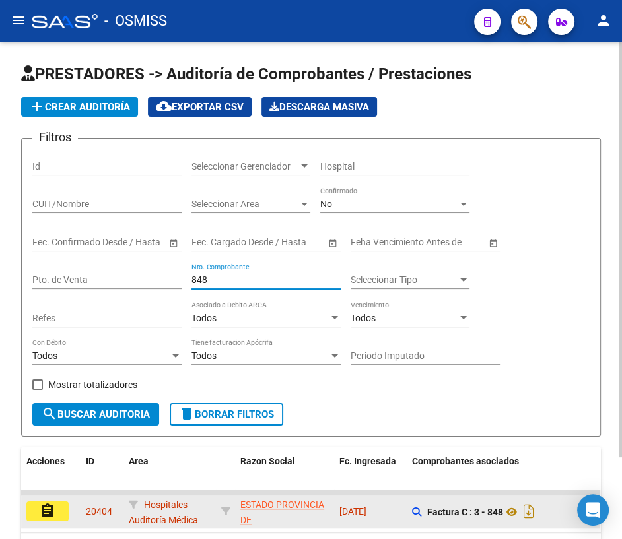
type input "848"
click at [48, 508] on mat-icon "assignment" at bounding box center [48, 511] width 16 height 16
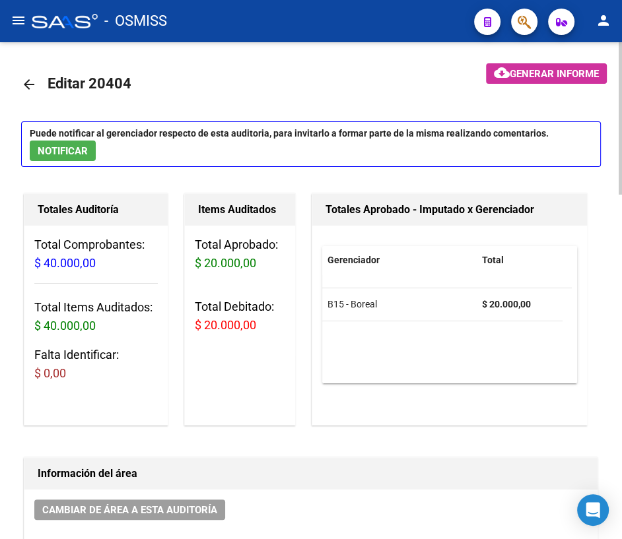
click at [29, 81] on mat-icon "arrow_back" at bounding box center [29, 85] width 16 height 16
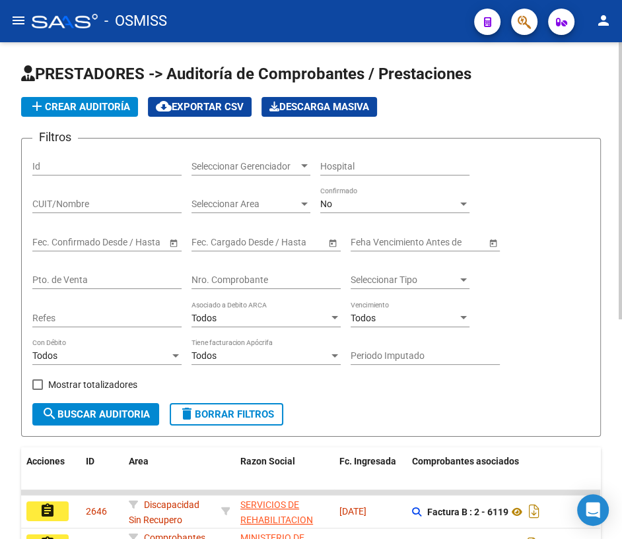
click at [253, 278] on input "Nro. Comprobante" at bounding box center [265, 280] width 149 height 11
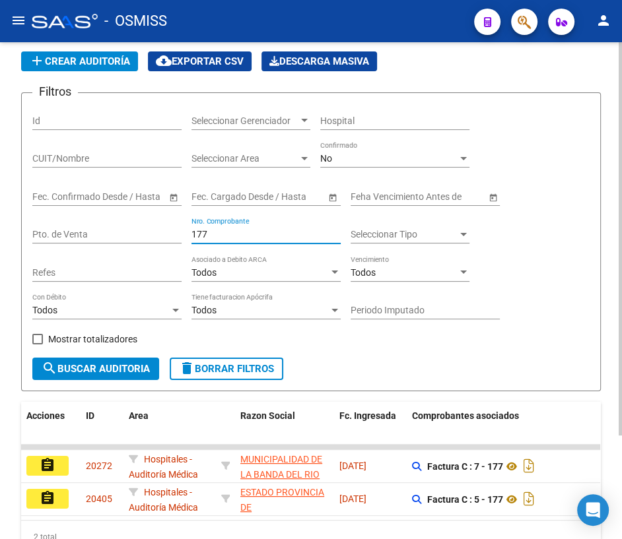
scroll to position [119, 0]
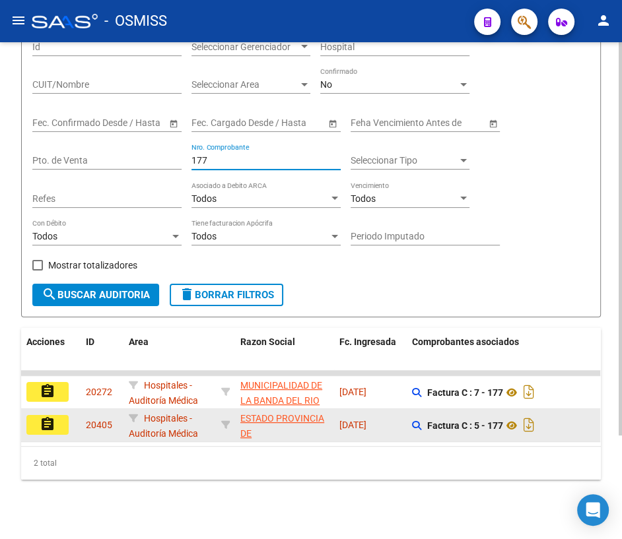
type input "177"
click at [52, 420] on mat-icon "assignment" at bounding box center [48, 425] width 16 height 16
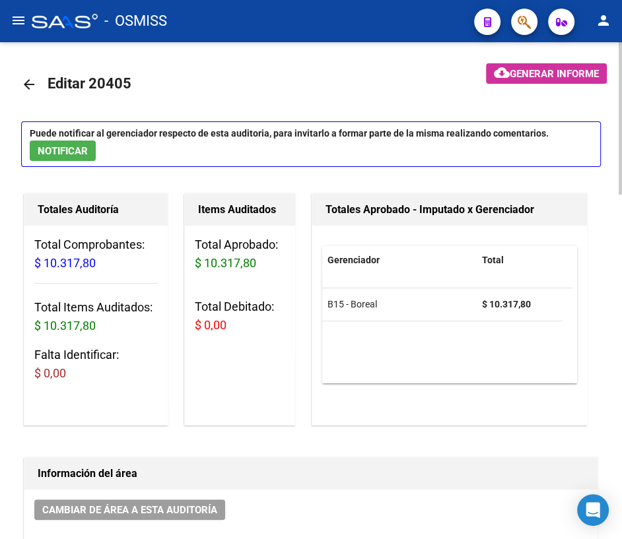
click at [28, 81] on mat-icon "arrow_back" at bounding box center [29, 85] width 16 height 16
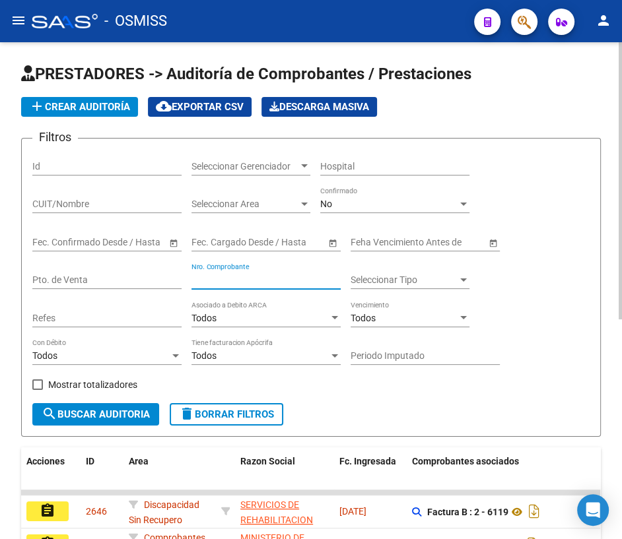
click at [246, 278] on input "Nro. Comprobante" at bounding box center [265, 280] width 149 height 11
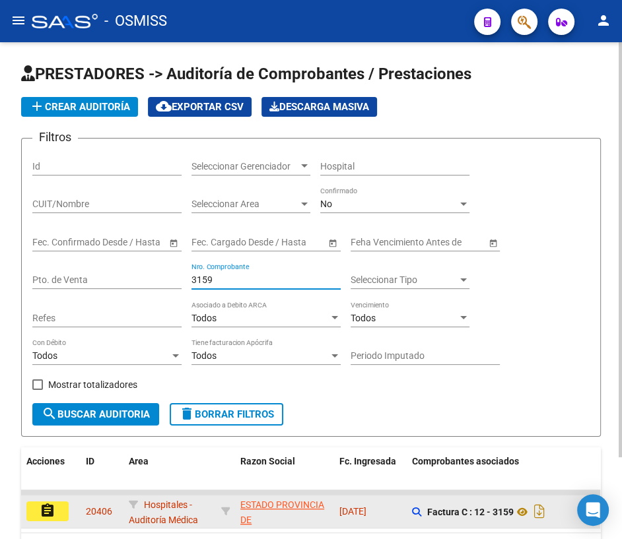
type input "3159"
click at [64, 507] on button "assignment" at bounding box center [47, 512] width 42 height 20
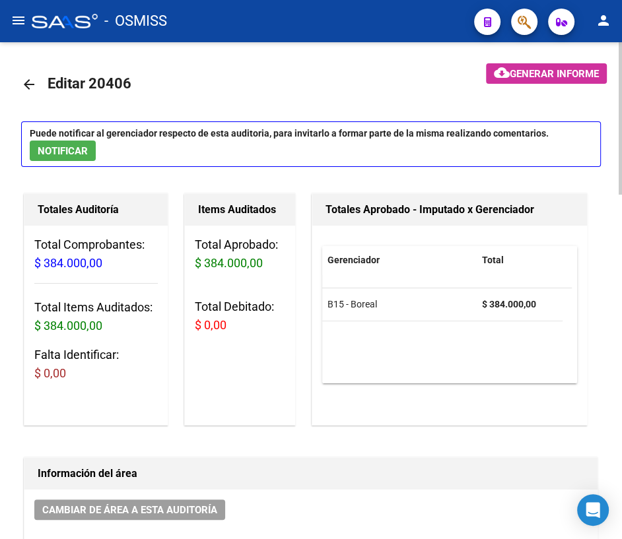
click at [32, 83] on mat-icon "arrow_back" at bounding box center [29, 85] width 16 height 16
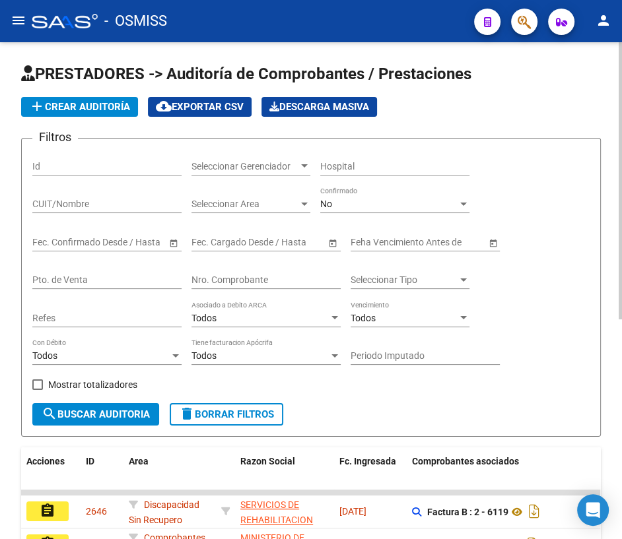
click at [269, 271] on div "Nro. Comprobante" at bounding box center [265, 276] width 149 height 26
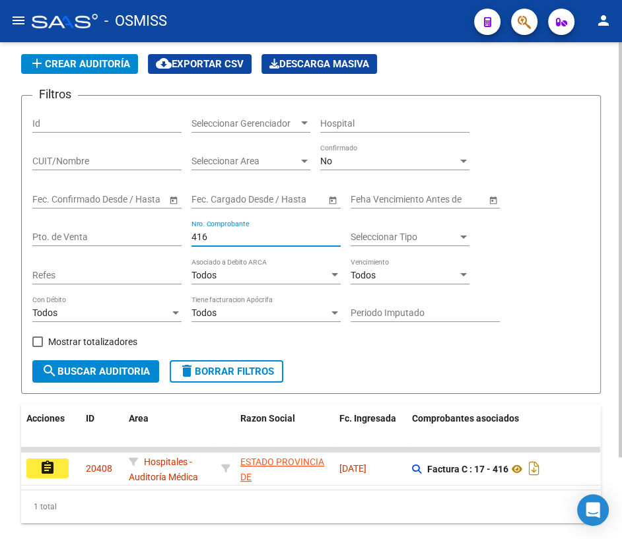
scroll to position [59, 0]
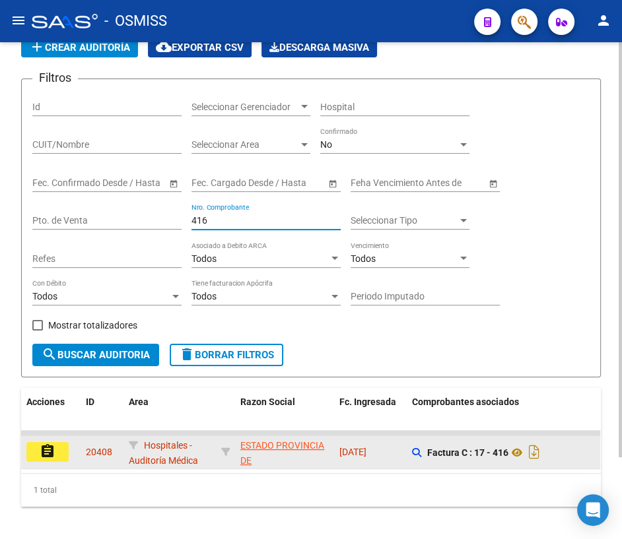
type input "416"
click at [47, 449] on mat-icon "assignment" at bounding box center [48, 452] width 16 height 16
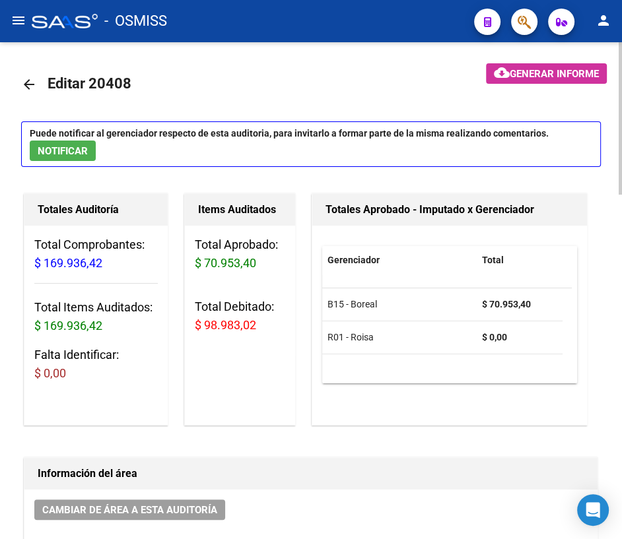
click at [27, 86] on mat-icon "arrow_back" at bounding box center [29, 85] width 16 height 16
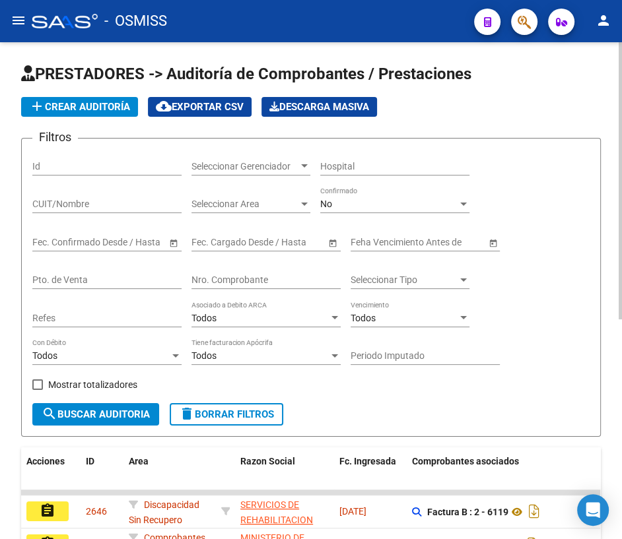
click at [284, 276] on input "Nro. Comprobante" at bounding box center [265, 280] width 149 height 11
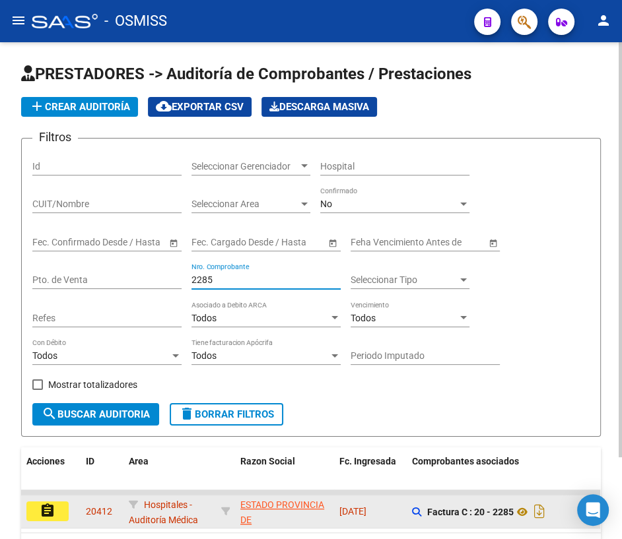
type input "2285"
click at [59, 511] on button "assignment" at bounding box center [47, 512] width 42 height 20
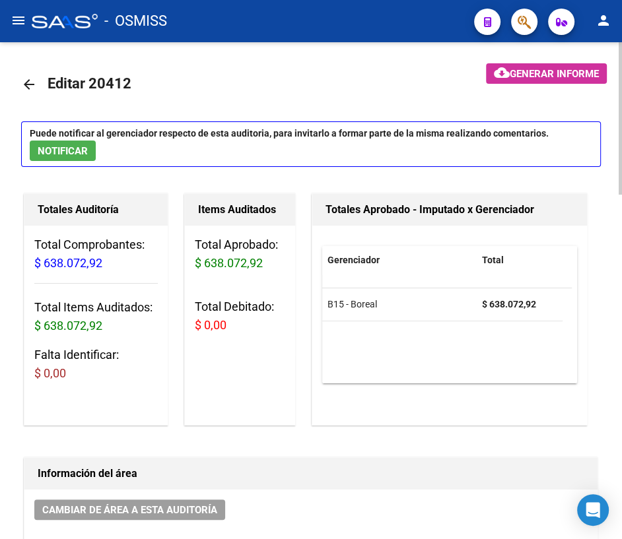
click at [26, 84] on mat-icon "arrow_back" at bounding box center [29, 85] width 16 height 16
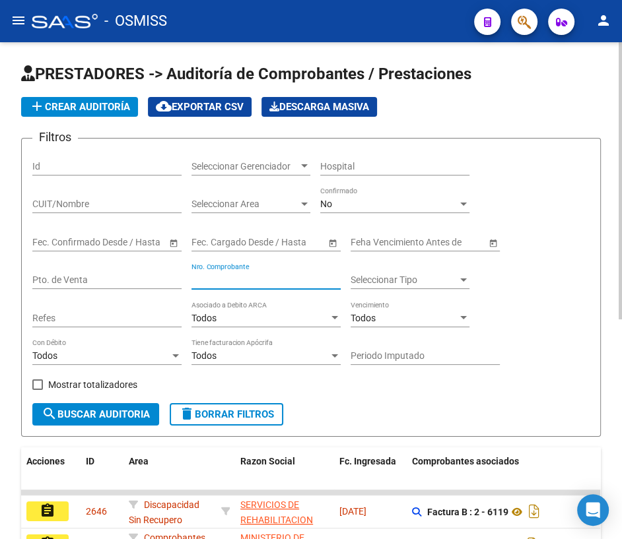
click at [268, 275] on input "Nro. Comprobante" at bounding box center [265, 280] width 149 height 11
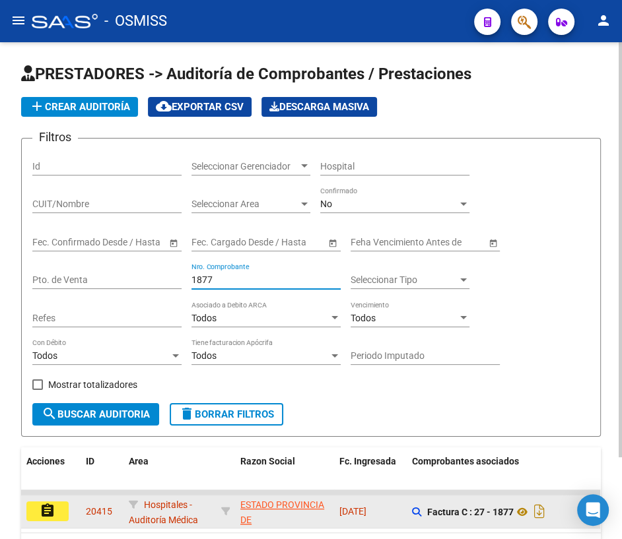
type input "1877"
click at [48, 506] on mat-icon "assignment" at bounding box center [48, 511] width 16 height 16
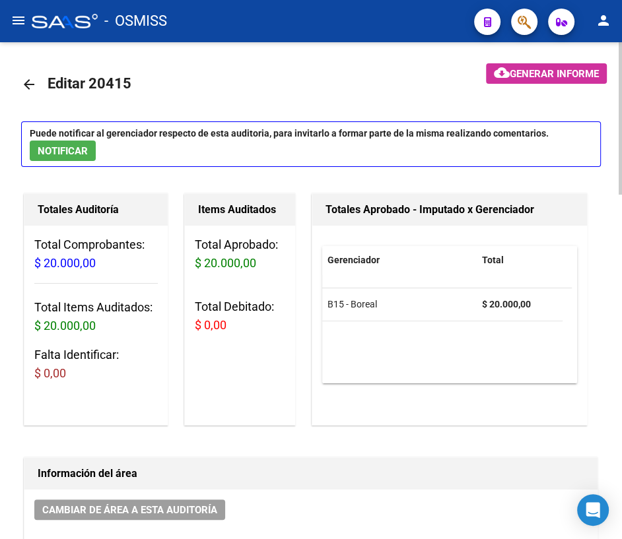
click at [28, 81] on mat-icon "arrow_back" at bounding box center [29, 85] width 16 height 16
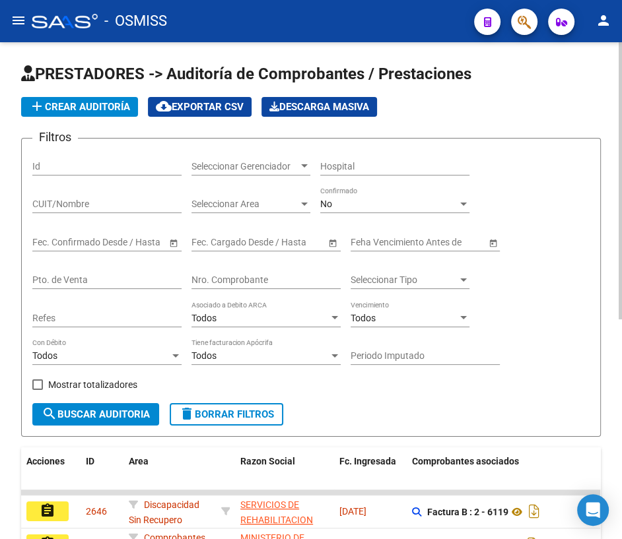
click at [241, 275] on input "Nro. Comprobante" at bounding box center [265, 280] width 149 height 11
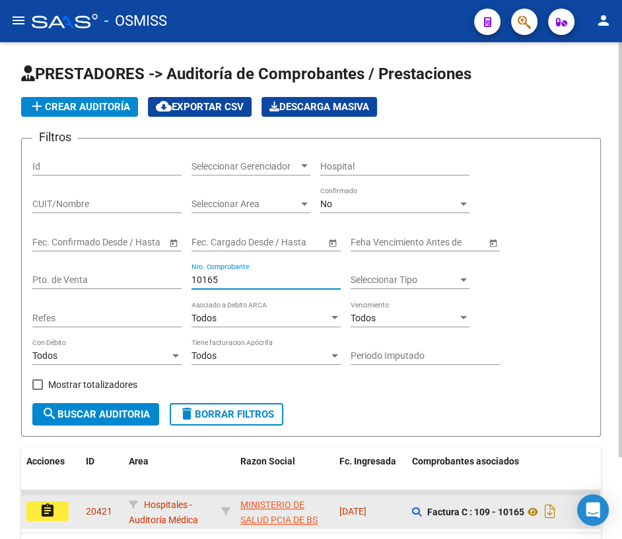
type input "10165"
click at [46, 506] on mat-icon "assignment" at bounding box center [48, 511] width 16 height 16
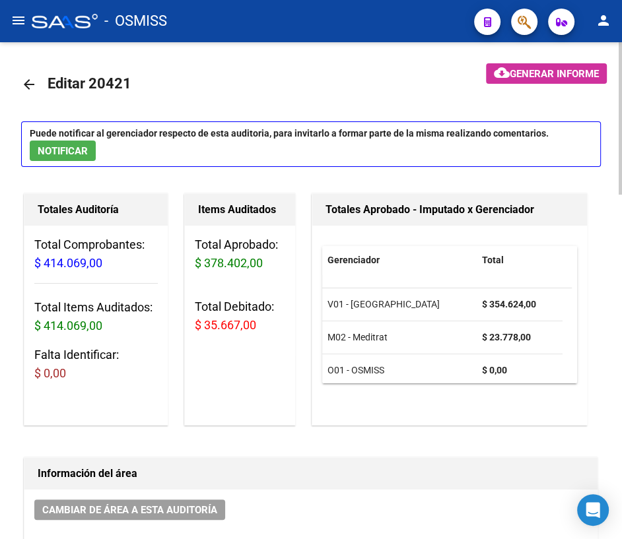
click at [33, 79] on mat-icon "arrow_back" at bounding box center [29, 85] width 16 height 16
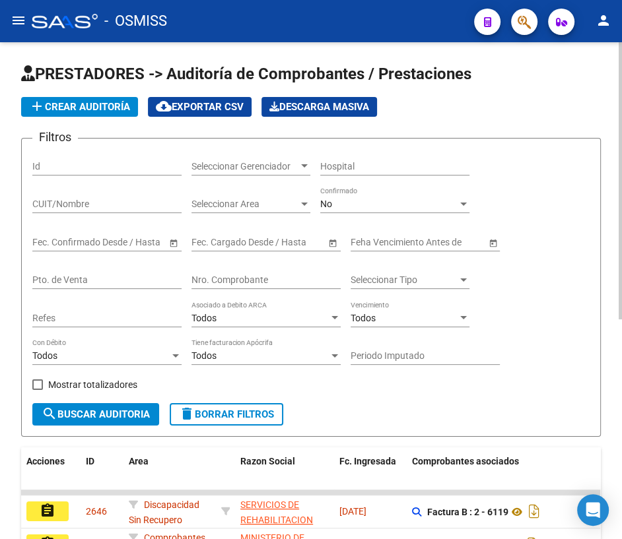
click at [223, 277] on input "Nro. Comprobante" at bounding box center [265, 280] width 149 height 11
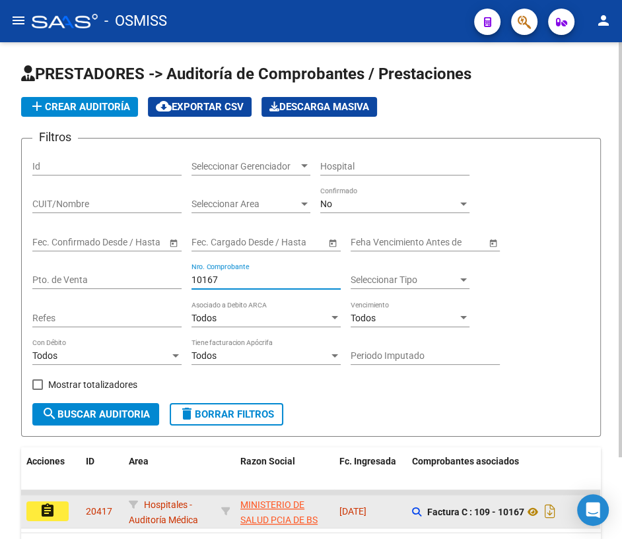
type input "10167"
click at [41, 507] on mat-icon "assignment" at bounding box center [48, 511] width 16 height 16
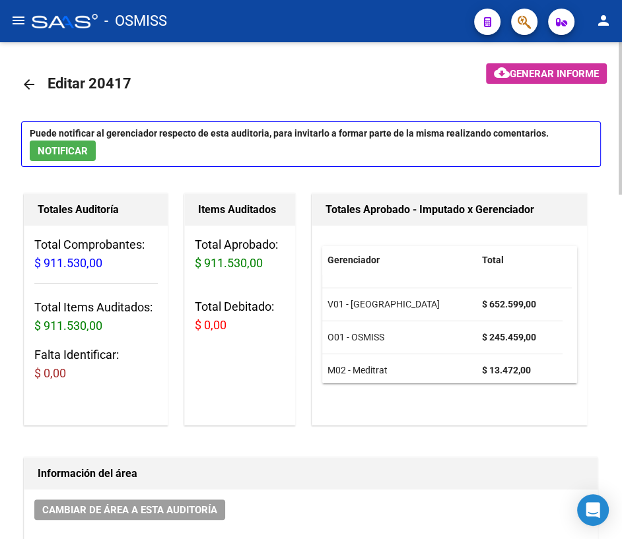
click at [29, 83] on mat-icon "arrow_back" at bounding box center [29, 85] width 16 height 16
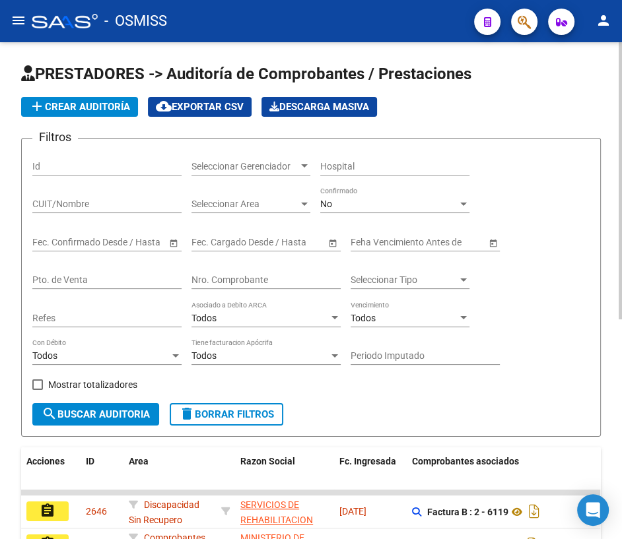
click at [252, 276] on input "Nro. Comprobante" at bounding box center [265, 280] width 149 height 11
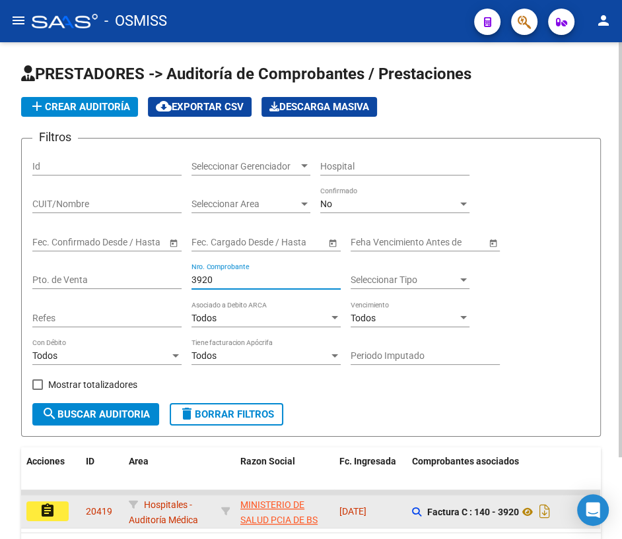
type input "3920"
click at [46, 508] on mat-icon "assignment" at bounding box center [48, 511] width 16 height 16
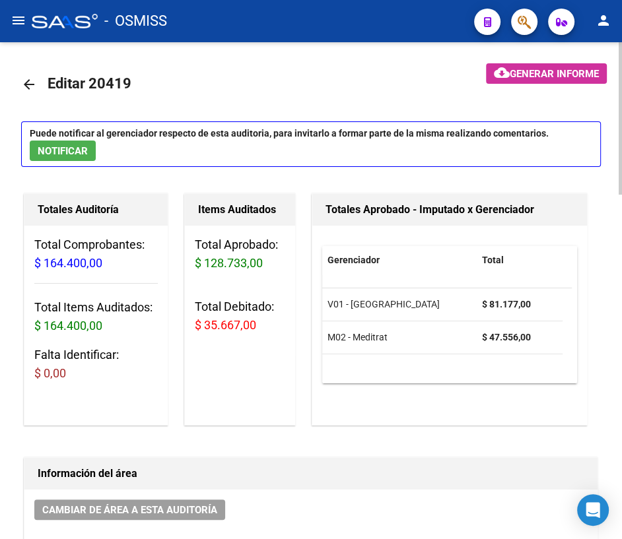
click at [28, 80] on mat-icon "arrow_back" at bounding box center [29, 85] width 16 height 16
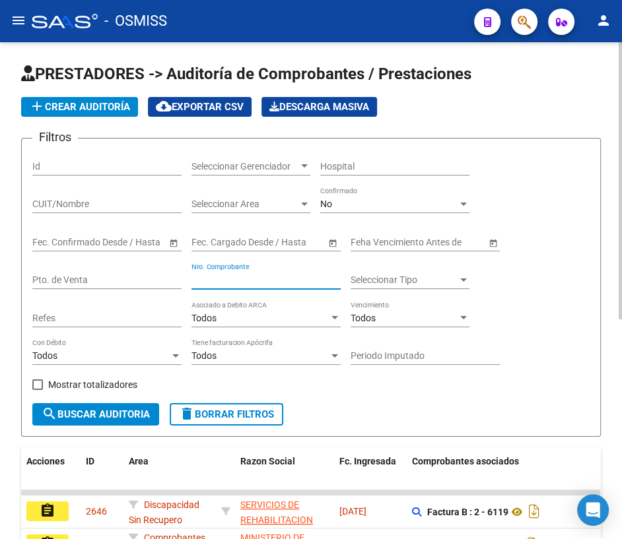
click at [268, 280] on input "Nro. Comprobante" at bounding box center [265, 280] width 149 height 11
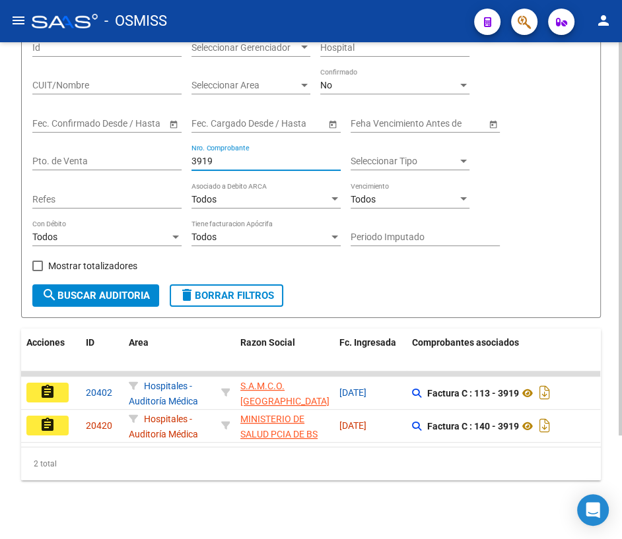
scroll to position [119, 0]
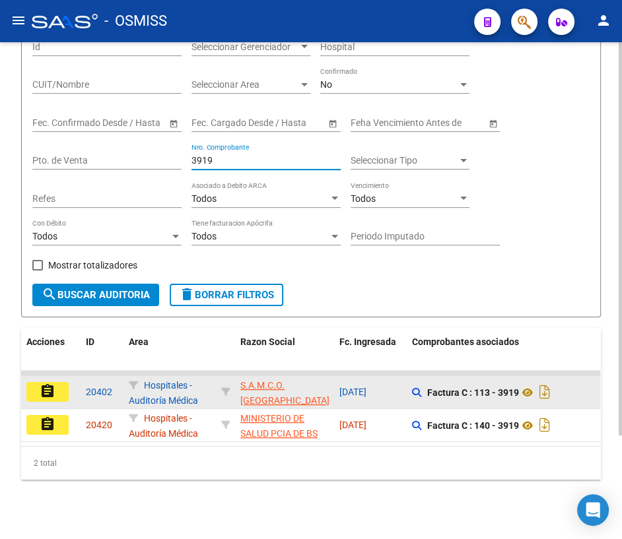
type input "3919"
click at [55, 388] on mat-icon "assignment" at bounding box center [48, 392] width 16 height 16
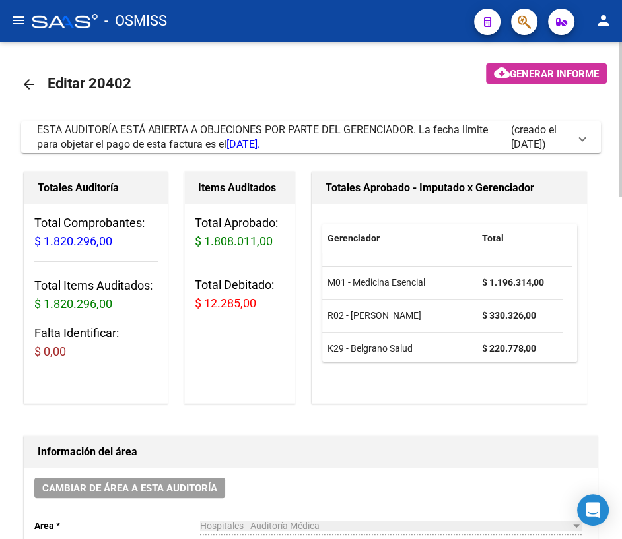
click at [30, 87] on mat-icon "arrow_back" at bounding box center [29, 85] width 16 height 16
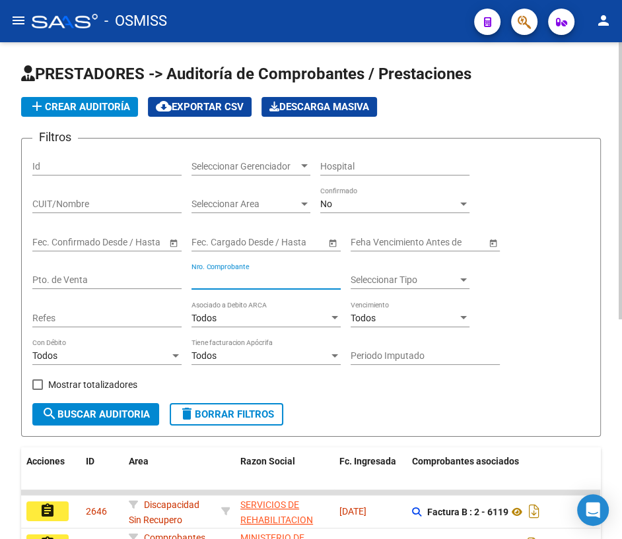
click at [228, 279] on input "Nro. Comprobante" at bounding box center [265, 280] width 149 height 11
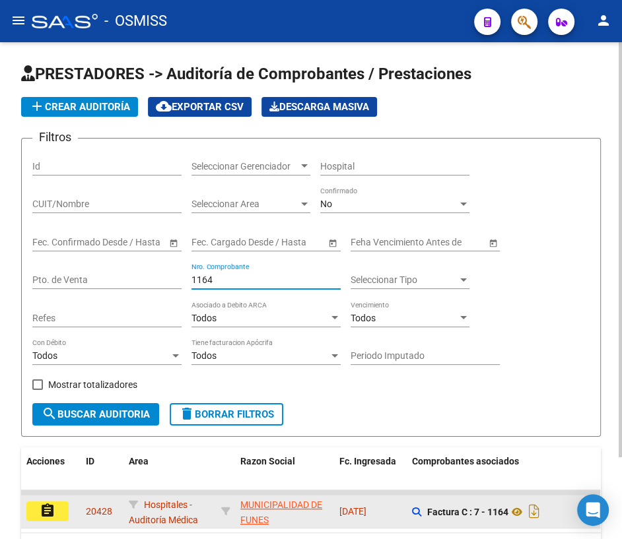
type input "1164"
click at [50, 504] on mat-icon "assignment" at bounding box center [48, 511] width 16 height 16
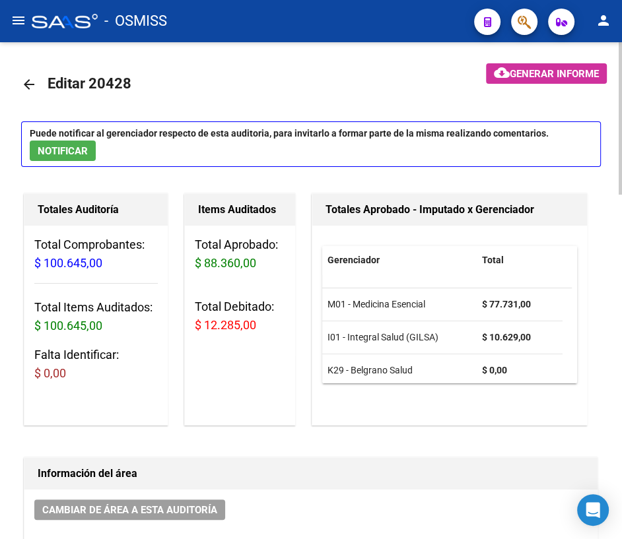
click at [34, 84] on mat-icon "arrow_back" at bounding box center [29, 85] width 16 height 16
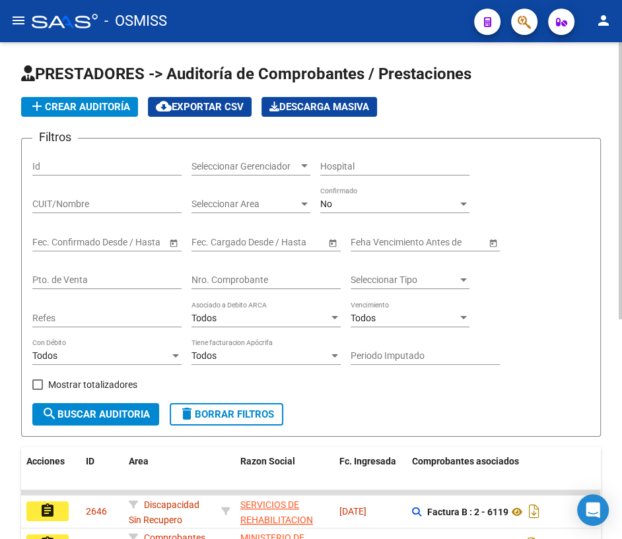
click at [280, 271] on div "Nro. Comprobante" at bounding box center [265, 276] width 149 height 26
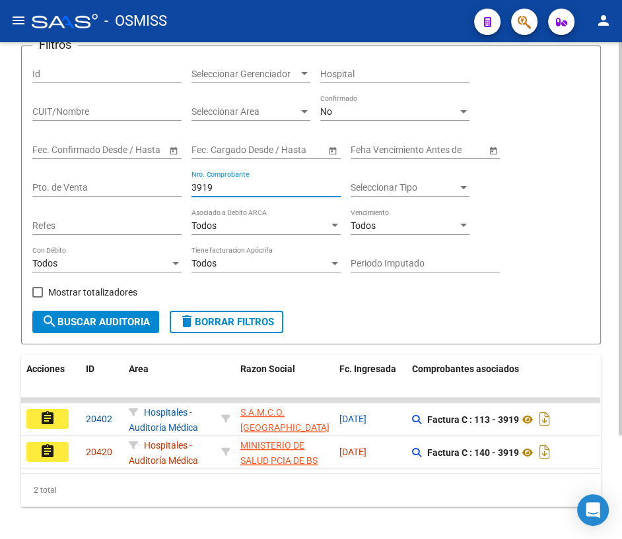
scroll to position [119, 0]
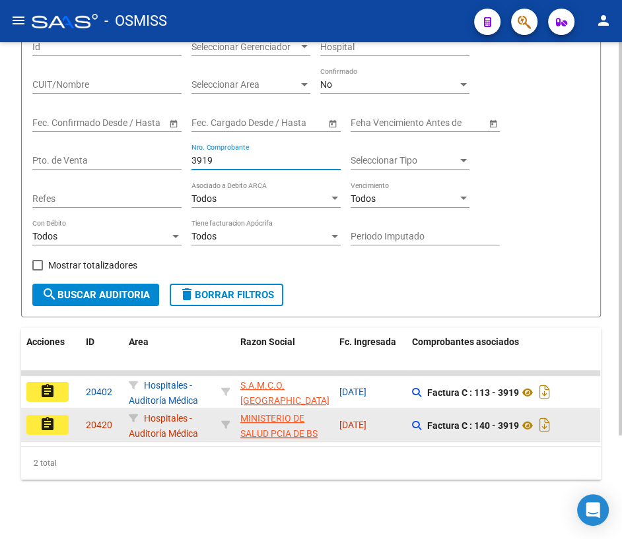
type input "3919"
click at [57, 424] on button "assignment" at bounding box center [47, 425] width 42 height 20
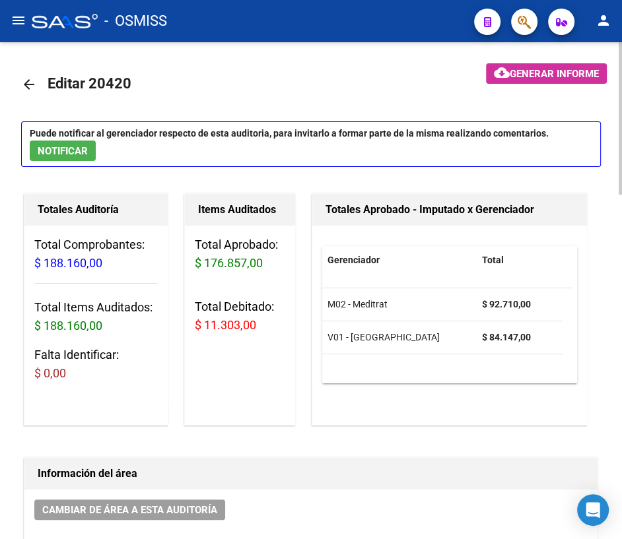
click at [32, 87] on mat-icon "arrow_back" at bounding box center [29, 85] width 16 height 16
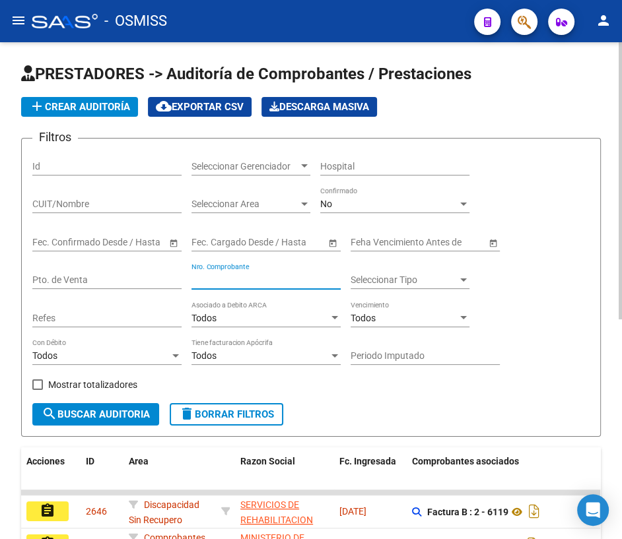
click at [318, 275] on input "Nro. Comprobante" at bounding box center [265, 280] width 149 height 11
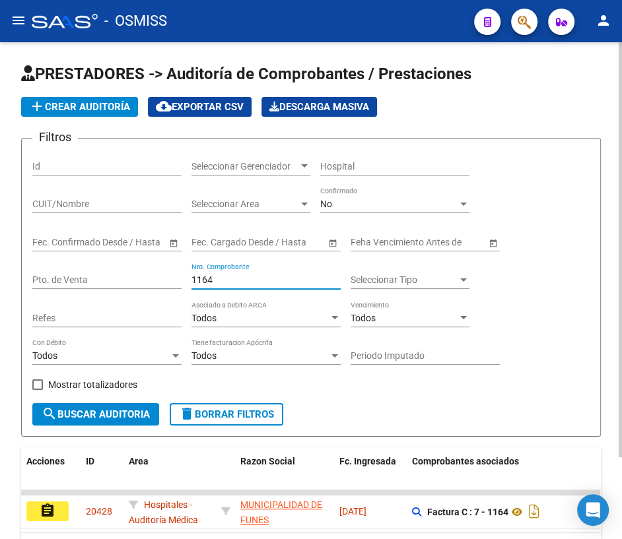
scroll to position [59, 0]
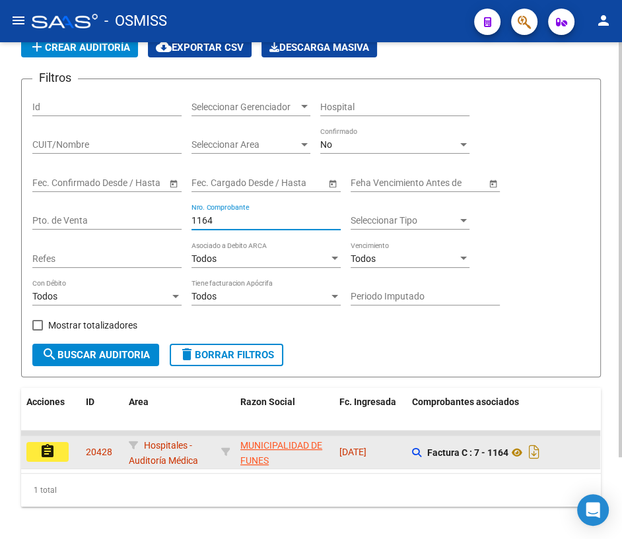
type input "1164"
click at [44, 448] on mat-icon "assignment" at bounding box center [48, 452] width 16 height 16
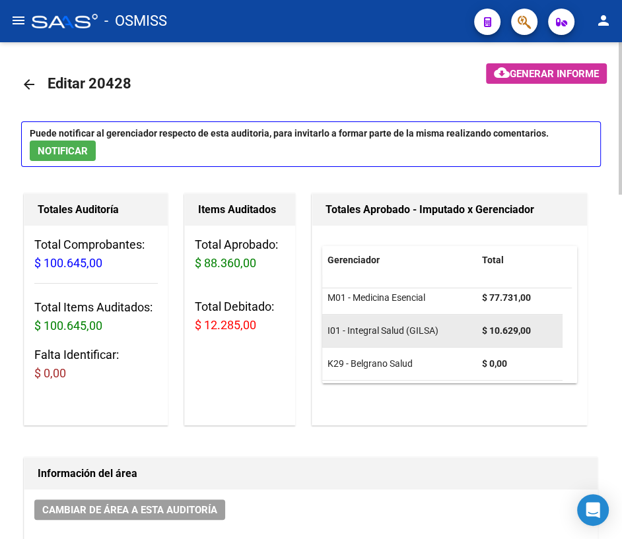
scroll to position [8, 0]
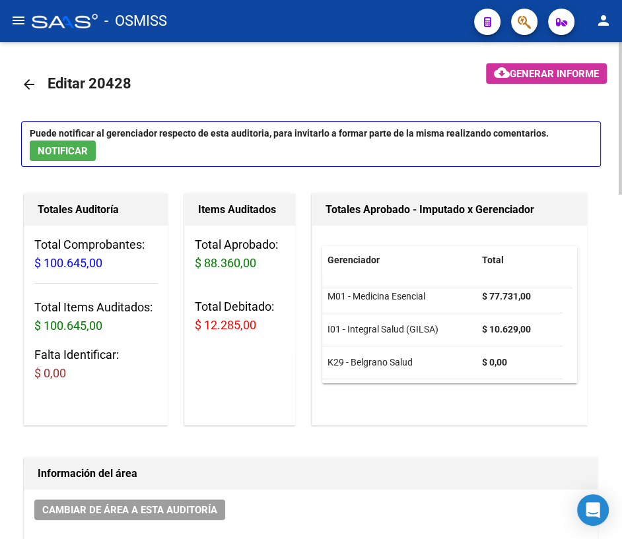
click at [57, 151] on span "NOTIFICAR" at bounding box center [63, 151] width 50 height 12
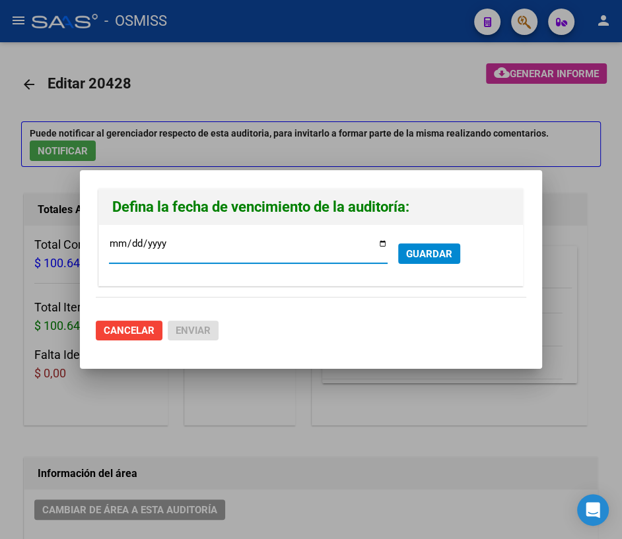
click at [383, 243] on input "[DATE]" at bounding box center [248, 248] width 279 height 21
type input "[DATE]"
drag, startPoint x: 119, startPoint y: 258, endPoint x: 178, endPoint y: 393, distance: 147.2
click at [178, 393] on div at bounding box center [311, 269] width 622 height 539
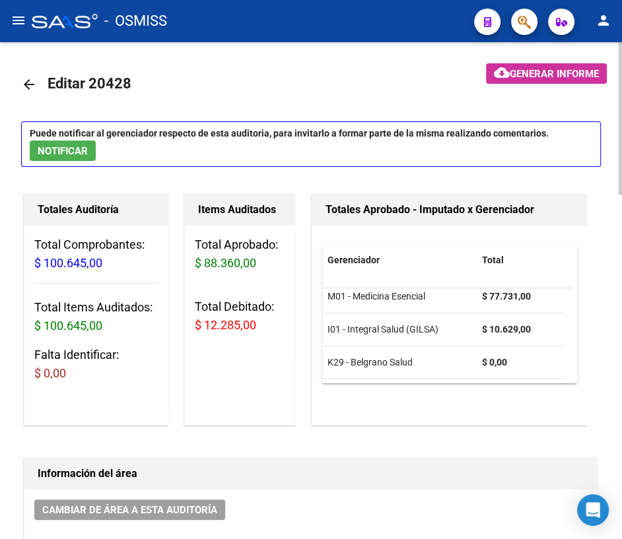
click at [78, 152] on span "NOTIFICAR" at bounding box center [63, 151] width 50 height 12
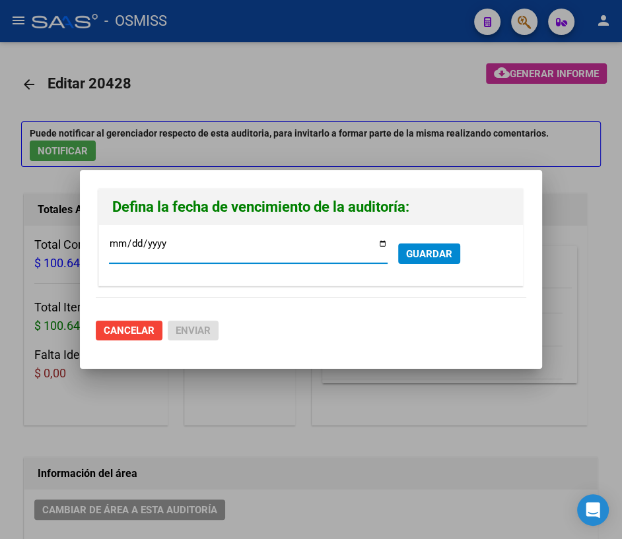
click at [442, 257] on span "GUARDAR" at bounding box center [429, 254] width 46 height 12
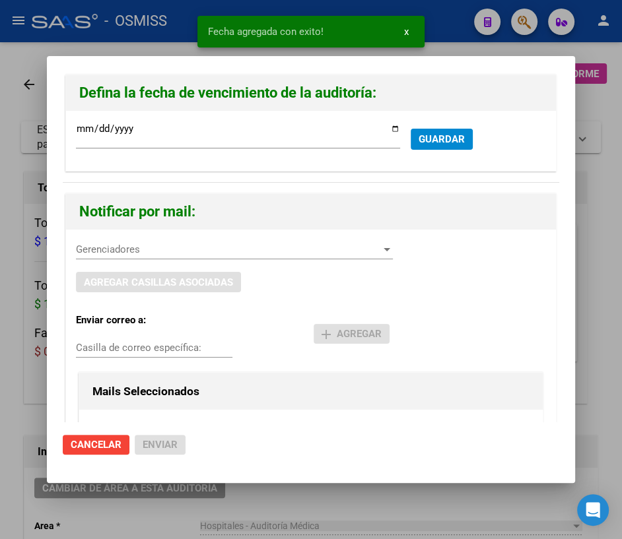
click at [148, 251] on span "Gerenciadores" at bounding box center [228, 250] width 305 height 12
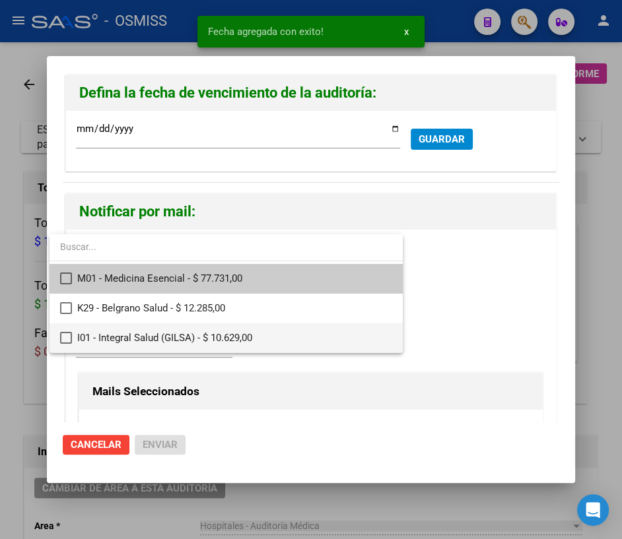
click at [119, 343] on span "I01 - Integral Salud (GILSA) - $ 10.629,00" at bounding box center [234, 338] width 315 height 30
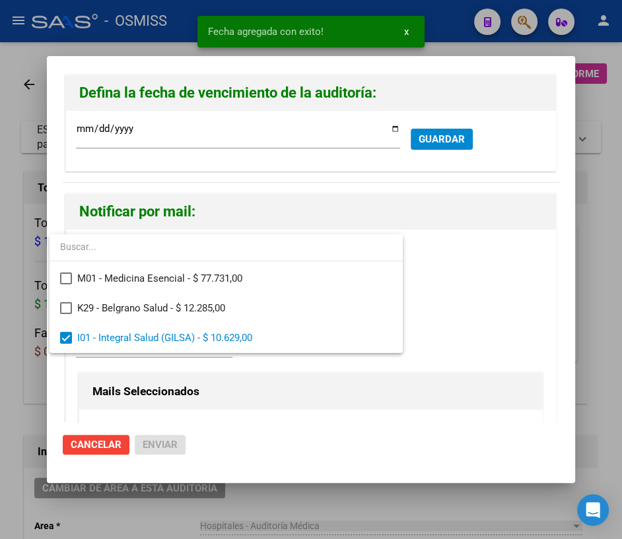
click at [494, 319] on div at bounding box center [311, 269] width 622 height 539
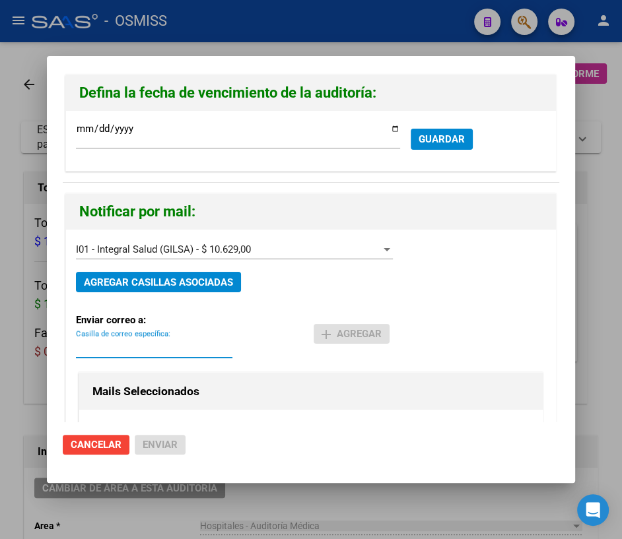
paste input "[PERSON_NAME][EMAIL_ADDRESS][DOMAIN_NAME]"
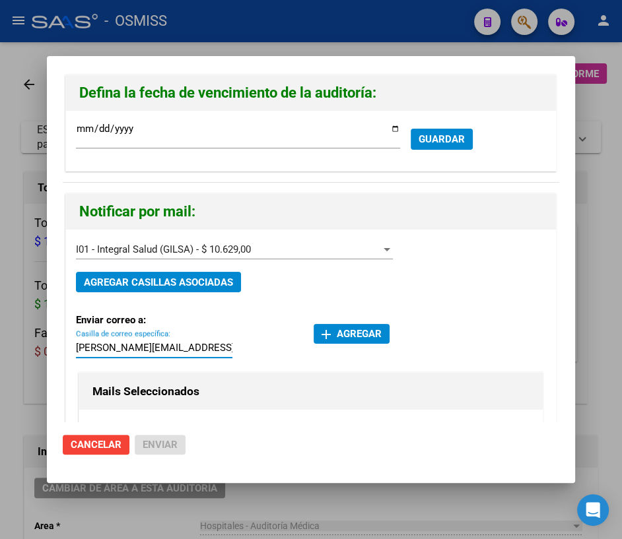
type input "[PERSON_NAME][EMAIL_ADDRESS][DOMAIN_NAME]"
click at [341, 335] on span "add Agregar" at bounding box center [351, 334] width 60 height 12
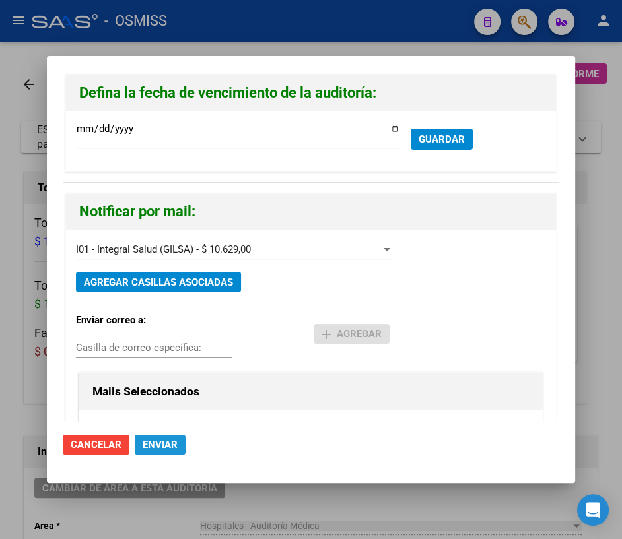
click at [166, 445] on span "Enviar" at bounding box center [160, 445] width 35 height 12
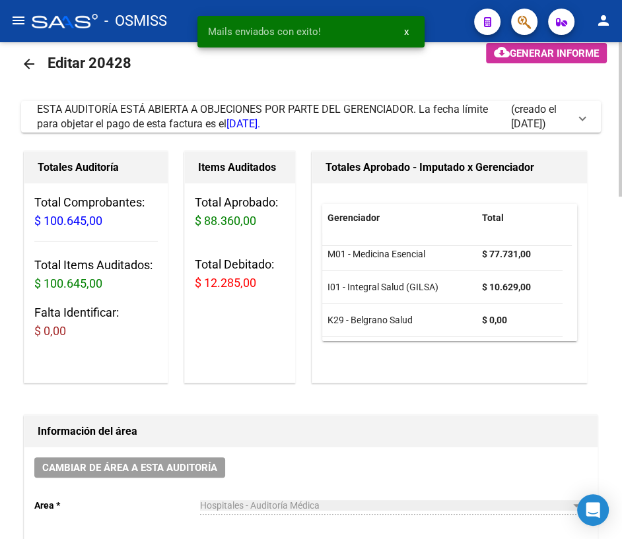
scroll to position [0, 0]
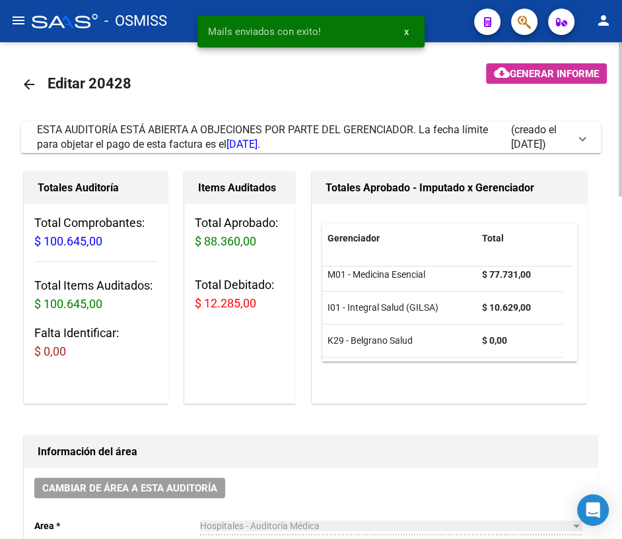
click at [34, 84] on mat-icon "arrow_back" at bounding box center [29, 85] width 16 height 16
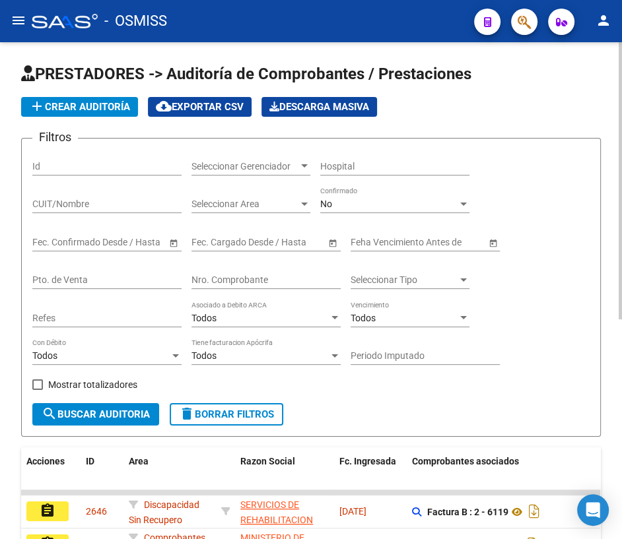
click at [257, 284] on div "Nro. Comprobante" at bounding box center [265, 276] width 149 height 26
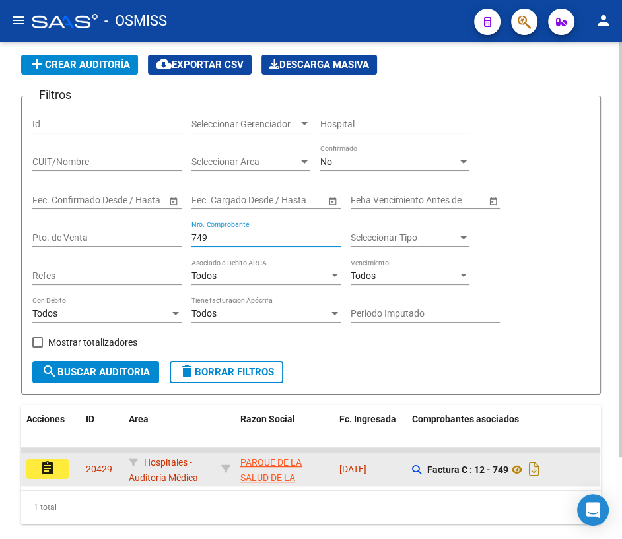
scroll to position [59, 0]
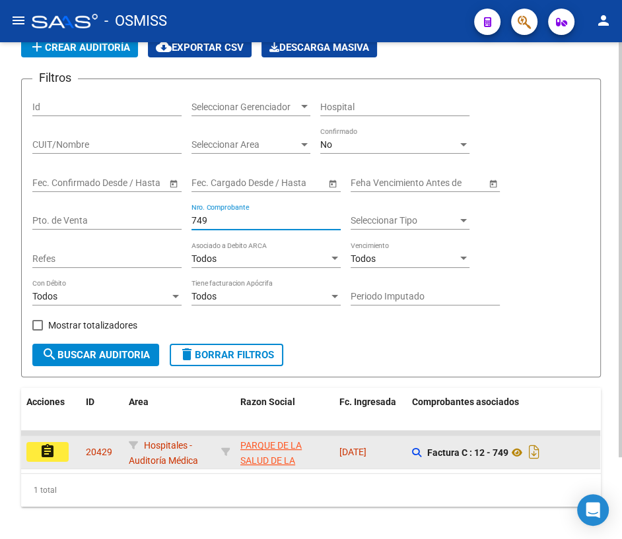
type input "749"
click at [51, 450] on mat-icon "assignment" at bounding box center [48, 452] width 16 height 16
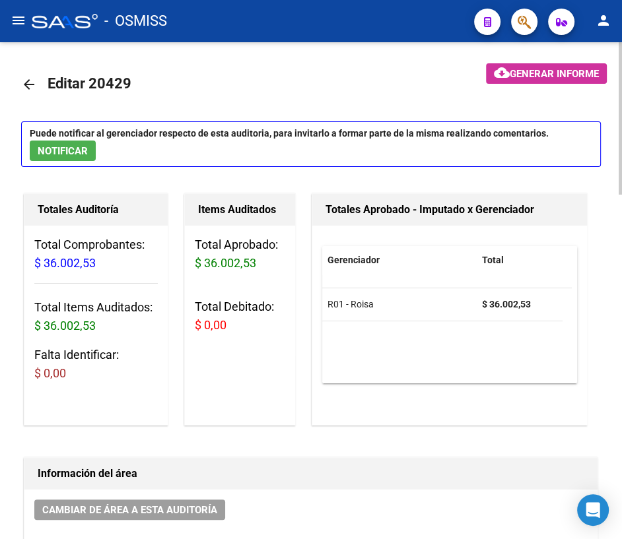
click at [27, 79] on mat-icon "arrow_back" at bounding box center [29, 85] width 16 height 16
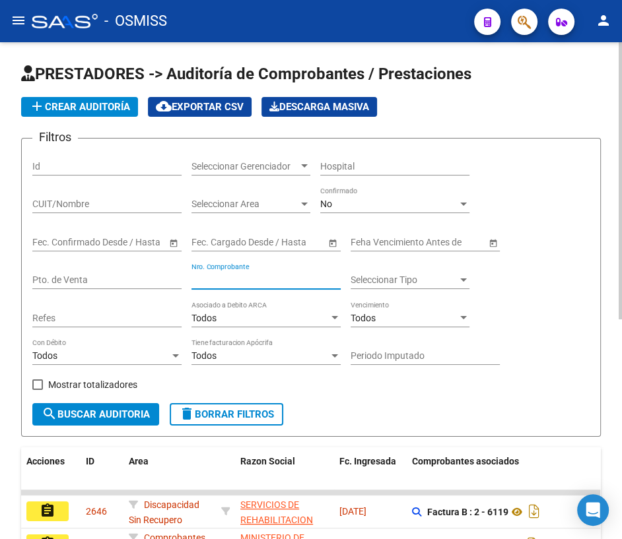
click at [220, 279] on input "Nro. Comprobante" at bounding box center [265, 280] width 149 height 11
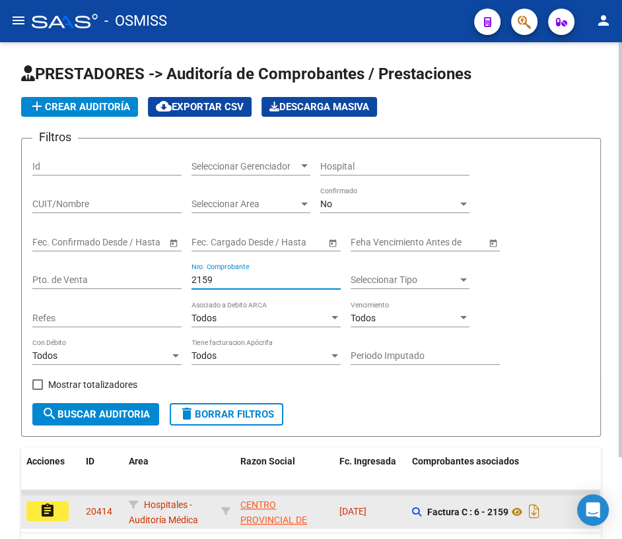
type input "2159"
click at [53, 509] on mat-icon "assignment" at bounding box center [48, 511] width 16 height 16
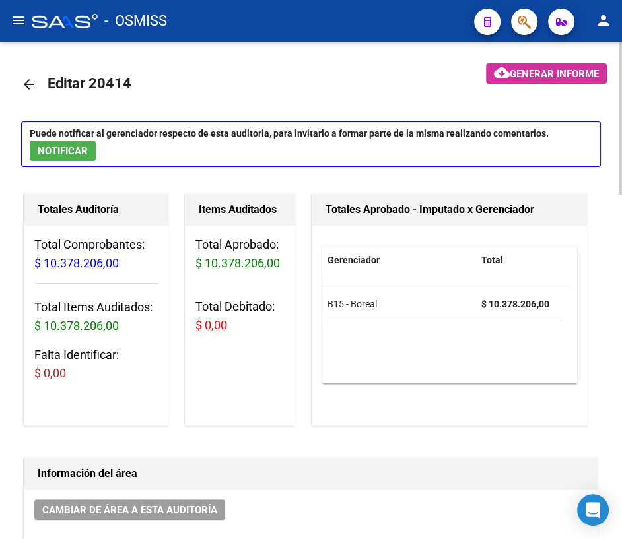
click at [30, 83] on mat-icon "arrow_back" at bounding box center [29, 85] width 16 height 16
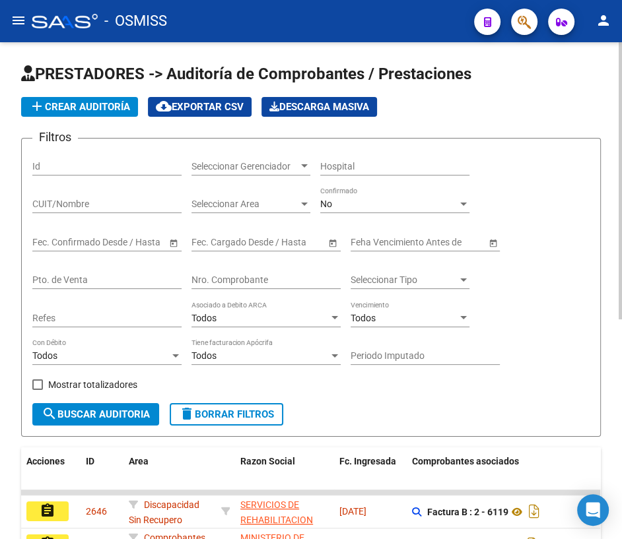
click at [249, 275] on input "Nro. Comprobante" at bounding box center [265, 280] width 149 height 11
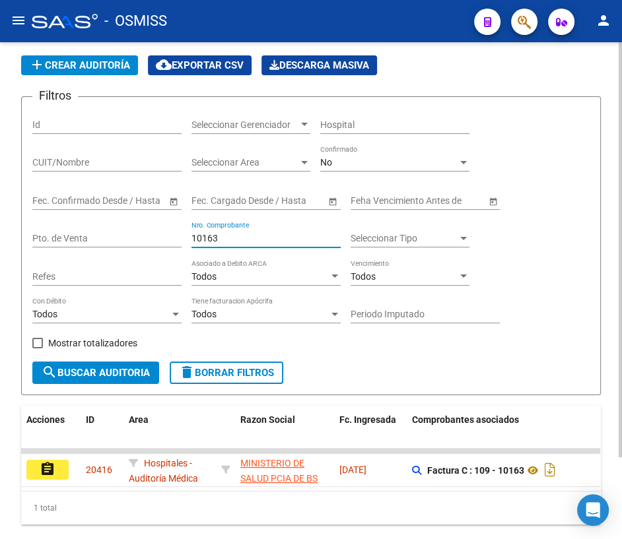
scroll to position [97, 0]
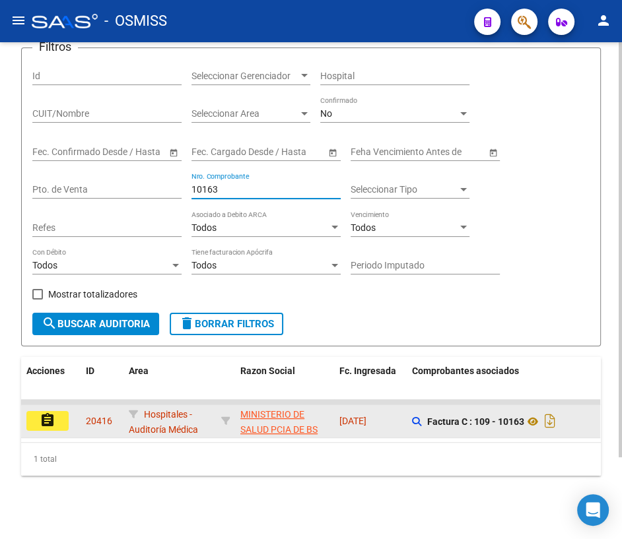
type input "10163"
click at [49, 413] on mat-icon "assignment" at bounding box center [48, 421] width 16 height 16
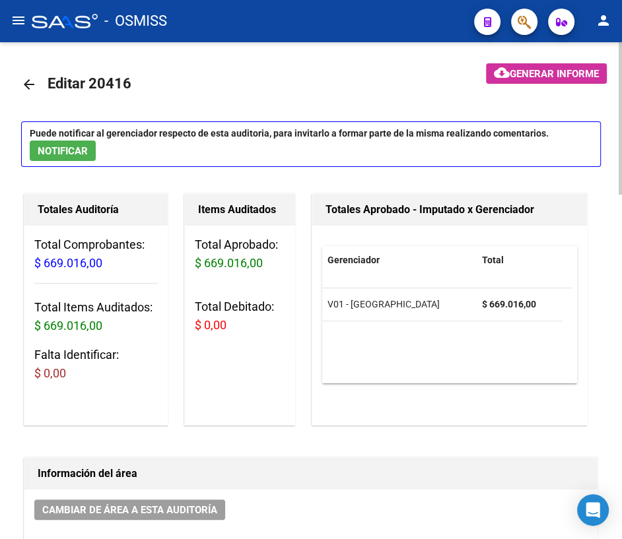
click at [26, 86] on mat-icon "arrow_back" at bounding box center [29, 85] width 16 height 16
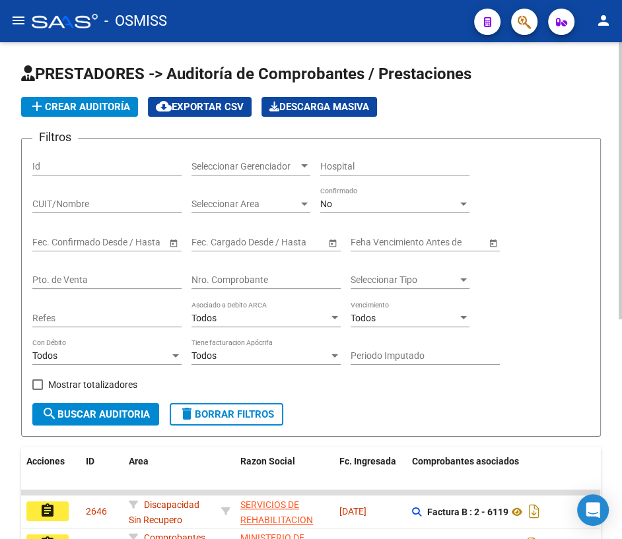
click at [243, 275] on input "Nro. Comprobante" at bounding box center [265, 280] width 149 height 11
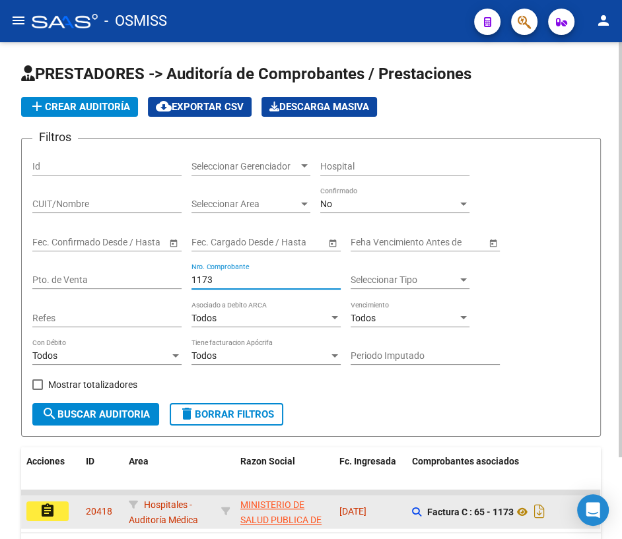
type input "1173"
click at [38, 514] on button "assignment" at bounding box center [47, 512] width 42 height 20
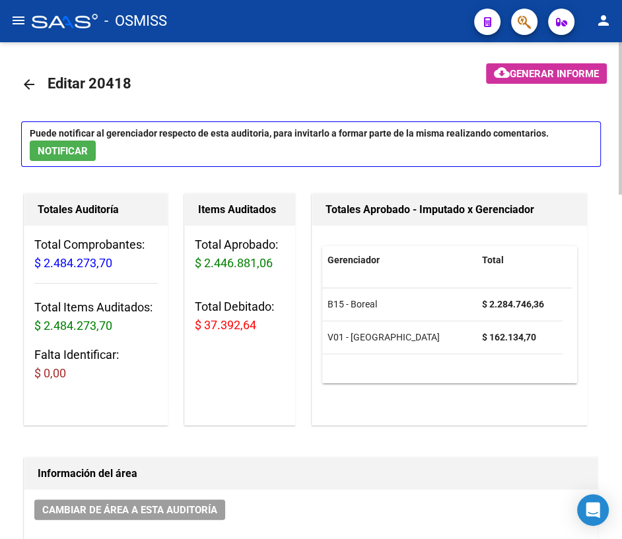
click at [29, 83] on mat-icon "arrow_back" at bounding box center [29, 85] width 16 height 16
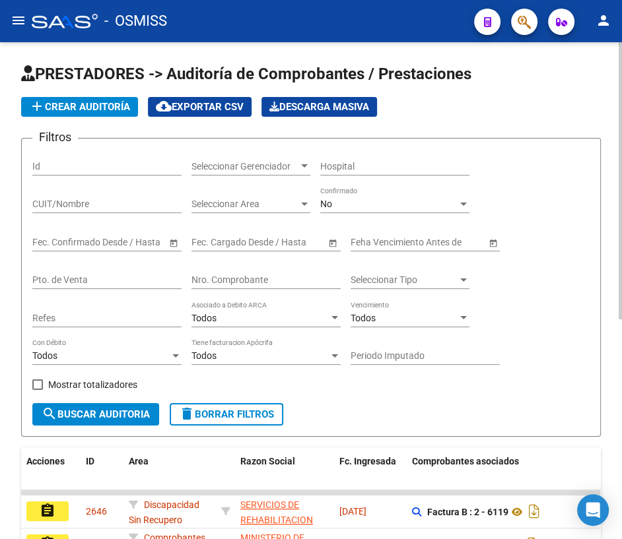
click at [226, 279] on input "Nro. Comprobante" at bounding box center [265, 280] width 149 height 11
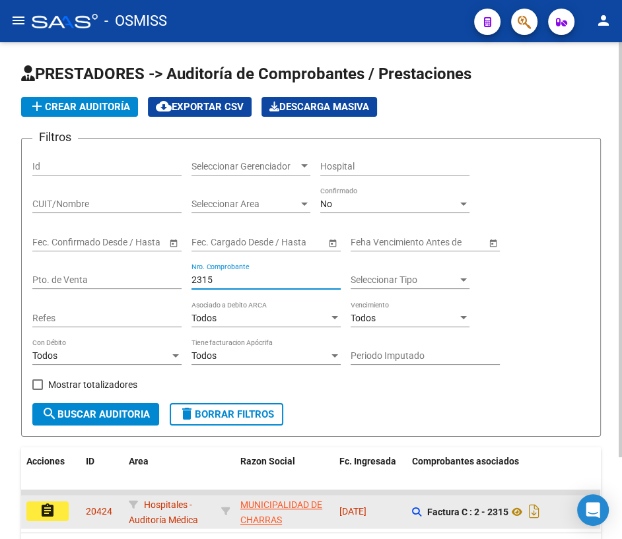
type input "2315"
click at [51, 510] on mat-icon "assignment" at bounding box center [48, 511] width 16 height 16
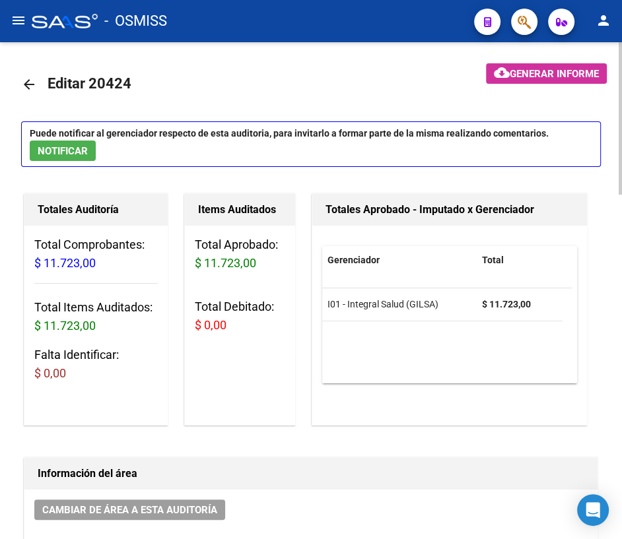
click at [52, 145] on span "NOTIFICAR" at bounding box center [63, 151] width 50 height 12
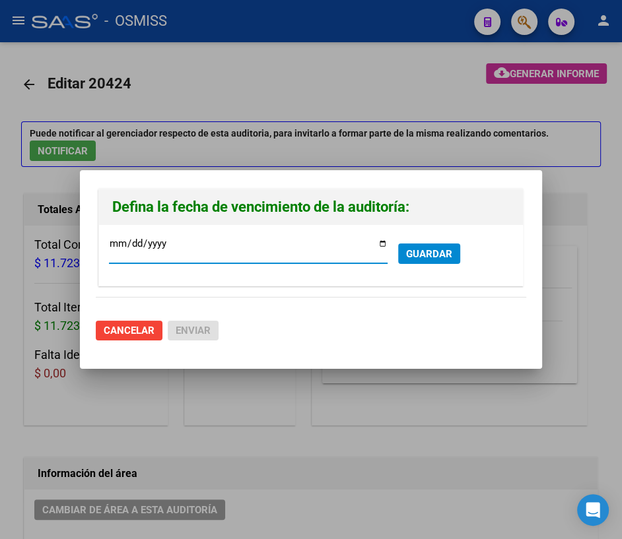
click at [382, 242] on input "[DATE]" at bounding box center [248, 248] width 279 height 21
type input "[DATE]"
click at [180, 395] on div at bounding box center [311, 269] width 622 height 539
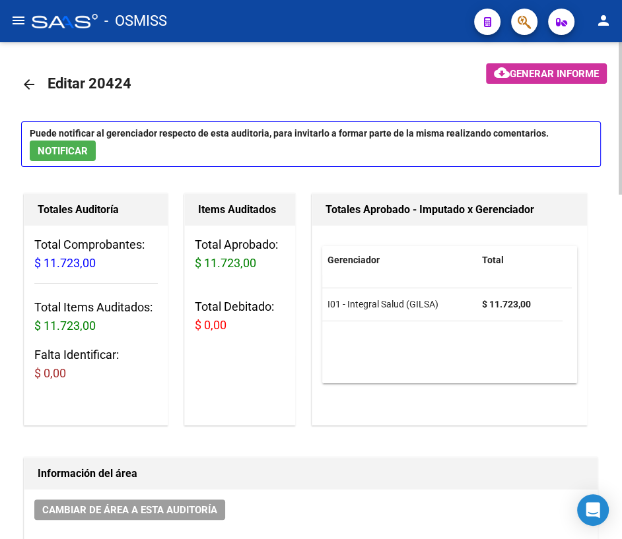
click at [127, 151] on p "Puede notificar al gerenciador respecto de esta auditoria, para invitarlo a for…" at bounding box center [311, 144] width 580 height 46
click at [72, 147] on span "NOTIFICAR" at bounding box center [63, 151] width 50 height 12
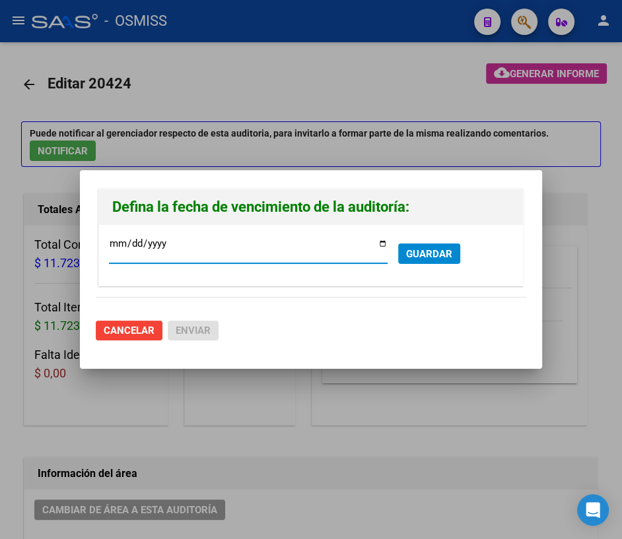
click at [422, 255] on span "GUARDAR" at bounding box center [429, 254] width 46 height 12
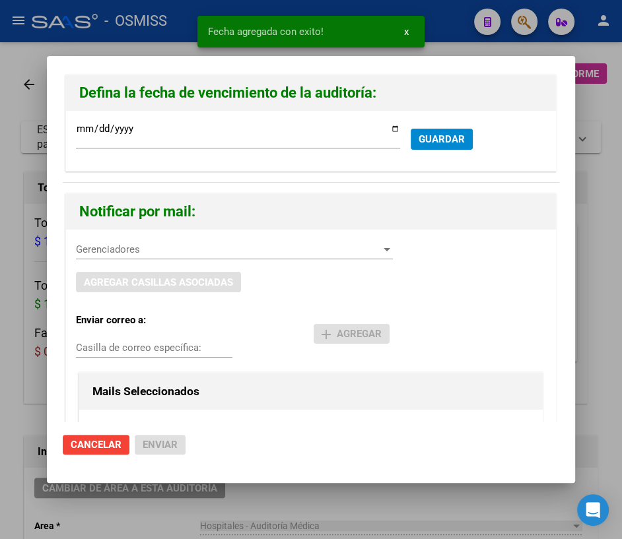
click at [100, 245] on span "Gerenciadores" at bounding box center [228, 250] width 305 height 12
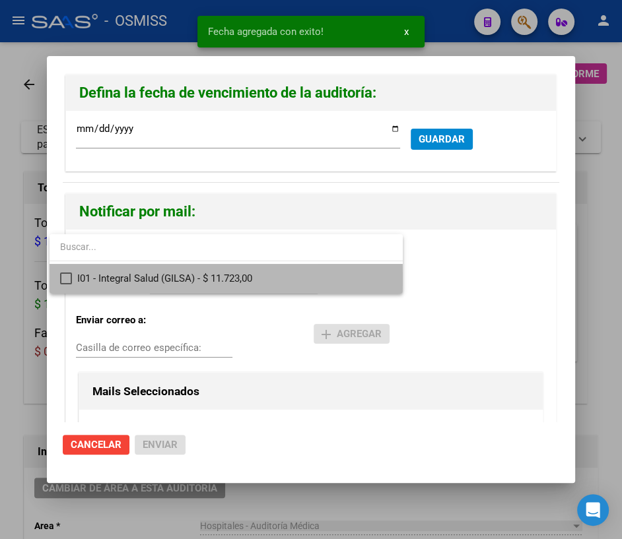
click at [108, 279] on span "I01 - Integral Salud (GILSA) - $ 11.723,00" at bounding box center [234, 279] width 315 height 30
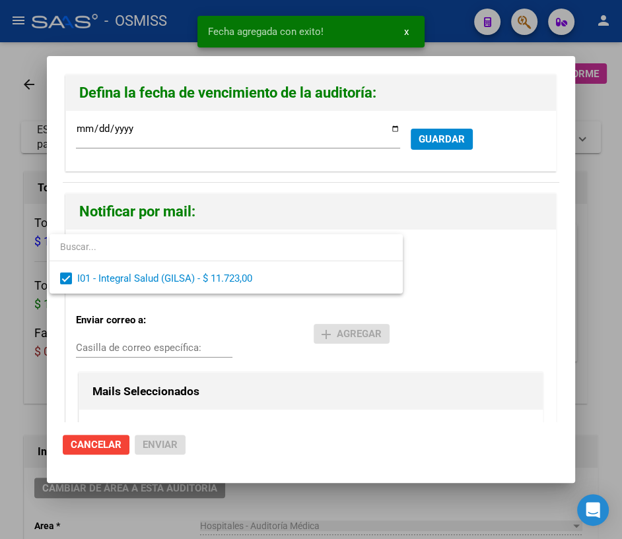
click at [123, 345] on div at bounding box center [311, 269] width 622 height 539
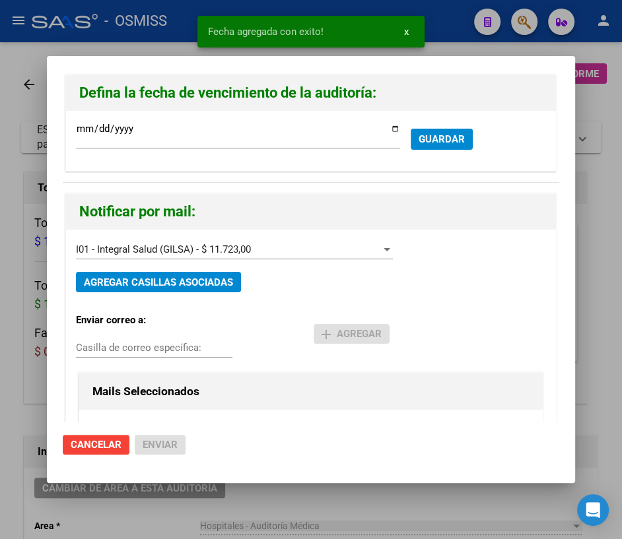
click at [123, 345] on input "Casilla de correo específica:" at bounding box center [154, 348] width 156 height 12
paste input "[PERSON_NAME][EMAIL_ADDRESS][DOMAIN_NAME]"
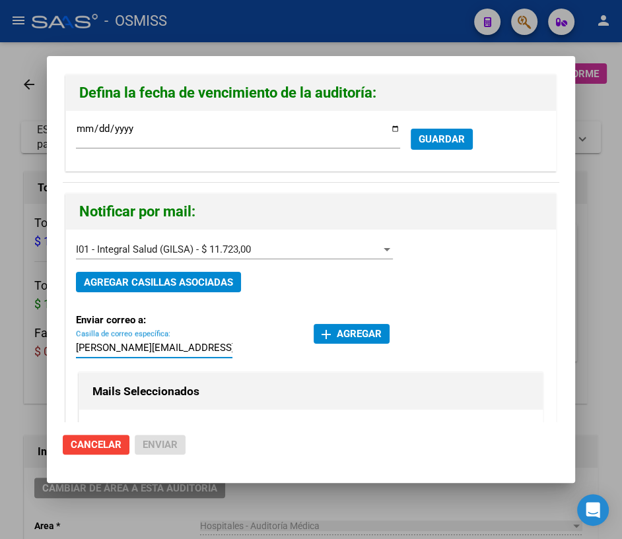
type input "[PERSON_NAME][EMAIL_ADDRESS][DOMAIN_NAME]"
click at [352, 337] on span "add Agregar" at bounding box center [351, 334] width 60 height 12
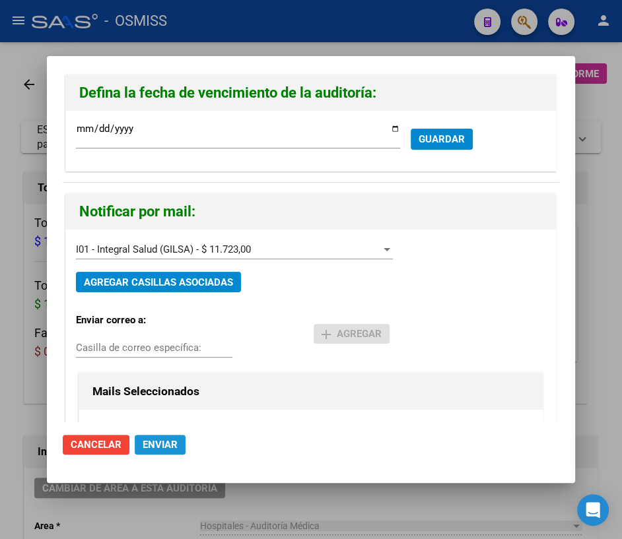
click at [145, 437] on button "Enviar" at bounding box center [160, 445] width 51 height 20
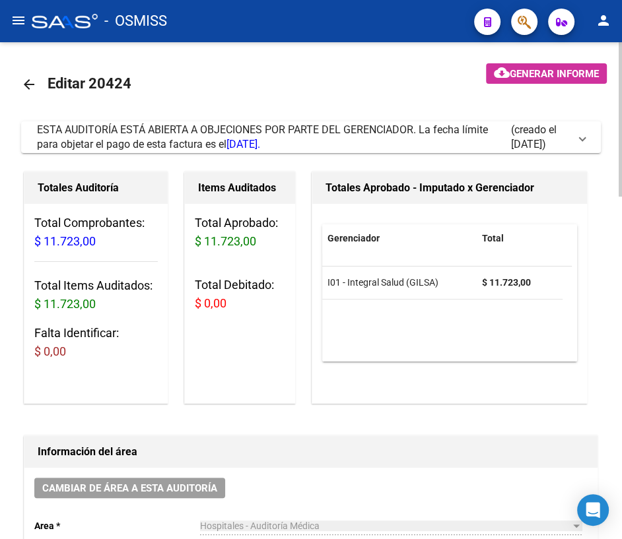
click at [29, 82] on mat-icon "arrow_back" at bounding box center [29, 85] width 16 height 16
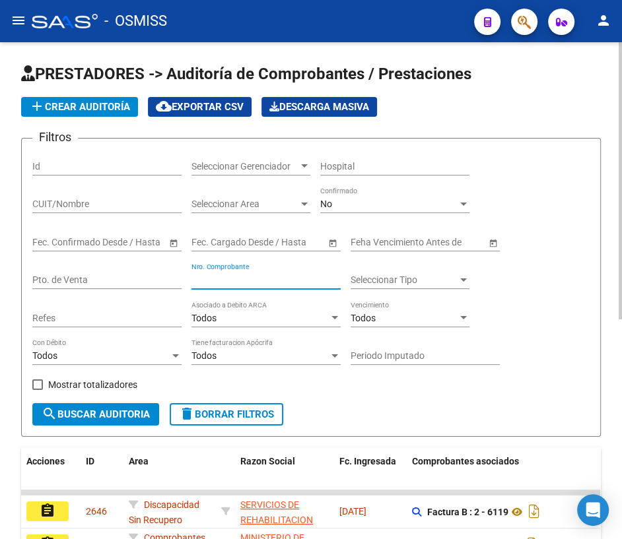
click at [264, 277] on input "Nro. Comprobante" at bounding box center [265, 280] width 149 height 11
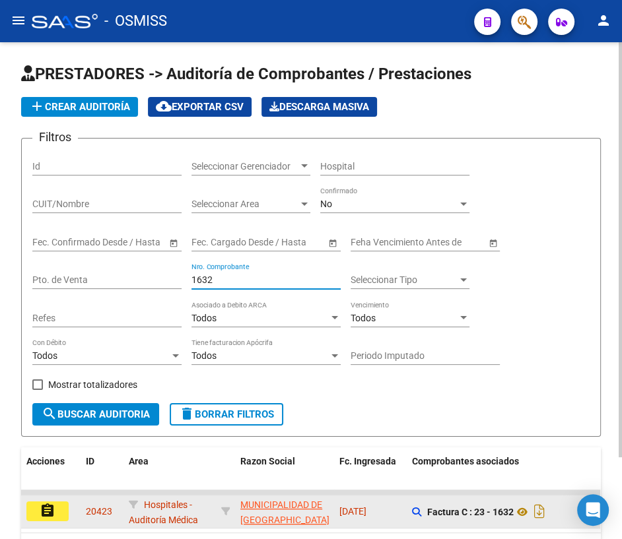
type input "1632"
click at [51, 506] on mat-icon "assignment" at bounding box center [48, 511] width 16 height 16
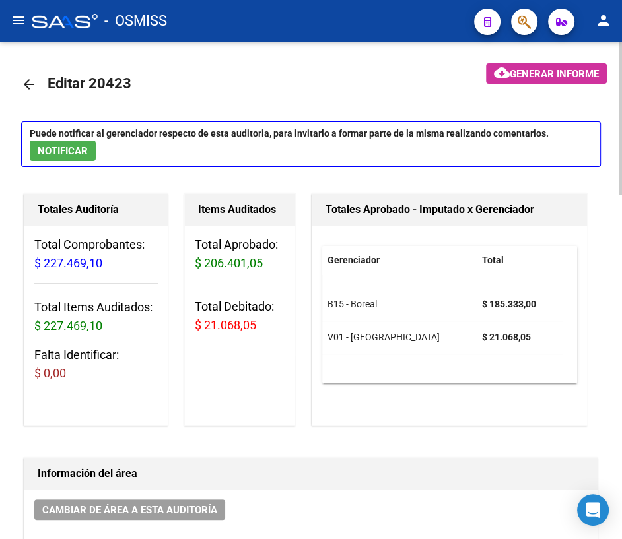
click at [26, 84] on mat-icon "arrow_back" at bounding box center [29, 85] width 16 height 16
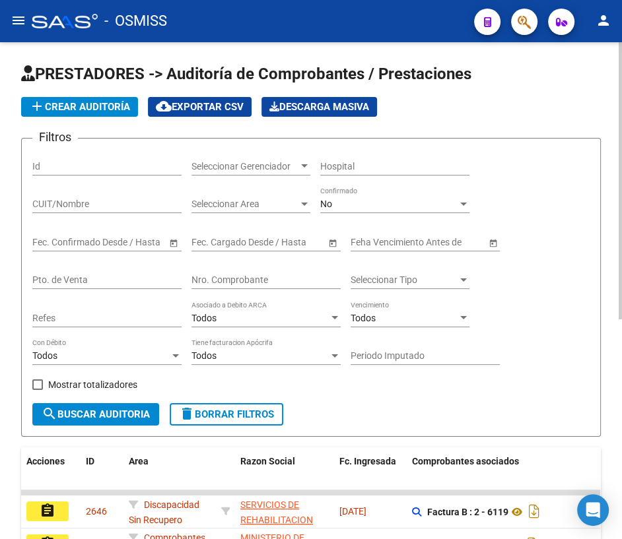
click at [213, 272] on div "Nro. Comprobante" at bounding box center [265, 276] width 149 height 26
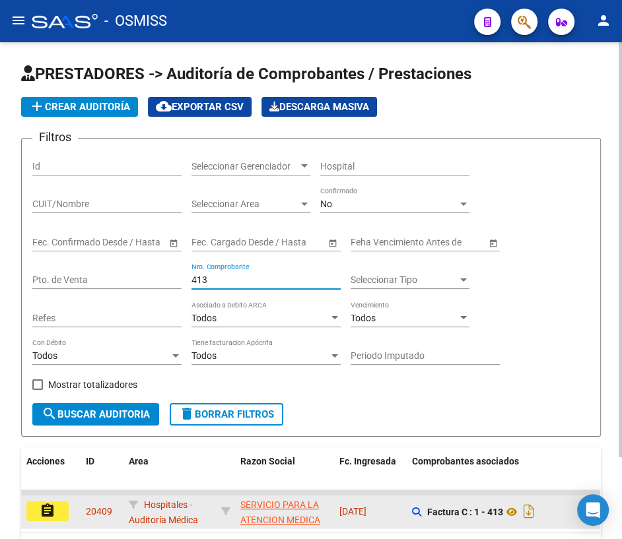
type input "413"
click at [53, 510] on mat-icon "assignment" at bounding box center [48, 511] width 16 height 16
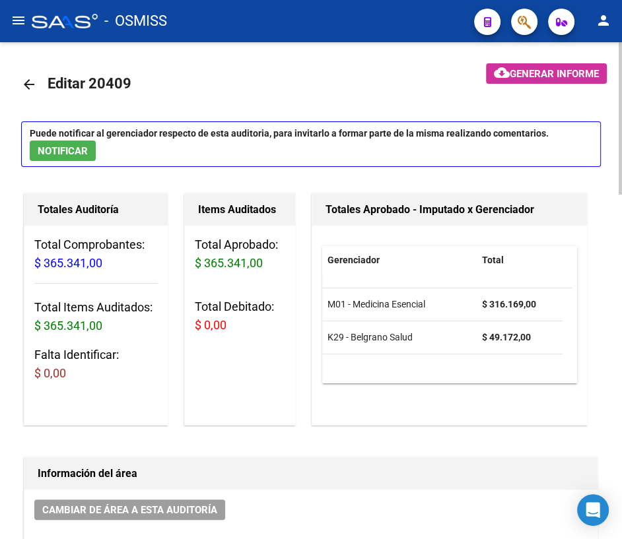
click at [31, 79] on mat-icon "arrow_back" at bounding box center [29, 85] width 16 height 16
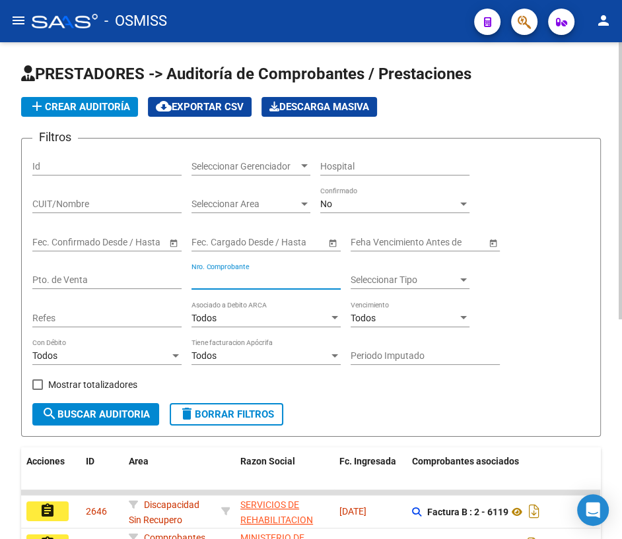
click at [225, 279] on input "Nro. Comprobante" at bounding box center [265, 280] width 149 height 11
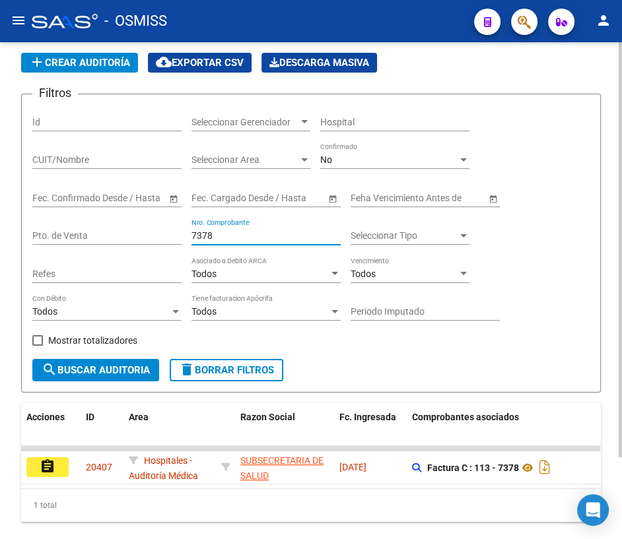
scroll to position [97, 0]
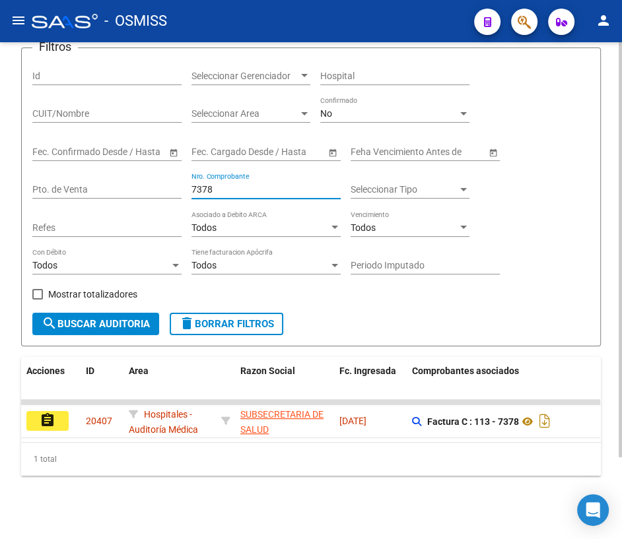
type input "7378"
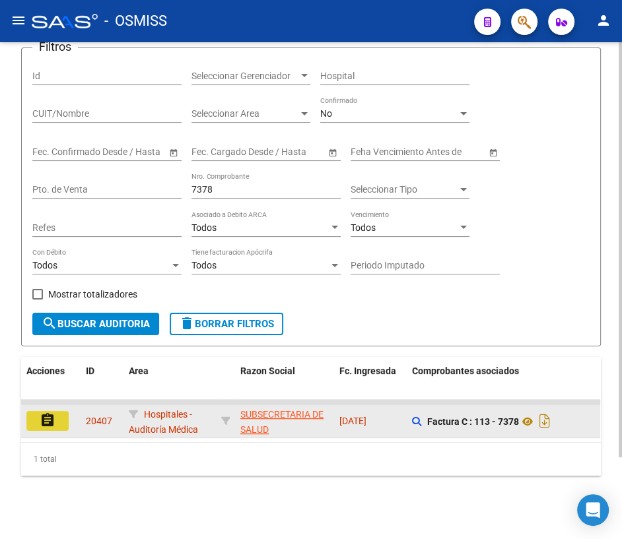
click at [52, 413] on mat-icon "assignment" at bounding box center [48, 421] width 16 height 16
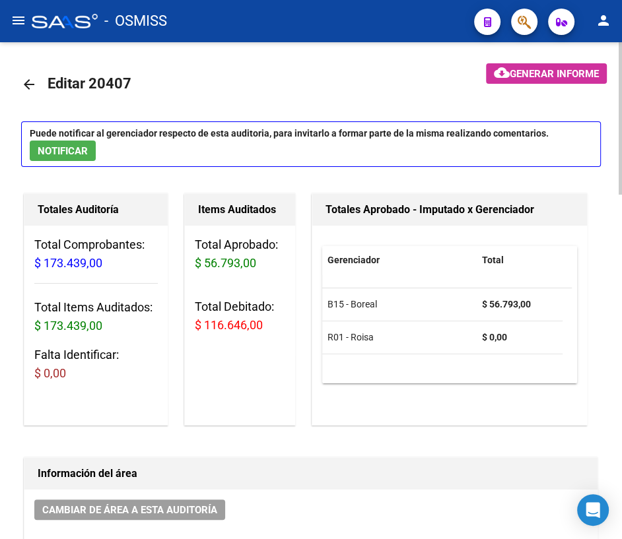
click at [29, 86] on mat-icon "arrow_back" at bounding box center [29, 85] width 16 height 16
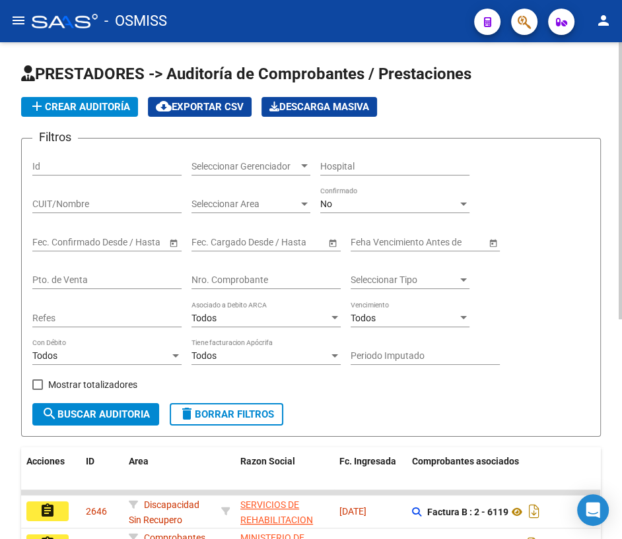
click at [209, 277] on input "Nro. Comprobante" at bounding box center [265, 280] width 149 height 11
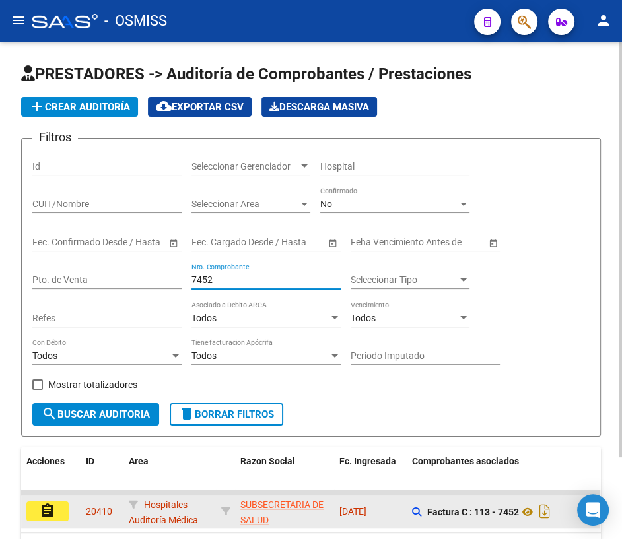
type input "7452"
click at [56, 510] on button "assignment" at bounding box center [47, 512] width 42 height 20
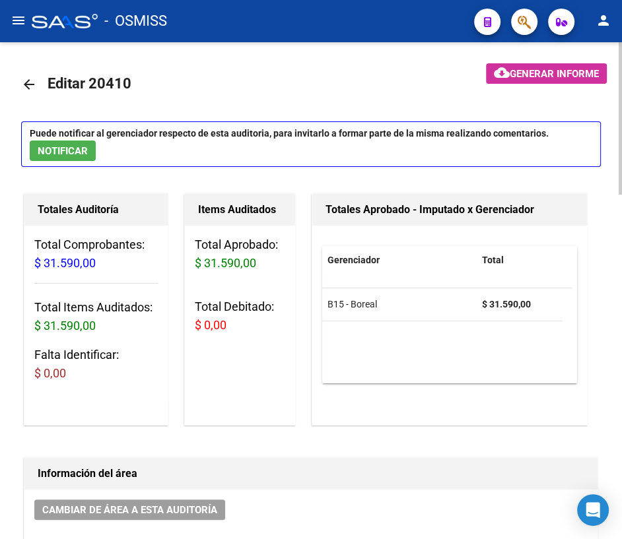
click at [26, 83] on mat-icon "arrow_back" at bounding box center [29, 85] width 16 height 16
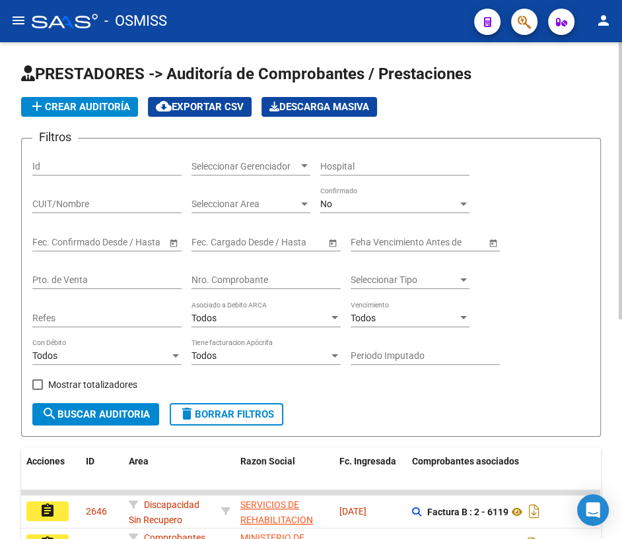
click at [226, 280] on input "Nro. Comprobante" at bounding box center [265, 280] width 149 height 11
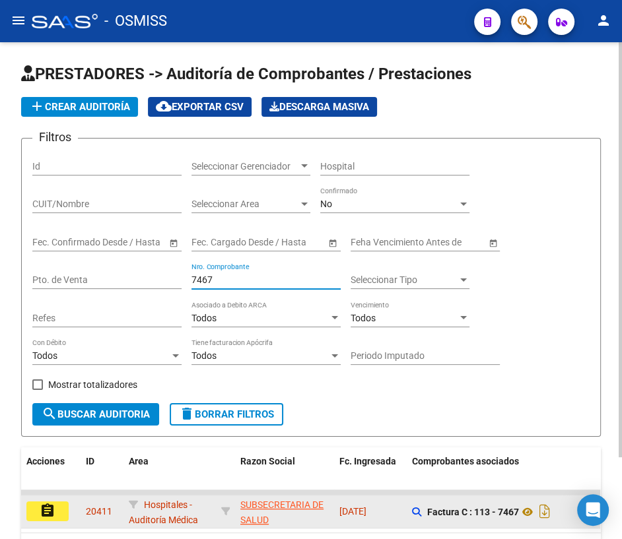
type input "7467"
click at [56, 508] on button "assignment" at bounding box center [47, 512] width 42 height 20
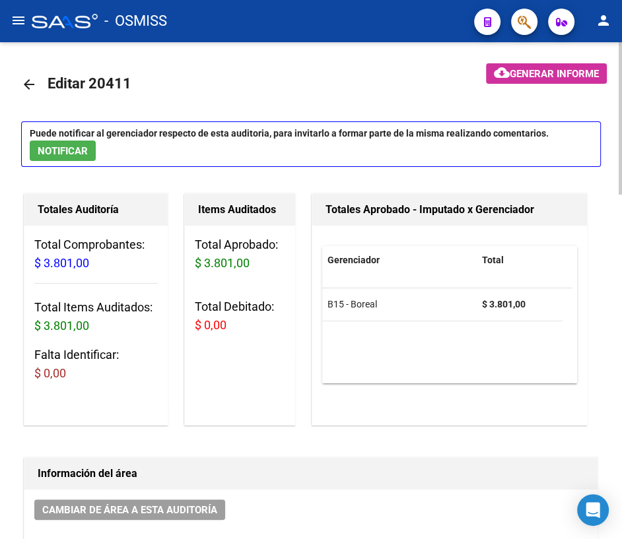
click at [31, 82] on mat-icon "arrow_back" at bounding box center [29, 85] width 16 height 16
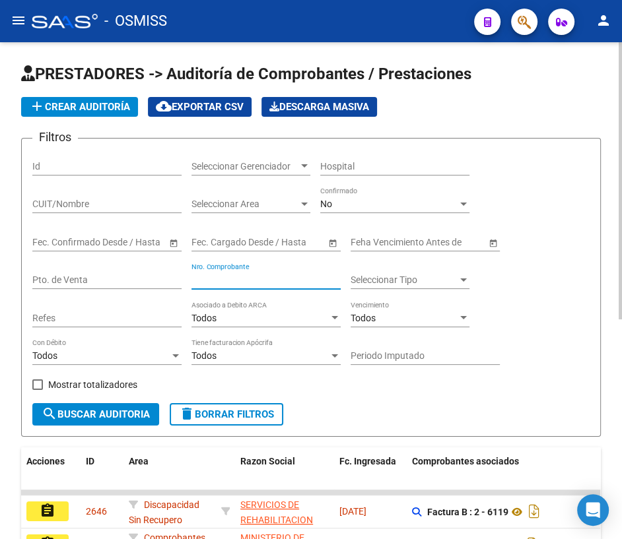
click at [240, 280] on input "Nro. Comprobante" at bounding box center [265, 280] width 149 height 11
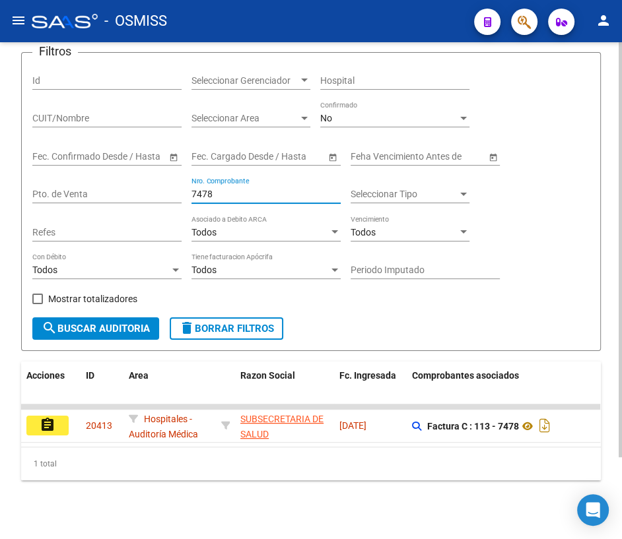
scroll to position [97, 0]
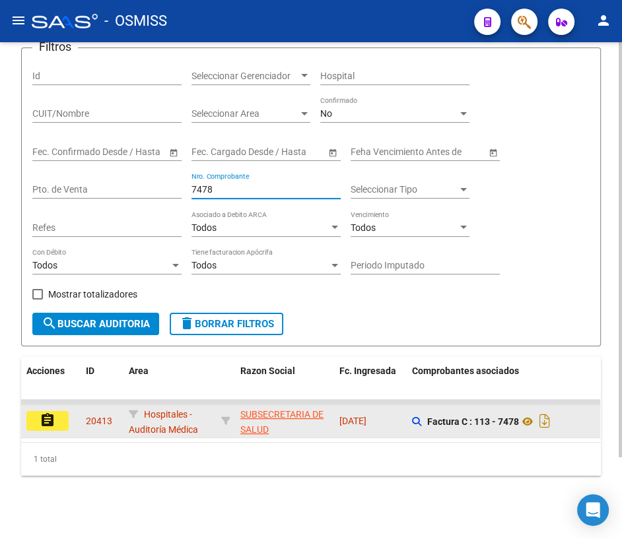
type input "7478"
click at [59, 411] on button "assignment" at bounding box center [47, 421] width 42 height 20
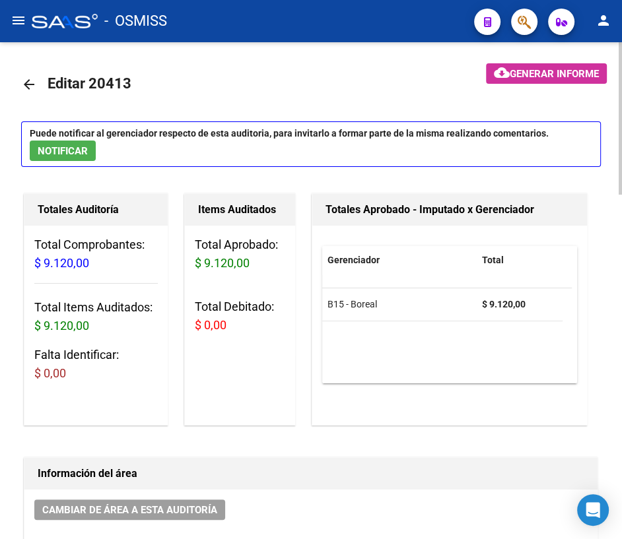
click at [29, 86] on mat-icon "arrow_back" at bounding box center [29, 85] width 16 height 16
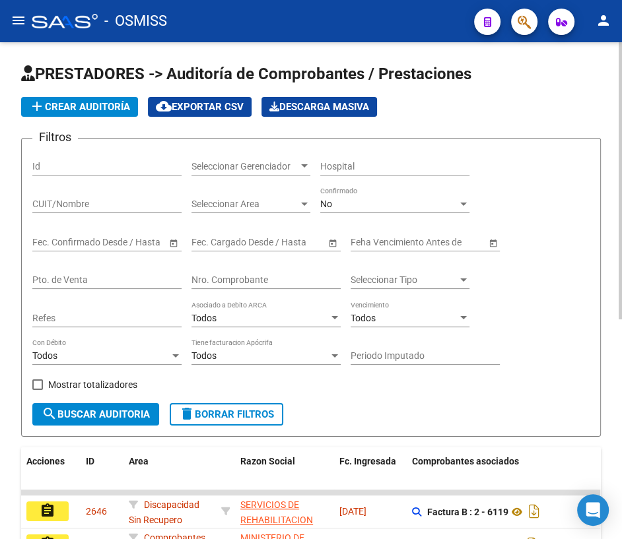
click at [250, 283] on input "Nro. Comprobante" at bounding box center [265, 280] width 149 height 11
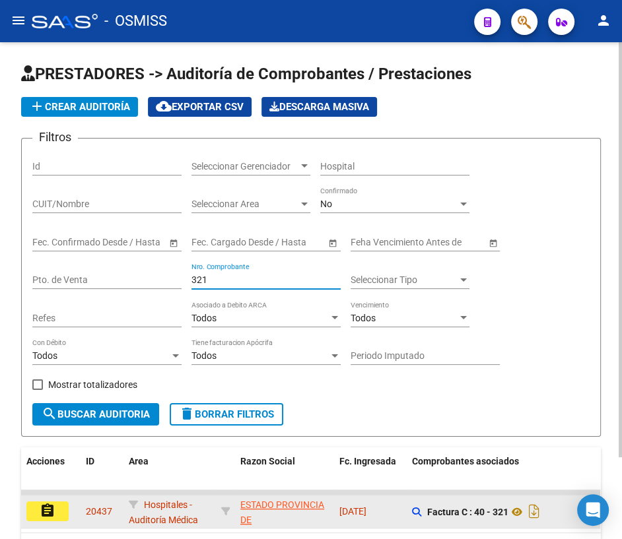
type input "321"
click at [46, 514] on mat-icon "assignment" at bounding box center [48, 511] width 16 height 16
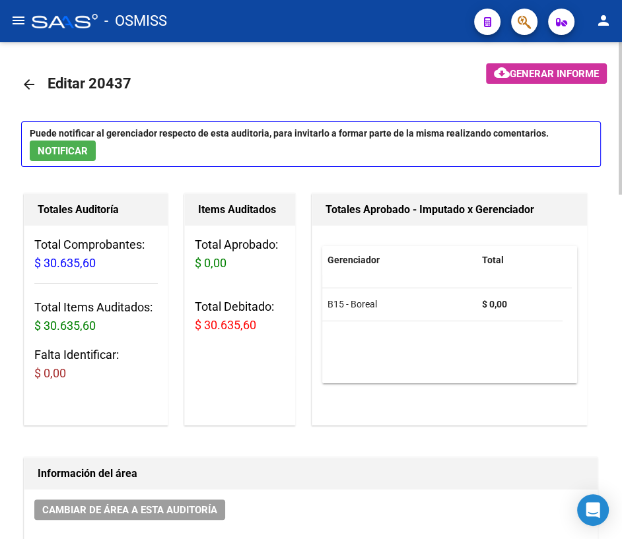
click at [26, 81] on mat-icon "arrow_back" at bounding box center [29, 85] width 16 height 16
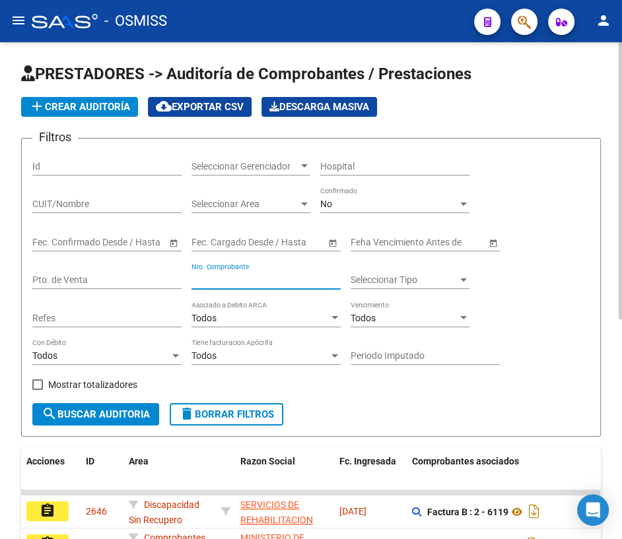
click at [231, 277] on input "Nro. Comprobante" at bounding box center [265, 280] width 149 height 11
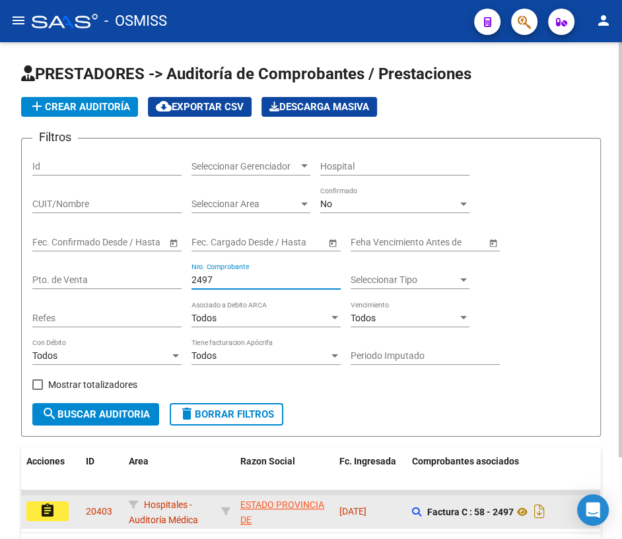
type input "2497"
click at [45, 504] on mat-icon "assignment" at bounding box center [48, 511] width 16 height 16
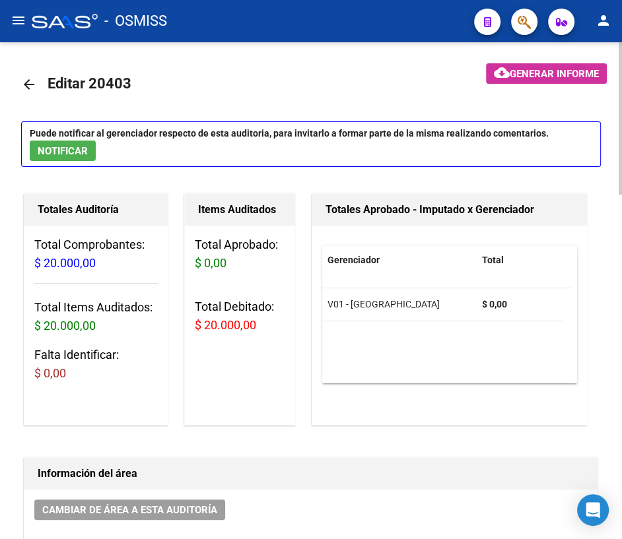
click at [29, 86] on mat-icon "arrow_back" at bounding box center [29, 85] width 16 height 16
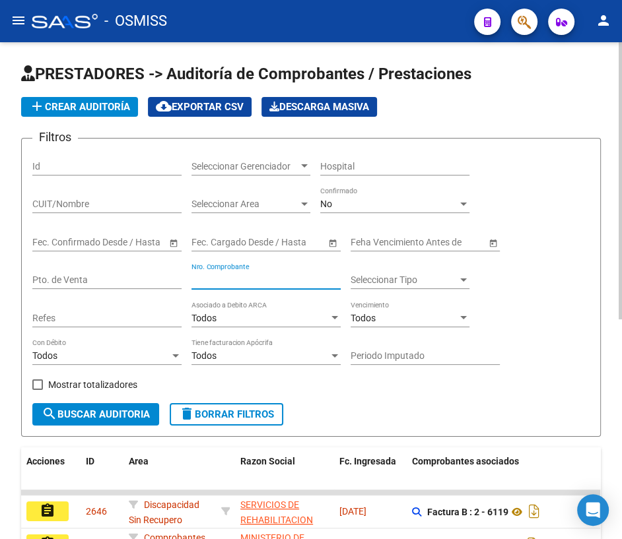
click at [237, 276] on input "Nro. Comprobante" at bounding box center [265, 280] width 149 height 11
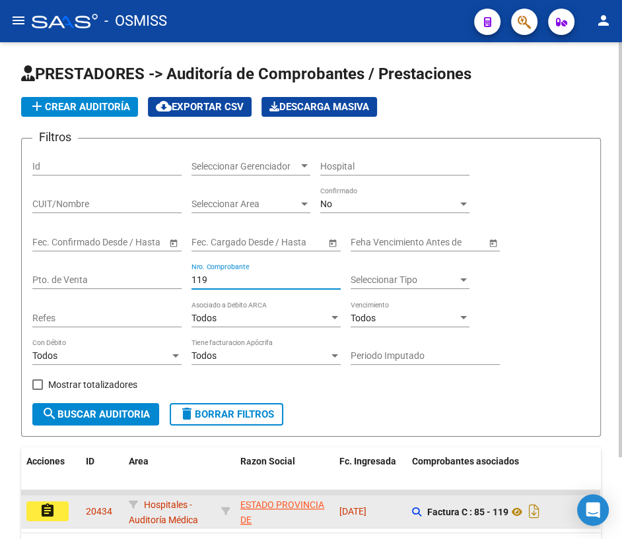
type input "119"
click at [40, 504] on mat-icon "assignment" at bounding box center [48, 511] width 16 height 16
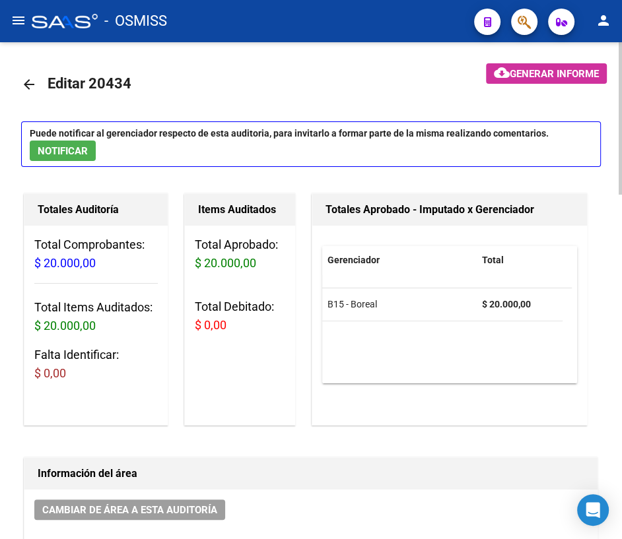
click at [35, 83] on mat-icon "arrow_back" at bounding box center [29, 85] width 16 height 16
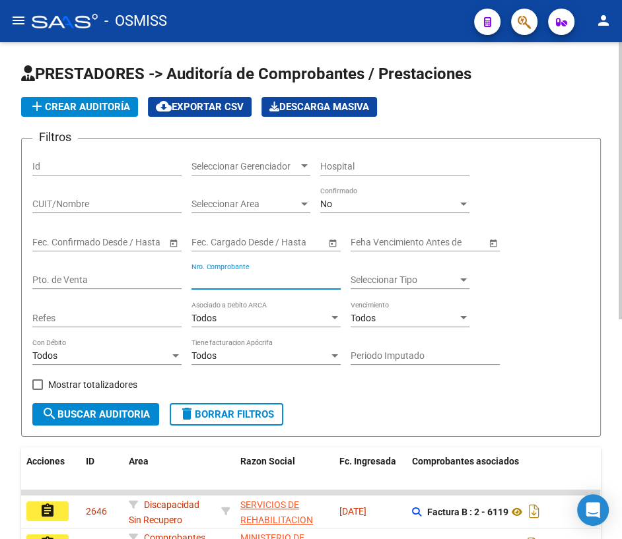
click at [227, 275] on input "Nro. Comprobante" at bounding box center [265, 280] width 149 height 11
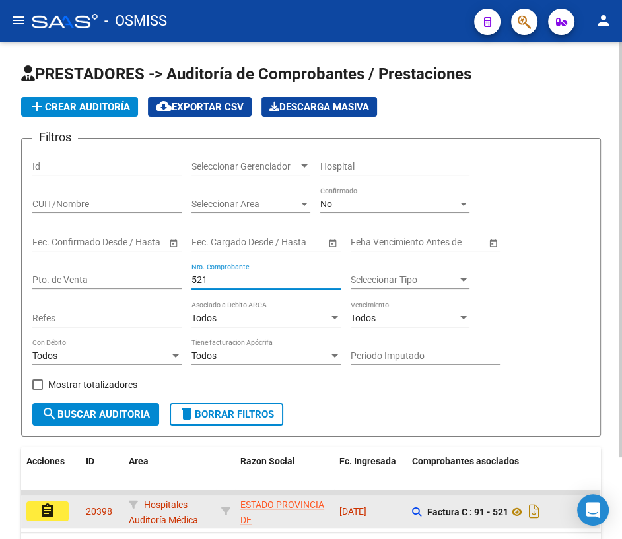
type input "521"
click at [48, 508] on mat-icon "assignment" at bounding box center [48, 511] width 16 height 16
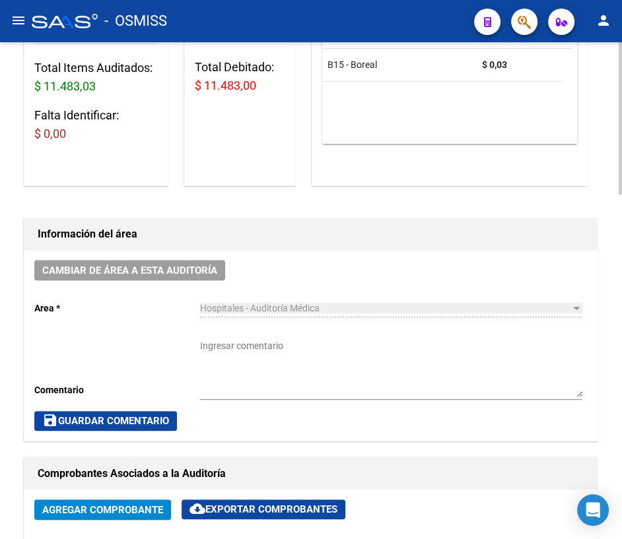
scroll to position [59, 0]
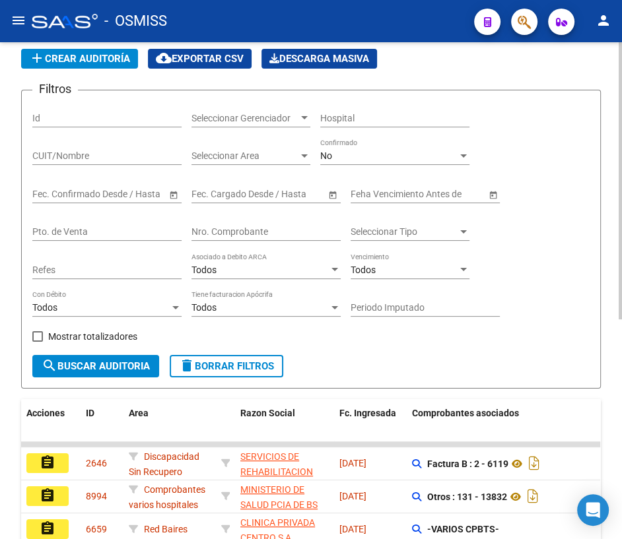
scroll to position [59, 0]
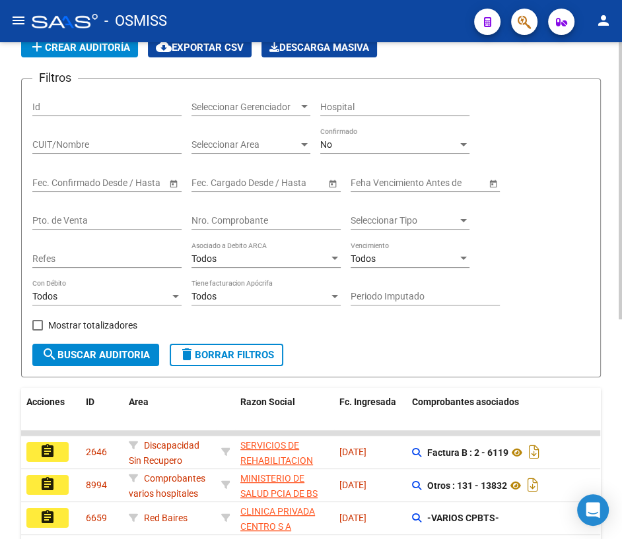
click at [220, 211] on div "Nro. Comprobante" at bounding box center [265, 216] width 149 height 26
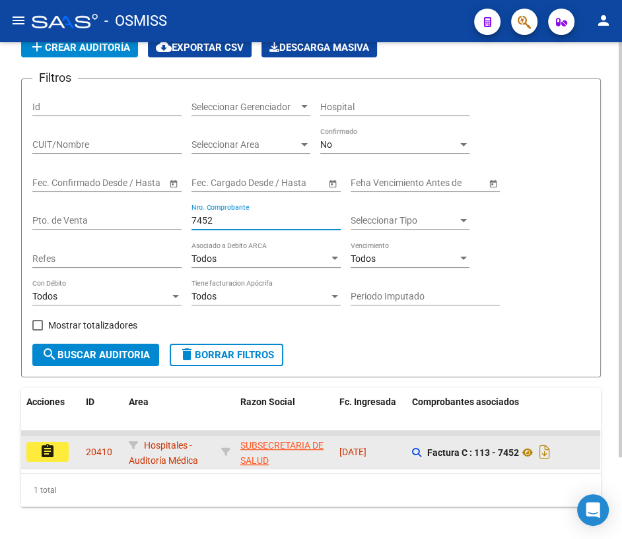
type input "7452"
click at [55, 453] on button "assignment" at bounding box center [47, 452] width 42 height 20
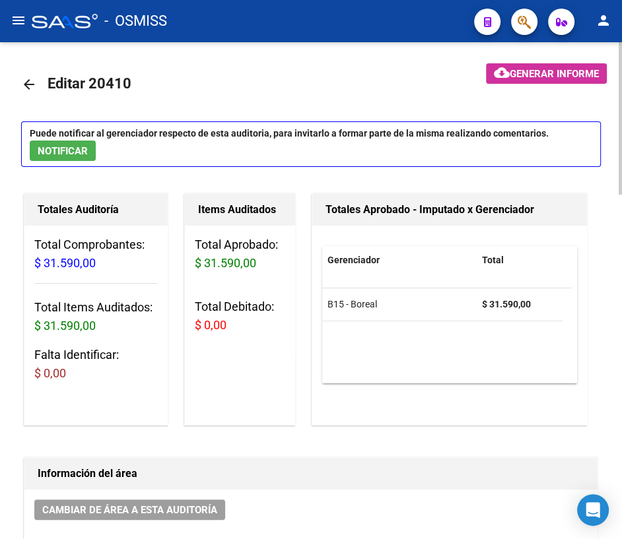
click at [24, 82] on mat-icon "arrow_back" at bounding box center [29, 85] width 16 height 16
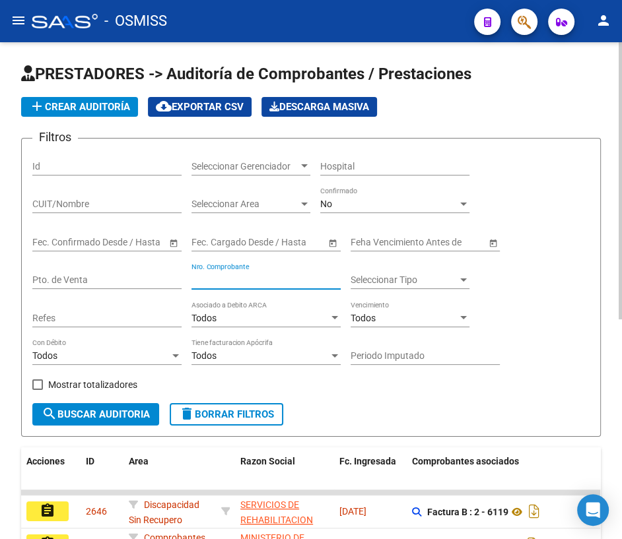
click at [230, 277] on input "Nro. Comprobante" at bounding box center [265, 280] width 149 height 11
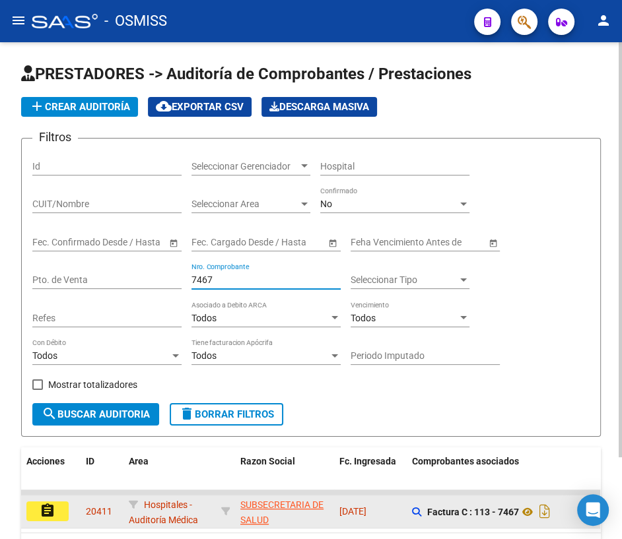
type input "7467"
click at [36, 511] on button "assignment" at bounding box center [47, 512] width 42 height 20
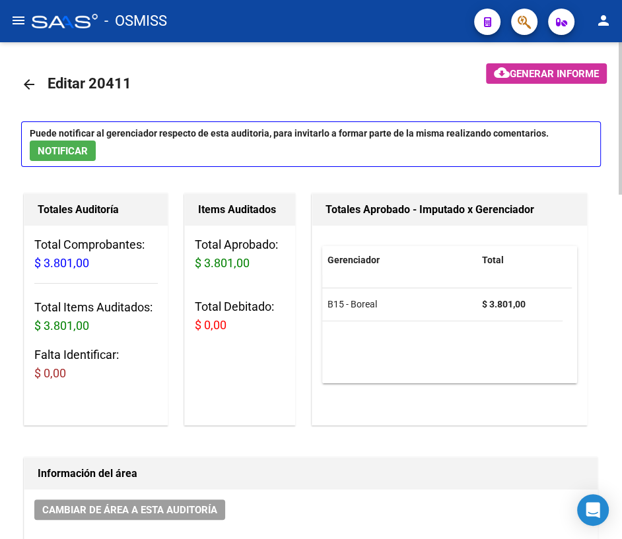
click at [31, 84] on mat-icon "arrow_back" at bounding box center [29, 85] width 16 height 16
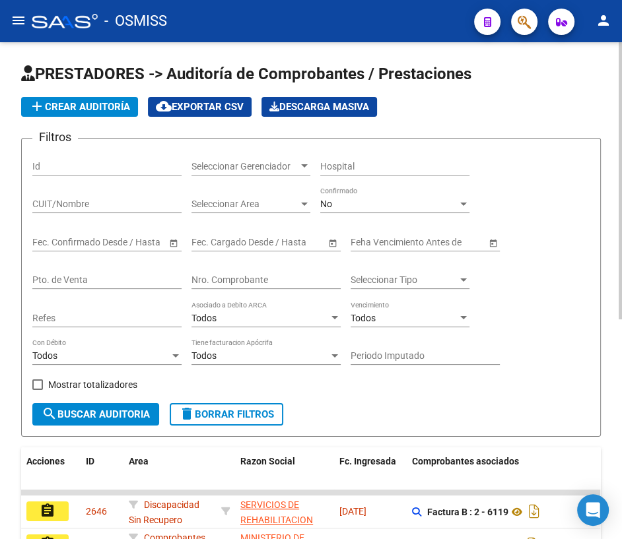
click at [230, 272] on div "Nro. Comprobante" at bounding box center [265, 276] width 149 height 26
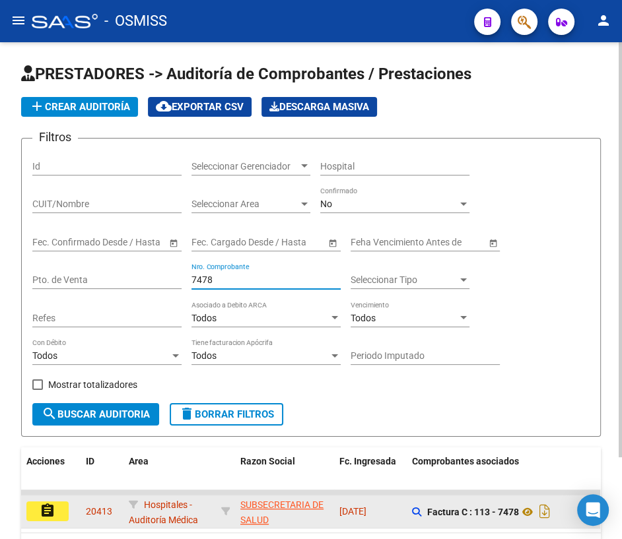
type input "7478"
click at [55, 509] on button "assignment" at bounding box center [47, 512] width 42 height 20
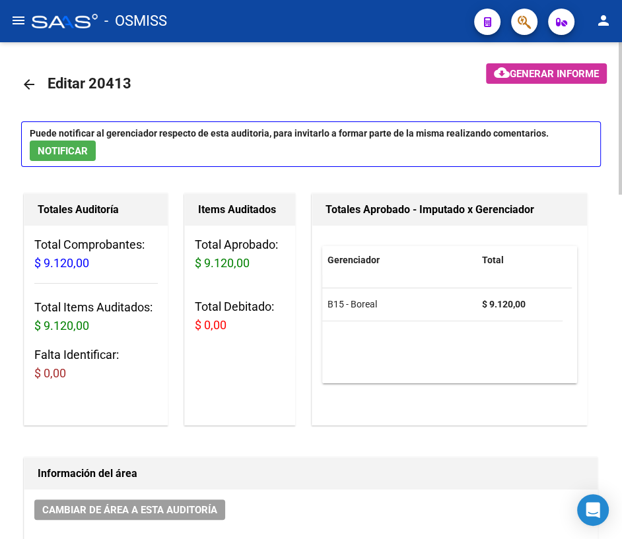
click at [29, 82] on mat-icon "arrow_back" at bounding box center [29, 85] width 16 height 16
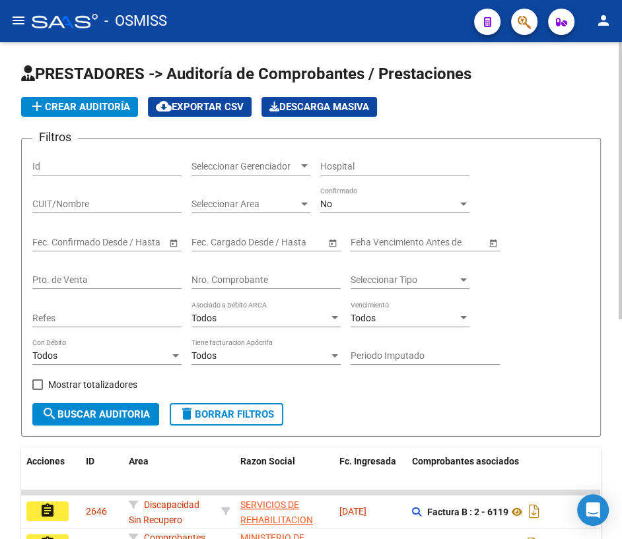
click at [251, 284] on div "Nro. Comprobante" at bounding box center [265, 276] width 149 height 26
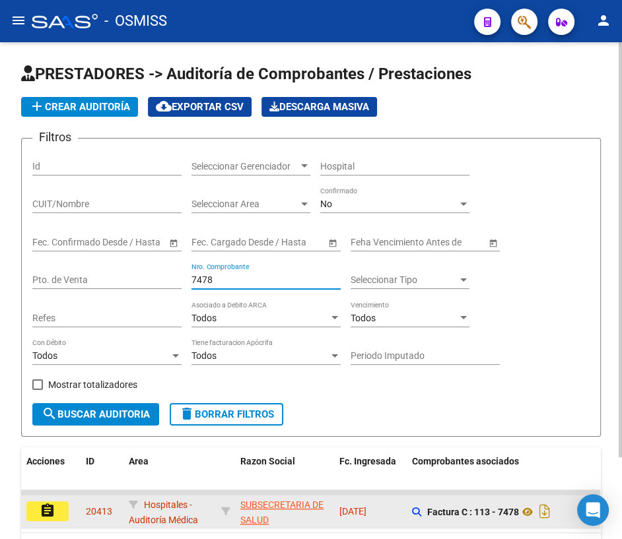
type input "7478"
click at [50, 504] on mat-icon "assignment" at bounding box center [48, 511] width 16 height 16
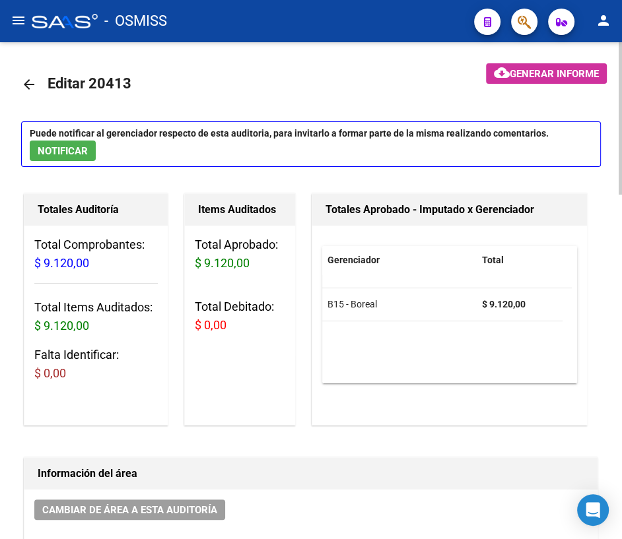
click at [33, 82] on mat-icon "arrow_back" at bounding box center [29, 85] width 16 height 16
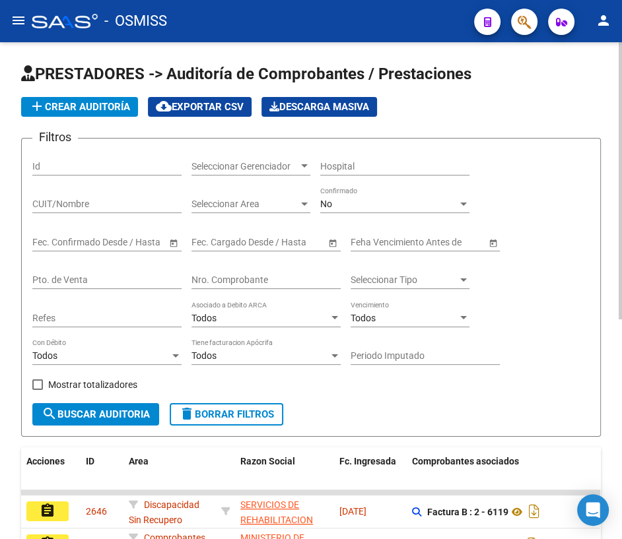
click at [260, 275] on input "Nro. Comprobante" at bounding box center [265, 280] width 149 height 11
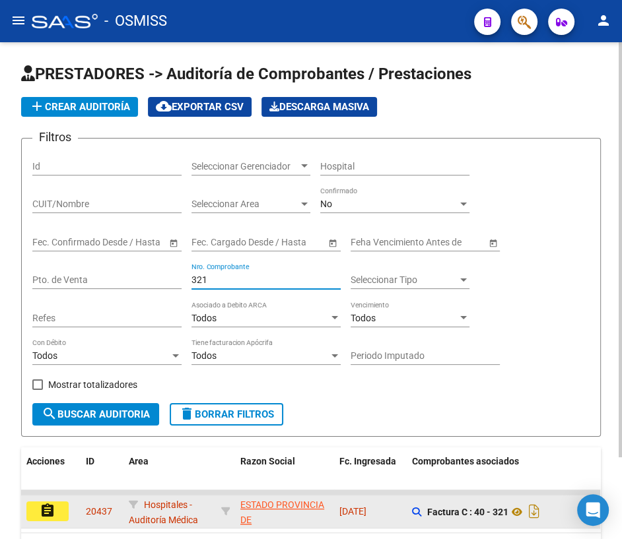
type input "321"
click at [53, 504] on mat-icon "assignment" at bounding box center [48, 511] width 16 height 16
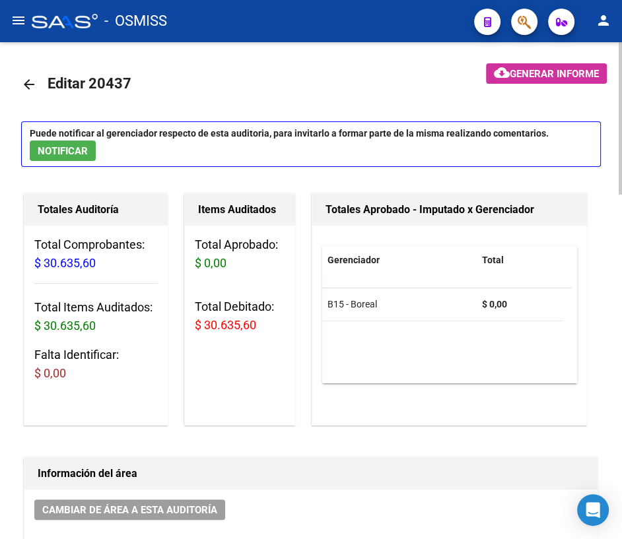
click at [31, 83] on mat-icon "arrow_back" at bounding box center [29, 85] width 16 height 16
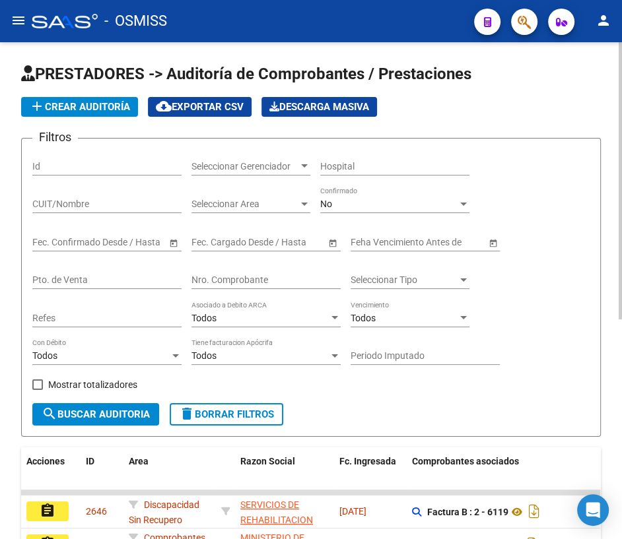
click at [257, 271] on div "Nro. Comprobante" at bounding box center [265, 276] width 149 height 26
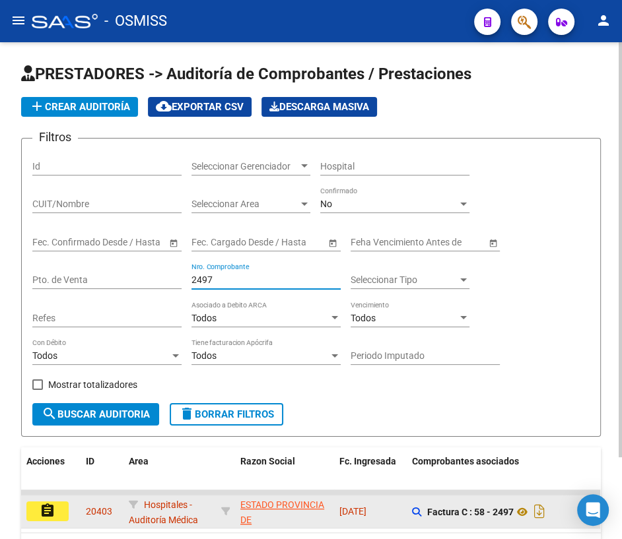
type input "2497"
click at [51, 512] on mat-icon "assignment" at bounding box center [48, 511] width 16 height 16
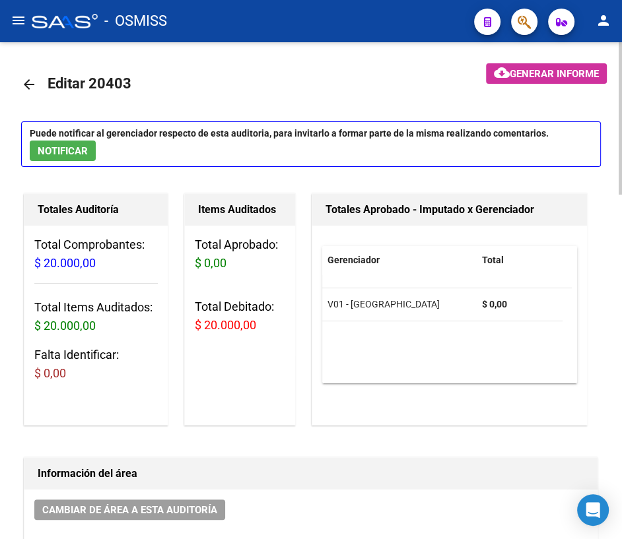
click at [30, 83] on mat-icon "arrow_back" at bounding box center [29, 85] width 16 height 16
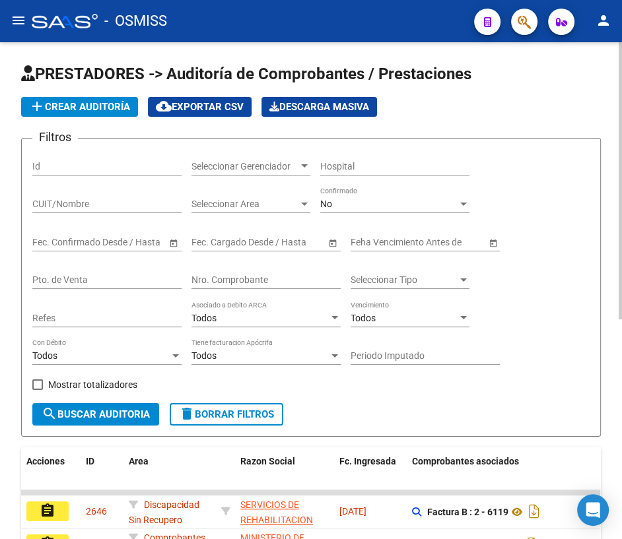
click at [223, 277] on input "Nro. Comprobante" at bounding box center [265, 280] width 149 height 11
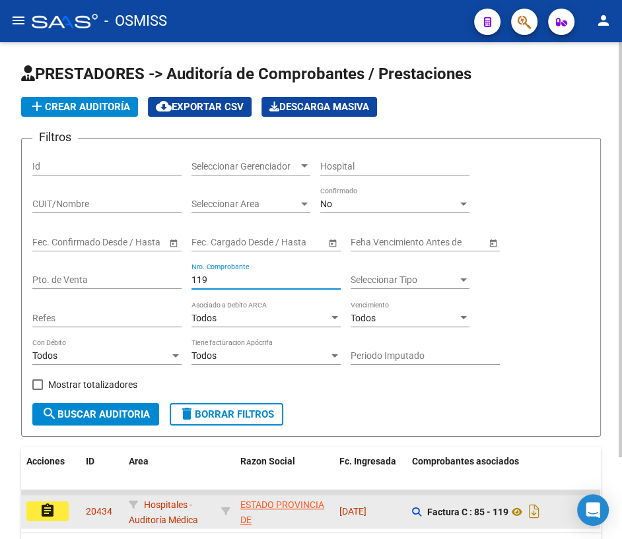
type input "119"
click at [53, 508] on mat-icon "assignment" at bounding box center [48, 511] width 16 height 16
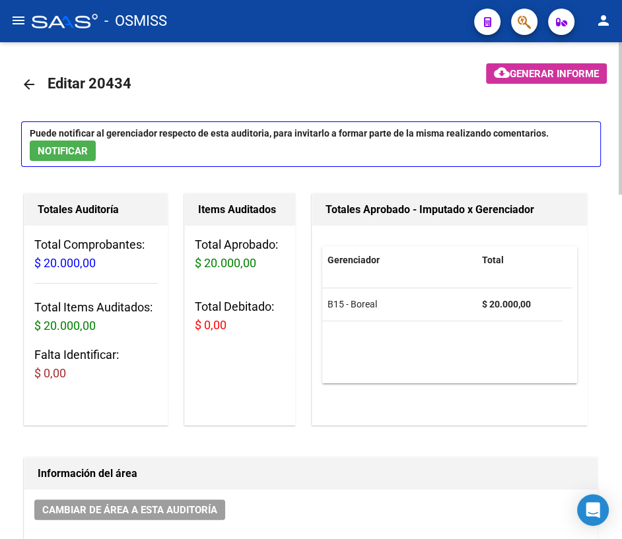
click at [27, 84] on mat-icon "arrow_back" at bounding box center [29, 85] width 16 height 16
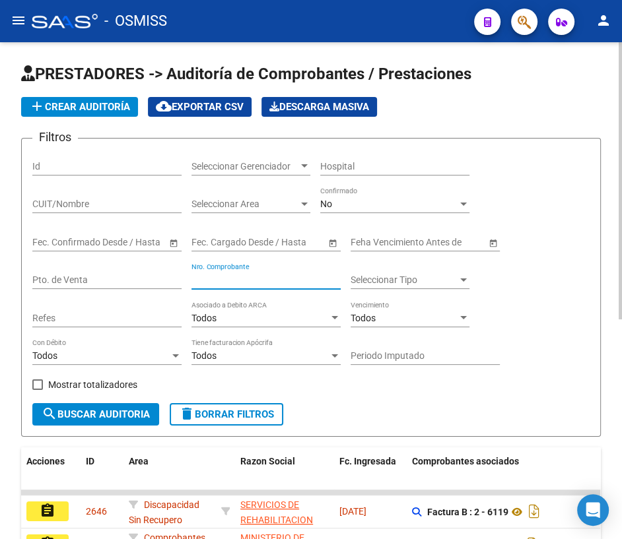
click at [269, 276] on input "Nro. Comprobante" at bounding box center [265, 280] width 149 height 11
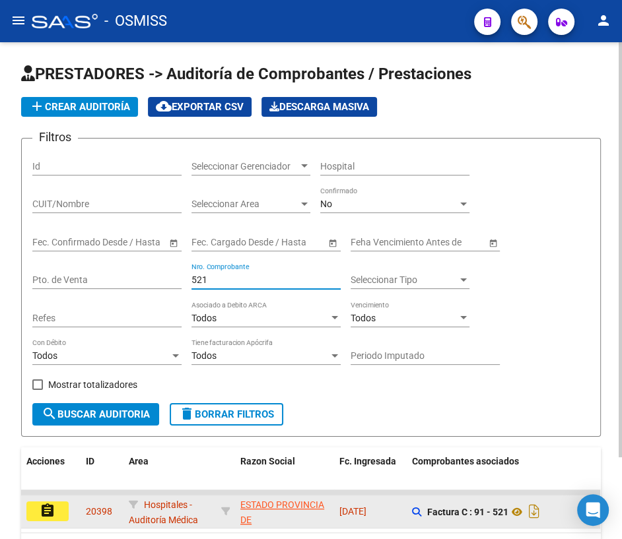
type input "521"
click at [44, 506] on mat-icon "assignment" at bounding box center [48, 511] width 16 height 16
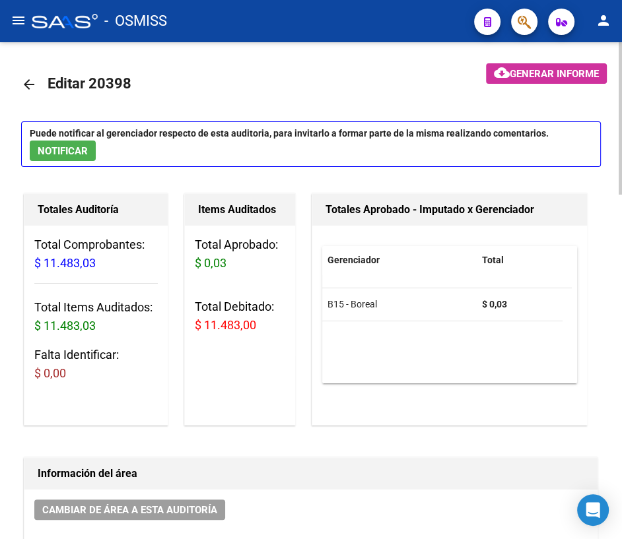
click at [30, 79] on mat-icon "arrow_back" at bounding box center [29, 85] width 16 height 16
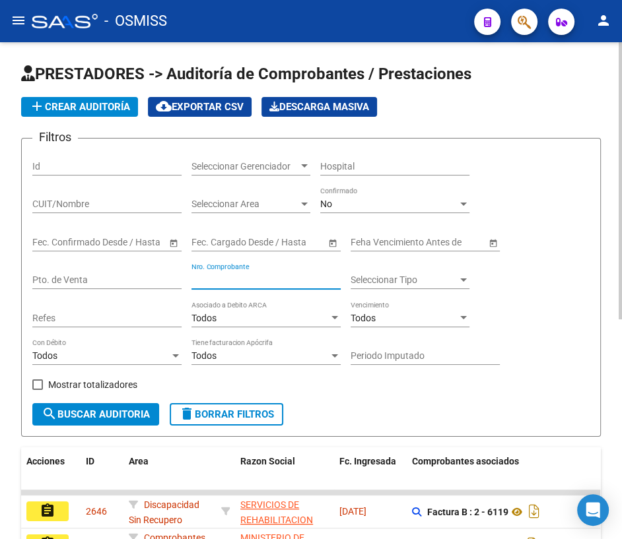
click at [261, 279] on input "Nro. Comprobante" at bounding box center [265, 280] width 149 height 11
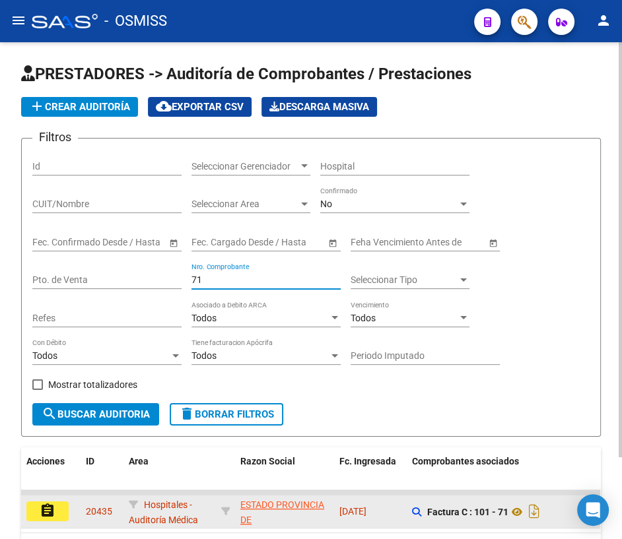
type input "71"
click at [50, 512] on mat-icon "assignment" at bounding box center [48, 511] width 16 height 16
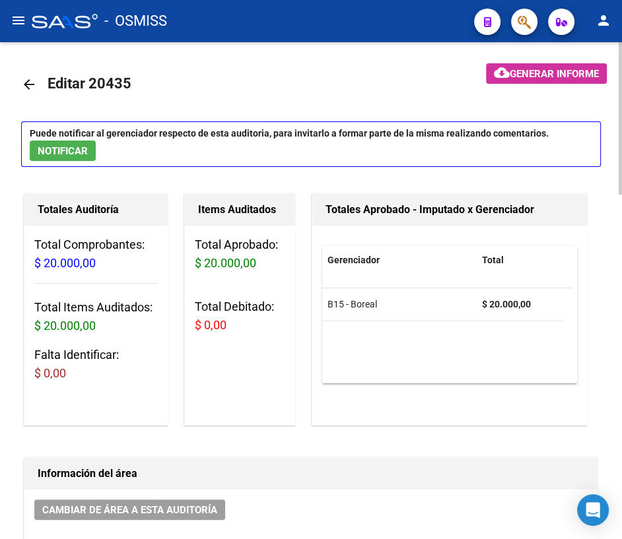
click at [25, 86] on mat-icon "arrow_back" at bounding box center [29, 85] width 16 height 16
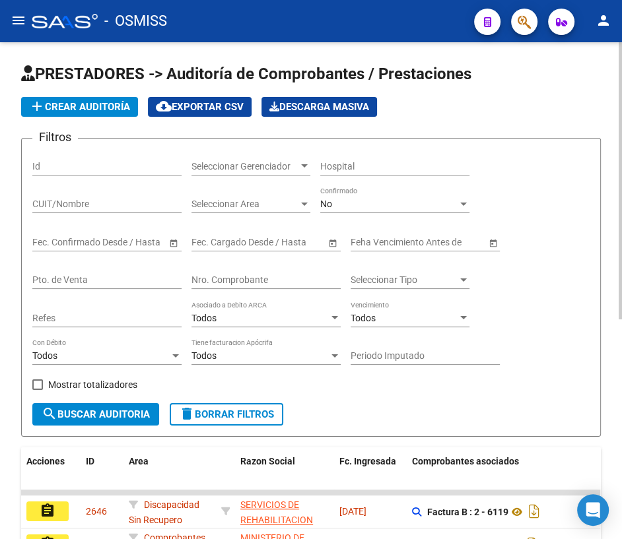
click at [228, 277] on input "Nro. Comprobante" at bounding box center [265, 280] width 149 height 11
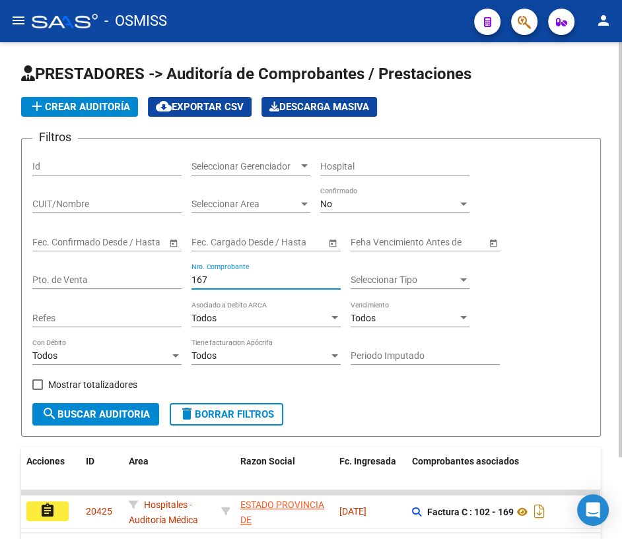
scroll to position [97, 0]
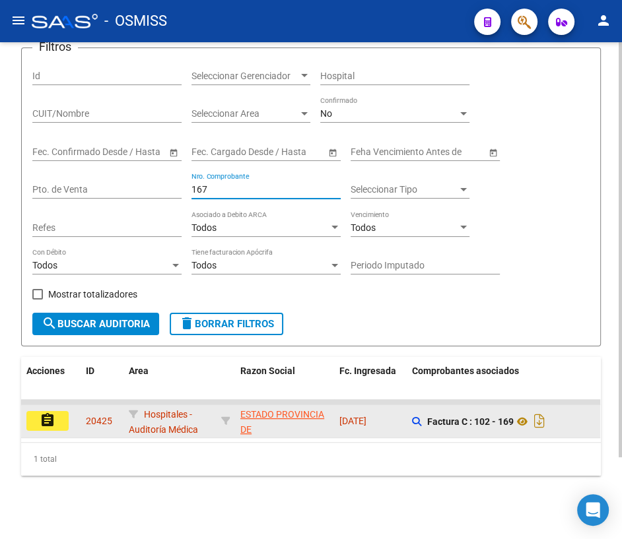
type input "167"
click at [33, 411] on button "assignment" at bounding box center [47, 421] width 42 height 20
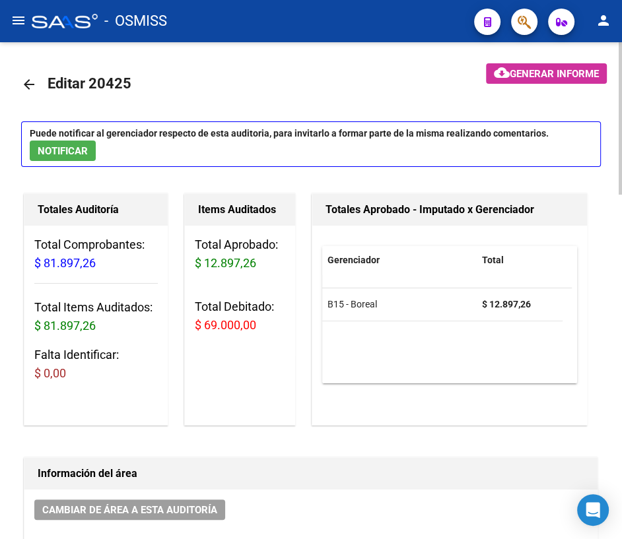
click at [28, 83] on mat-icon "arrow_back" at bounding box center [29, 85] width 16 height 16
